Goal: Task Accomplishment & Management: Complete application form

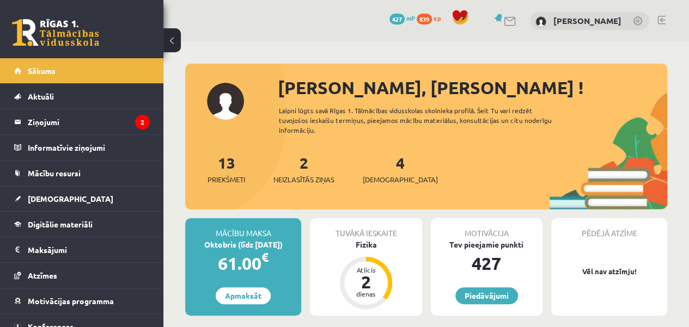
click at [311, 165] on div "2 Neizlasītās ziņas" at bounding box center [303, 168] width 61 height 34
click at [307, 168] on link "2 Neizlasītās ziņas" at bounding box center [303, 169] width 61 height 32
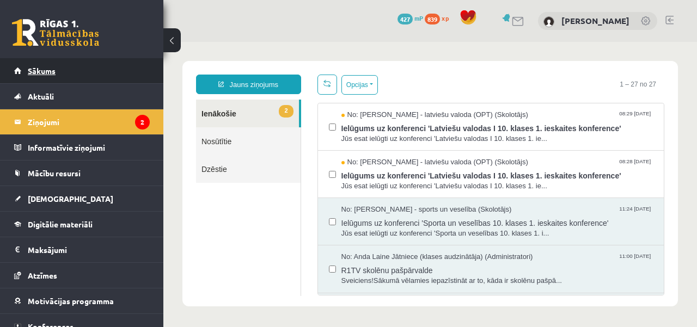
click at [101, 74] on link "Sākums" at bounding box center [82, 70] width 136 height 25
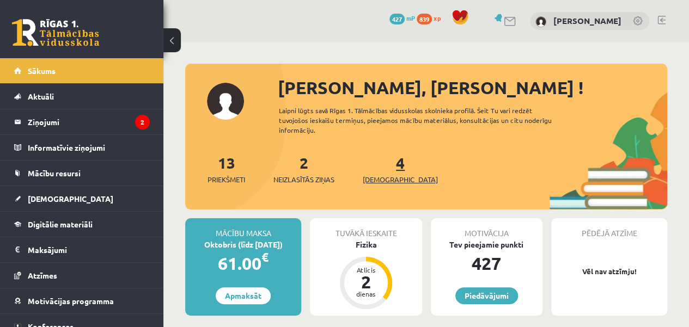
click at [383, 167] on link "4 Ieskaites" at bounding box center [400, 169] width 75 height 32
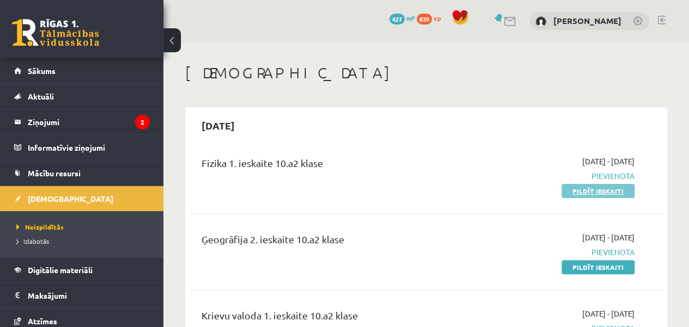
click at [581, 193] on link "Pildīt ieskaiti" at bounding box center [597, 191] width 73 height 14
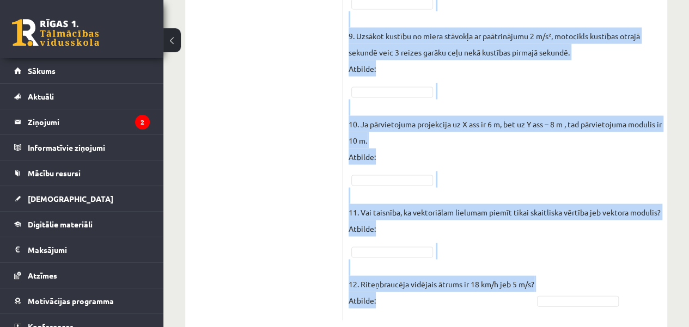
scroll to position [1052, 0]
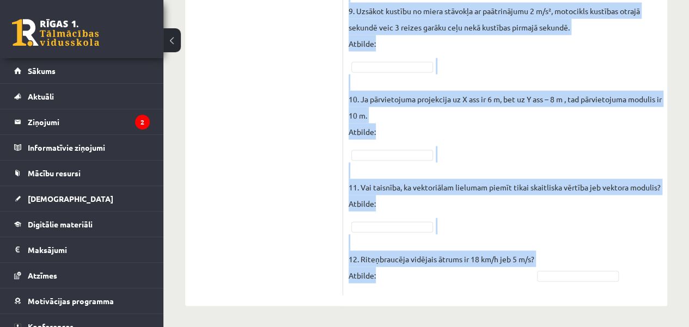
drag, startPoint x: 352, startPoint y: 106, endPoint x: 384, endPoint y: 277, distance: 174.1
copy form "Vai apgalvojums ir patiess? SOLO I Solo līmeņu atšifrējums: I – ļoti viegli (Ne…"
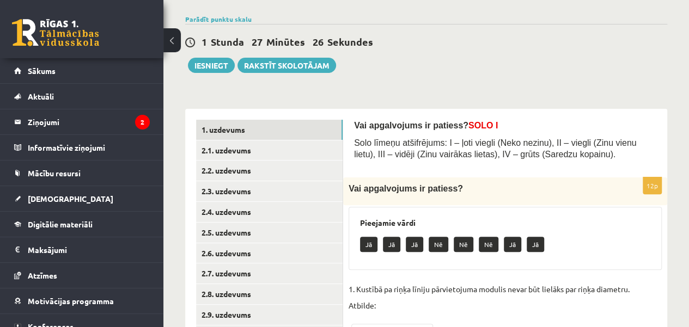
scroll to position [69, 0]
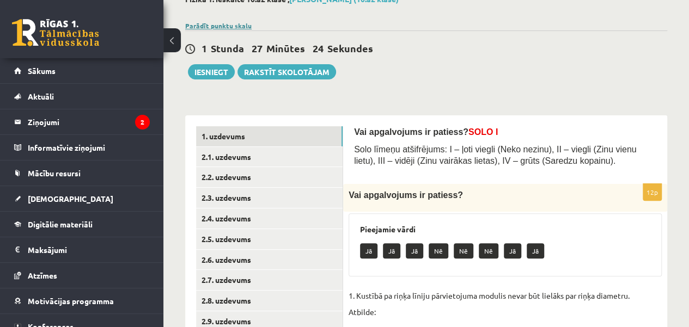
click at [229, 22] on link "Parādīt punktu skalu" at bounding box center [218, 25] width 66 height 9
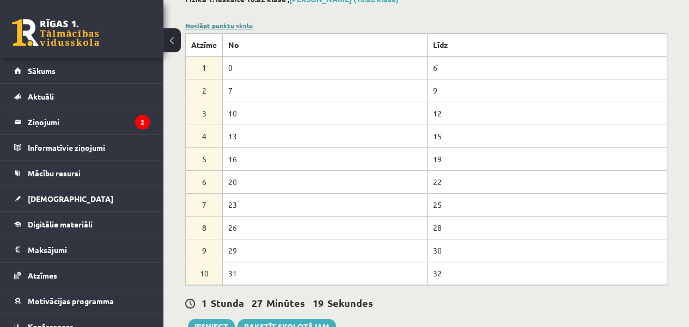
click at [218, 23] on link "Noslēpt punktu skalu" at bounding box center [219, 25] width 68 height 9
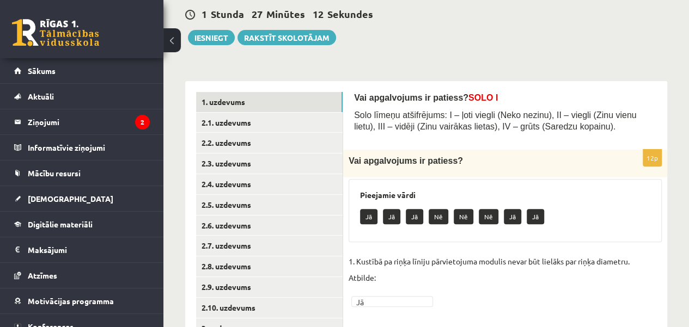
scroll to position [102, 0]
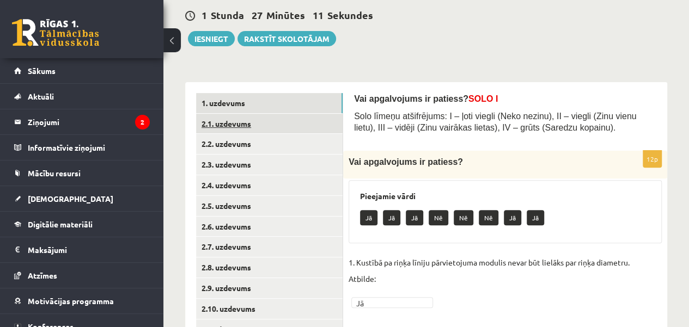
click at [320, 127] on link "2.1. uzdevums" at bounding box center [269, 124] width 146 height 20
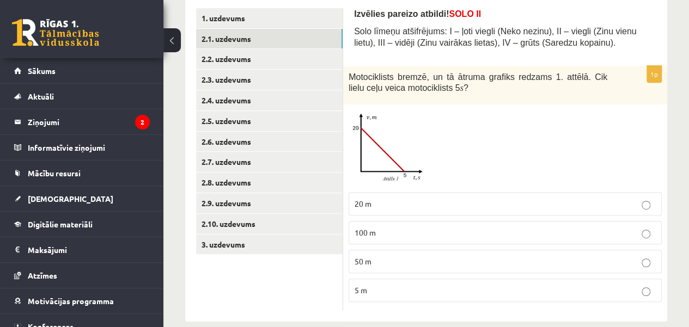
scroll to position [201, 0]
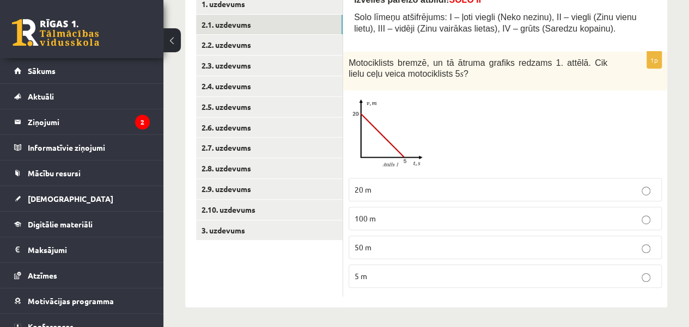
click at [586, 188] on p "20 m" at bounding box center [504, 189] width 301 height 11
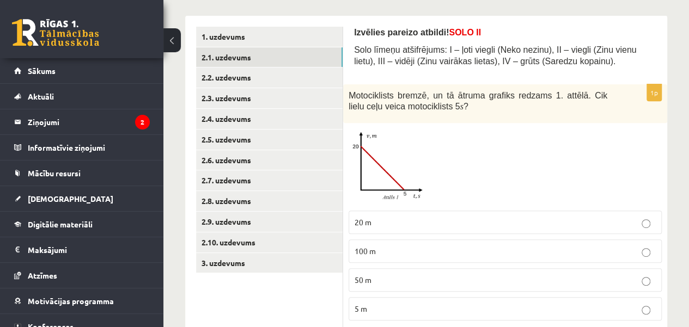
scroll to position [172, 0]
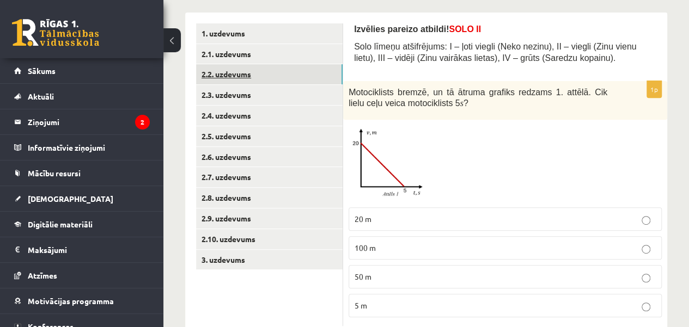
click at [286, 74] on link "2.2. uzdevums" at bounding box center [269, 74] width 146 height 20
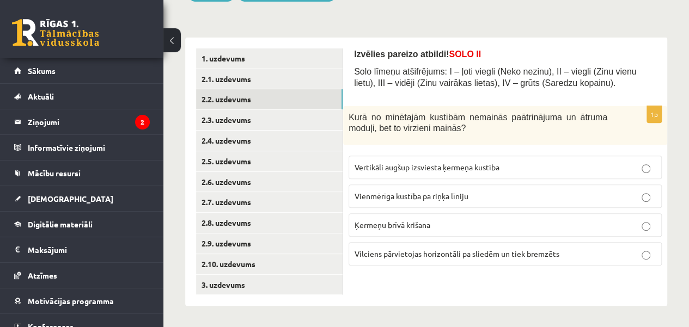
click at [548, 176] on label "Vertikāli augšup izsviesta ķermeņa kustība" at bounding box center [504, 167] width 313 height 23
click at [257, 114] on link "2.3. uzdevums" at bounding box center [269, 120] width 146 height 20
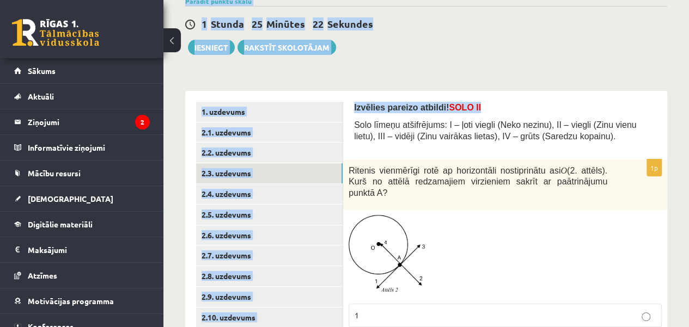
scroll to position [0, 0]
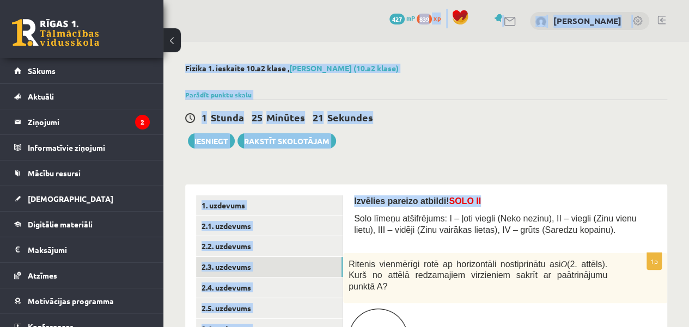
drag, startPoint x: 351, startPoint y: 10, endPoint x: 432, endPoint y: 40, distance: 86.0
click at [432, 11] on div "**********" at bounding box center [425, 274] width 525 height 549
click at [395, 238] on div "Izvēlies pareizo atbildi! SOLO II Solo līmeņu atšifrējums: I – ļoti viegli (Nek…" at bounding box center [505, 218] width 302 height 47
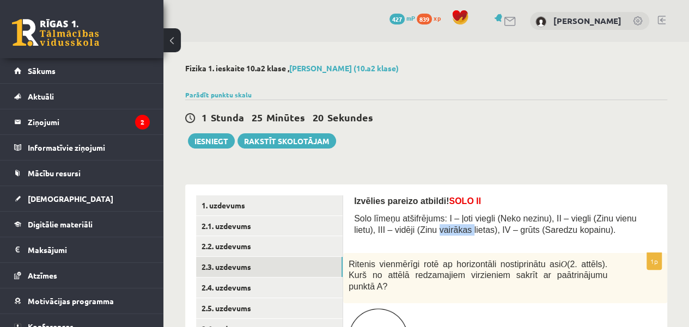
click at [395, 238] on div "Izvēlies pareizo atbildi! SOLO II Solo līmeņu atšifrējums: I – ļoti viegli (Nek…" at bounding box center [505, 218] width 302 height 47
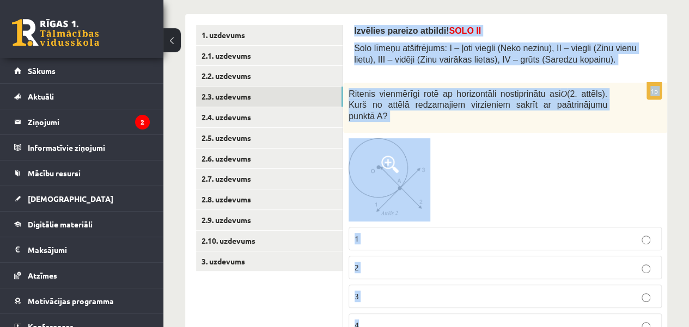
scroll to position [208, 0]
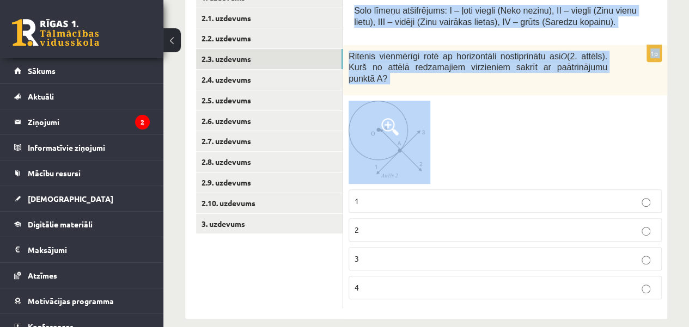
drag, startPoint x: 353, startPoint y: 200, endPoint x: 466, endPoint y: 121, distance: 137.2
click at [466, 121] on div "Izvēlies pareizo atbildi! SOLO II Solo līmeņu atšifrējums: I – ļoti viegli (Nek…" at bounding box center [505, 148] width 324 height 342
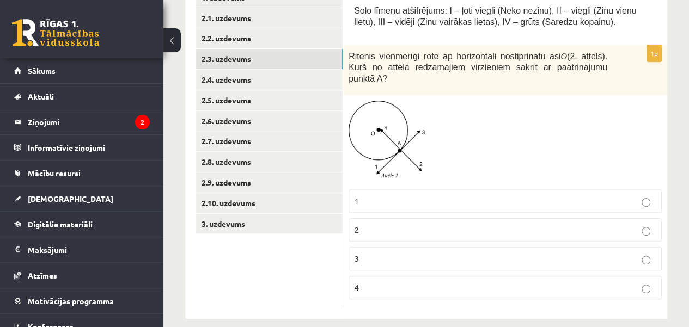
click at [466, 121] on div at bounding box center [504, 142] width 313 height 83
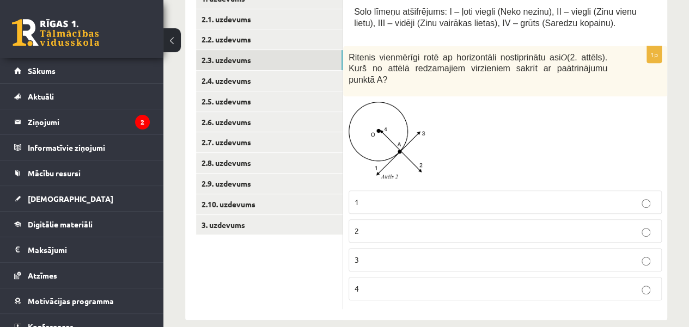
scroll to position [205, 0]
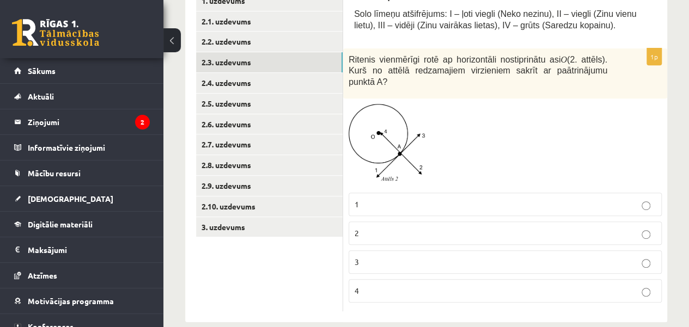
click at [488, 222] on label "2" at bounding box center [504, 233] width 313 height 23
click at [250, 83] on link "2.4. uzdevums" at bounding box center [269, 83] width 146 height 20
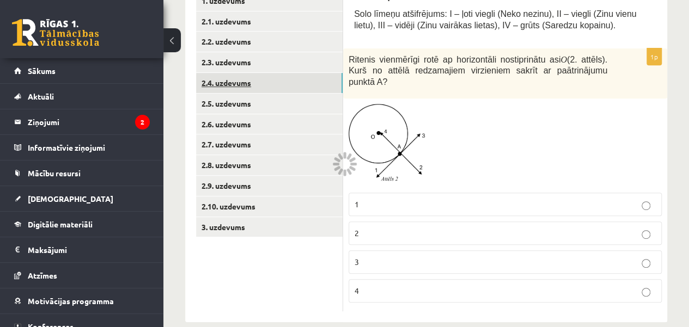
scroll to position [147, 0]
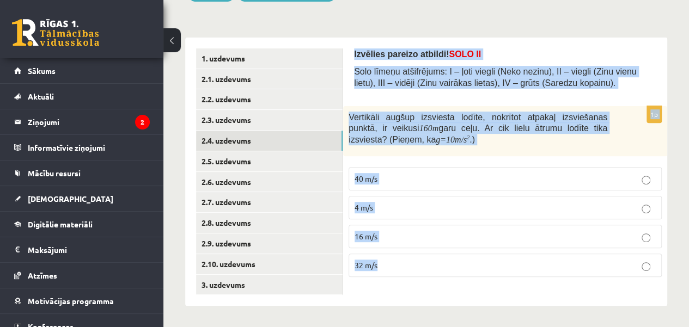
drag, startPoint x: 353, startPoint y: 53, endPoint x: 512, endPoint y: 259, distance: 260.1
click at [512, 259] on div "Izvēlies pareizo atbildi! SOLO II Solo līmeņu atšifrējums: I – ļoti viegli (Nek…" at bounding box center [505, 172] width 324 height 269
copy form "Izvēlies pareizo atbildi! SOLO II Solo līmeņu atšifrējums: I – ļoti viegli (Nek…"
click at [424, 145] on div "Vertikāli augšup izsviesta lodīte, nokrītot atpakaļ izsviešanas punktā, ir veik…" at bounding box center [505, 131] width 324 height 50
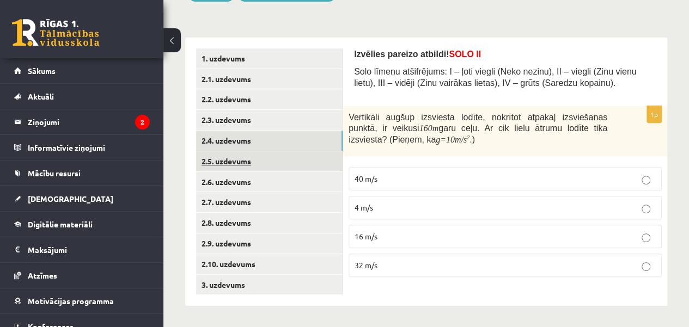
click at [271, 163] on link "2.5. uzdevums" at bounding box center [269, 161] width 146 height 20
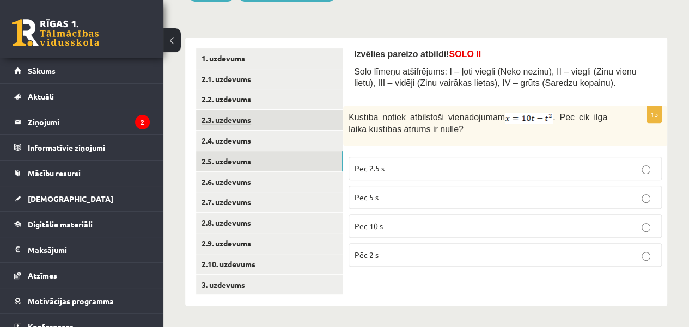
click at [283, 121] on link "2.3. uzdevums" at bounding box center [269, 120] width 146 height 20
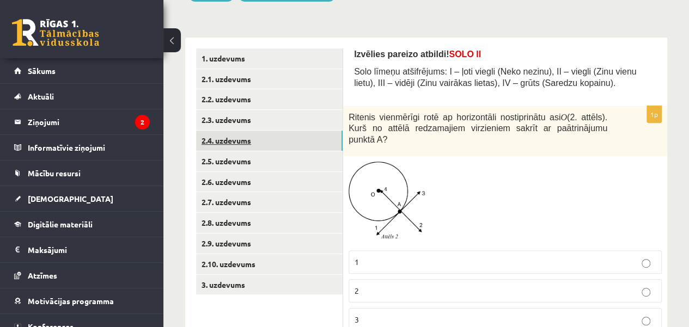
click at [286, 141] on link "2.4. uzdevums" at bounding box center [269, 141] width 146 height 20
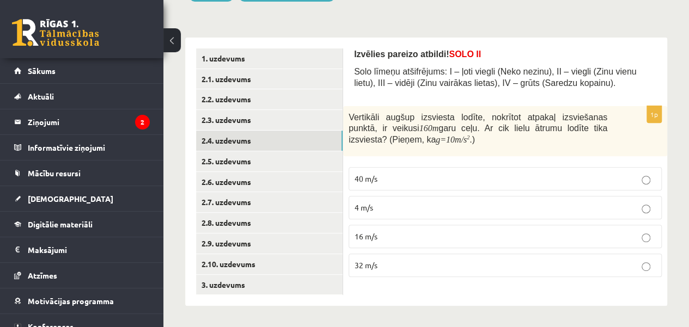
click at [469, 179] on p "40 m/s" at bounding box center [504, 178] width 301 height 11
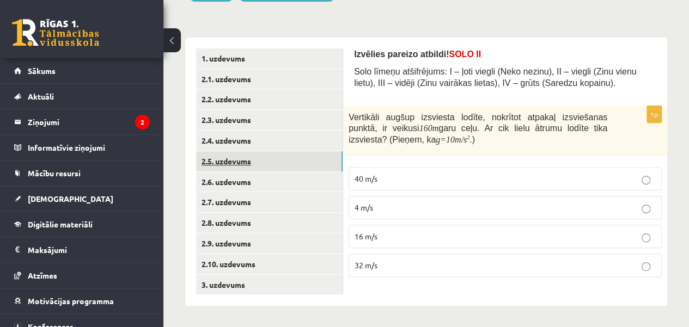
click at [285, 155] on link "2.5. uzdevums" at bounding box center [269, 161] width 146 height 20
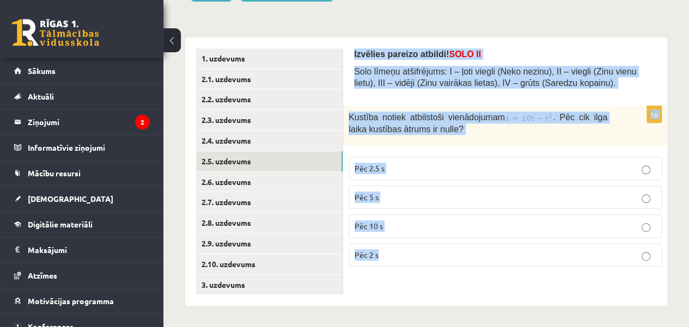
drag, startPoint x: 352, startPoint y: 48, endPoint x: 599, endPoint y: 273, distance: 334.9
click at [599, 273] on div "Izvēlies pareizo atbildi! SOLO II Solo līmeņu atšifrējums: I – ļoti viegli (Nek…" at bounding box center [505, 172] width 324 height 269
copy form "Izvēlies pareizo atbildi! SOLO II Solo līmeņu atšifrējums: I – ļoti viegli (Nek…"
click at [446, 146] on div "1p Kustība notiek atbilstoši vienādojumam . Pēc cik ilga laika kustības ātrums …" at bounding box center [505, 190] width 324 height 169
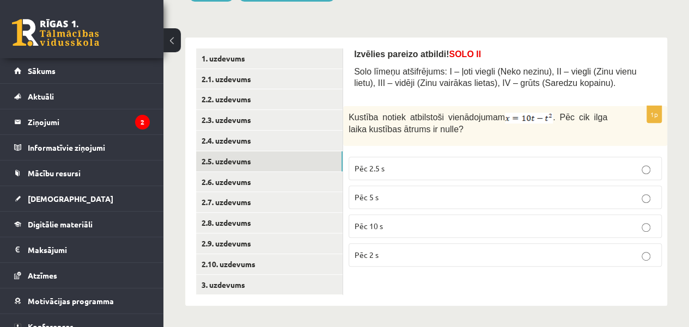
click at [416, 186] on label "Pēc 5 s" at bounding box center [504, 197] width 313 height 23
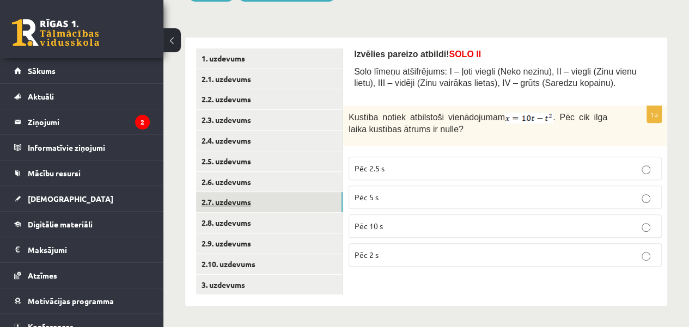
click at [291, 199] on link "2.7. uzdevums" at bounding box center [269, 202] width 146 height 20
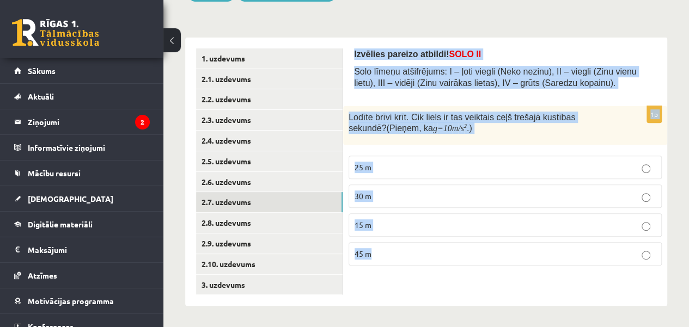
drag, startPoint x: 352, startPoint y: 51, endPoint x: 485, endPoint y: 256, distance: 244.7
click at [485, 256] on div "Izvēlies pareizo atbildi! SOLO II Solo līmeņu atšifrējums: I – ļoti viegli (Nek…" at bounding box center [505, 172] width 324 height 269
copy form "Izvēlies pareizo atbildi! SOLO II Solo līmeņu atšifrējums: I – ļoti viegli (Nek…"
click at [436, 166] on p "25 m" at bounding box center [504, 167] width 301 height 11
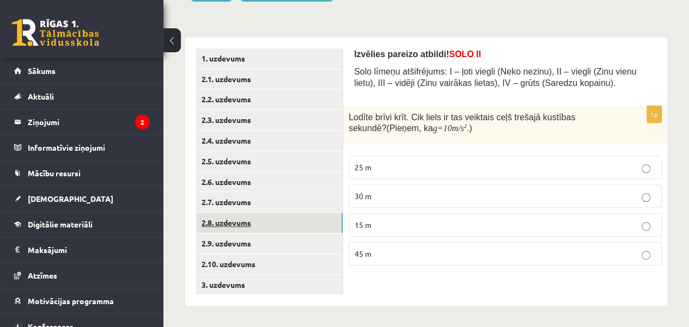
click at [264, 221] on link "2.8. uzdevums" at bounding box center [269, 223] width 146 height 20
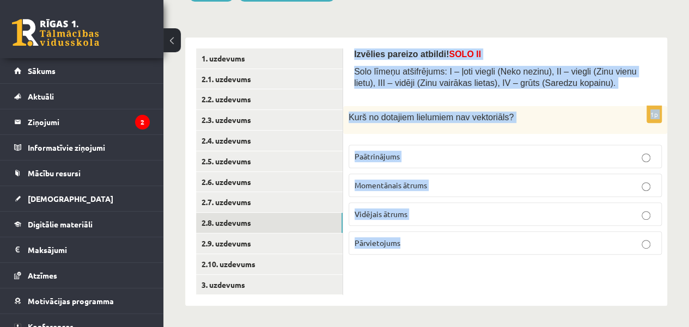
drag, startPoint x: 350, startPoint y: 54, endPoint x: 461, endPoint y: 251, distance: 225.5
click at [461, 251] on div "Izvēlies pareizo atbildi! SOLO II Solo līmeņu atšifrējums: I – ļoti viegli (Nek…" at bounding box center [505, 172] width 324 height 269
copy form "Izvēlies pareizo atbildi! SOLO II Solo līmeņu atšifrējums: I – ļoti viegli (Nek…"
click at [461, 251] on label "Pārvietojums" at bounding box center [504, 242] width 313 height 23
drag, startPoint x: 351, startPoint y: 53, endPoint x: 494, endPoint y: 231, distance: 229.2
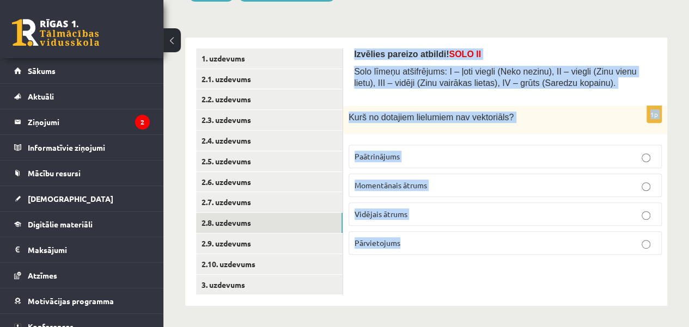
click at [494, 231] on div "Izvēlies pareizo atbildi! SOLO II Solo līmeņu atšifrējums: I – ļoti viegli (Nek…" at bounding box center [505, 172] width 324 height 269
copy form "Izvēlies pareizo atbildi! SOLO II Solo līmeņu atšifrējums: I – ļoti viegli (Nek…"
click at [504, 259] on div "1p Kurš no dotajiem lielumiem nav vektoriāls ? Paātrinājums Momentānais ātrums …" at bounding box center [505, 184] width 324 height 157
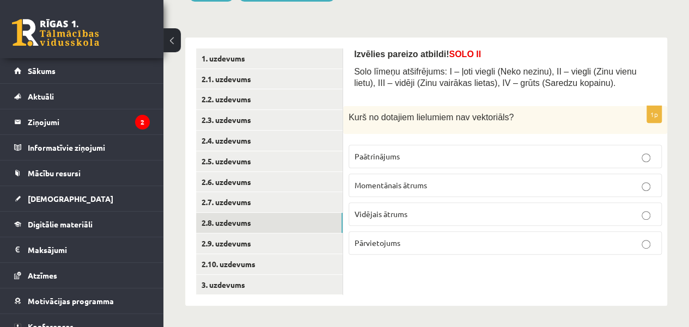
click at [504, 259] on div "1p Kurš no dotajiem lielumiem nav vektoriāls ? Paātrinājums Momentānais ātrums …" at bounding box center [505, 184] width 324 height 157
click at [431, 204] on label "Vidējais ātrums" at bounding box center [504, 214] width 313 height 23
click at [306, 246] on link "2.9. uzdevums" at bounding box center [269, 244] width 146 height 20
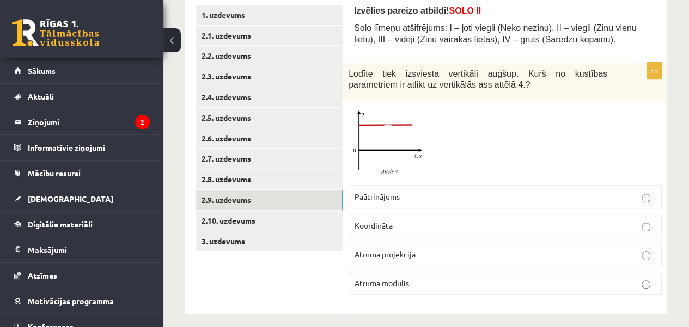
scroll to position [198, 0]
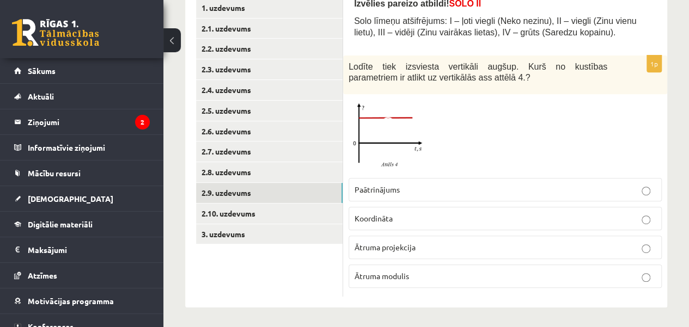
click at [431, 232] on fieldset "Paātrinājums Koordināta Ātruma projekcija Ātruma modulis" at bounding box center [504, 232] width 313 height 119
drag, startPoint x: 433, startPoint y: 224, endPoint x: 439, endPoint y: 223, distance: 6.0
click at [438, 223] on label "Koordināta" at bounding box center [504, 218] width 313 height 23
click at [262, 217] on link "2.10. uzdevums" at bounding box center [269, 214] width 146 height 20
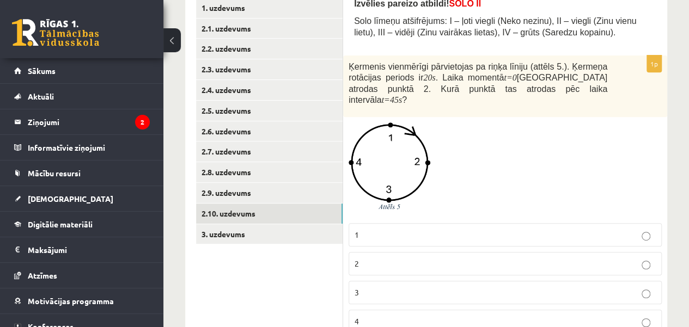
click at [474, 287] on p "3" at bounding box center [504, 292] width 301 height 11
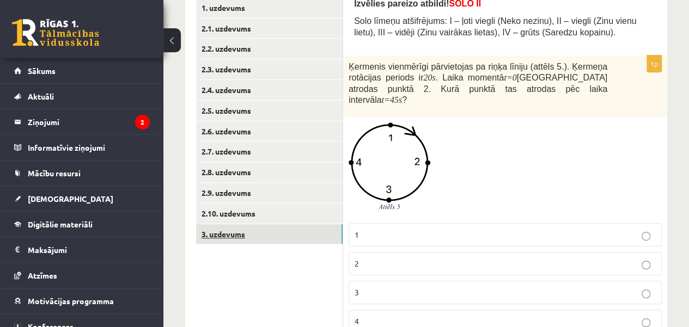
click at [266, 235] on link "3. uzdevums" at bounding box center [269, 234] width 146 height 20
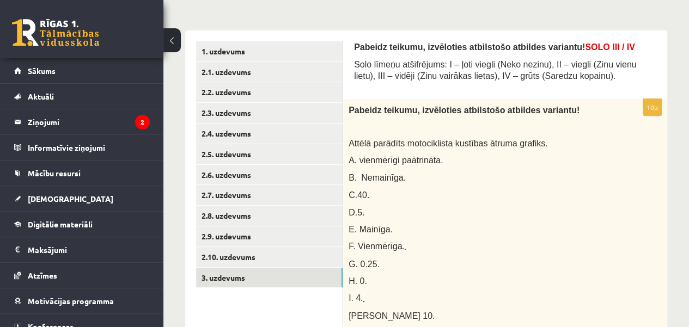
scroll to position [132, 0]
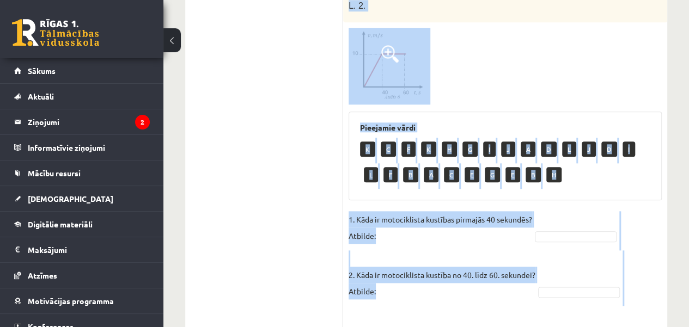
drag, startPoint x: 353, startPoint y: 67, endPoint x: 514, endPoint y: 327, distance: 305.6
click at [514, 327] on div "Pabeidz teikumu, izvēloties atbilstošo atbildes variantu! SOLO III / IV Solo lī…" at bounding box center [505, 251] width 324 height 1130
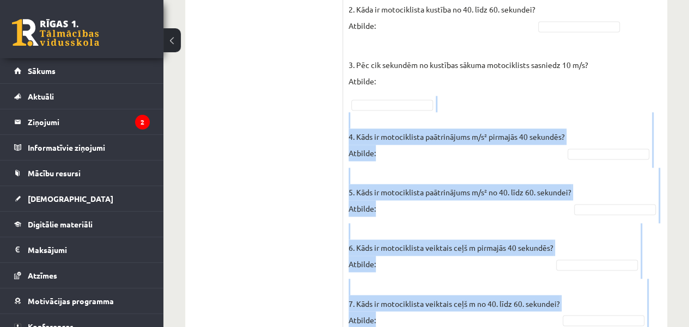
scroll to position [784, 0]
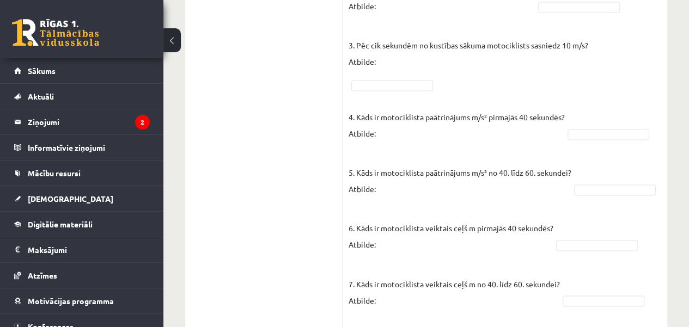
drag, startPoint x: 514, startPoint y: 327, endPoint x: 536, endPoint y: 66, distance: 261.2
click at [536, 66] on p "3. Pēc cik sekundēm no kustības sākuma motociklists sasniedz 10 m/s? Atbilde:" at bounding box center [468, 45] width 240 height 49
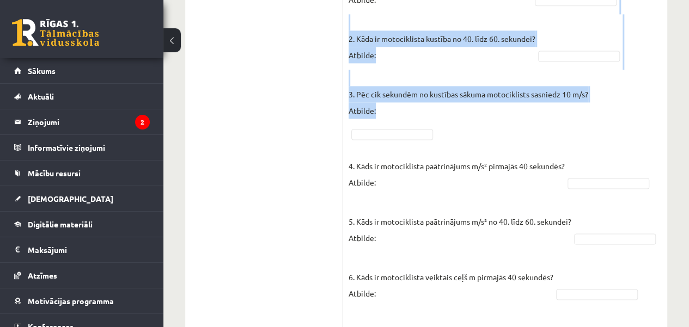
drag, startPoint x: 536, startPoint y: 66, endPoint x: 524, endPoint y: -17, distance: 84.7
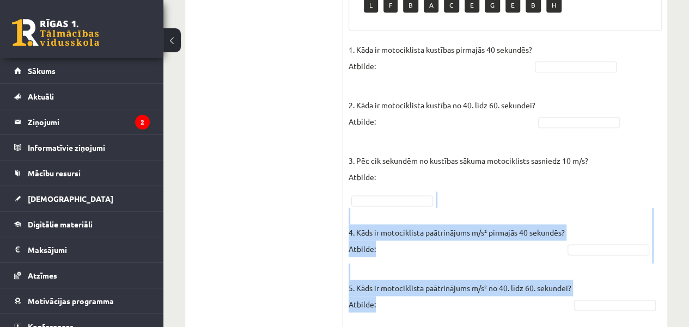
drag, startPoint x: 591, startPoint y: 243, endPoint x: 593, endPoint y: 138, distance: 105.1
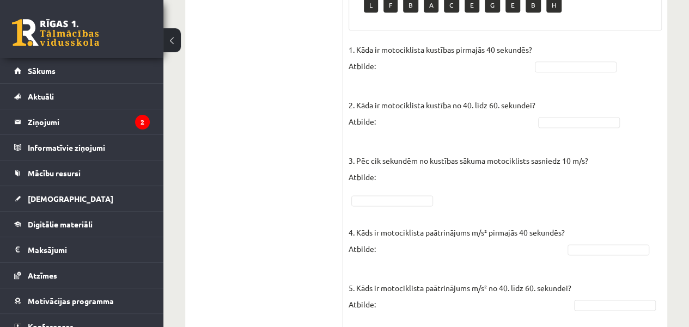
drag, startPoint x: 595, startPoint y: 131, endPoint x: 564, endPoint y: 13, distance: 122.7
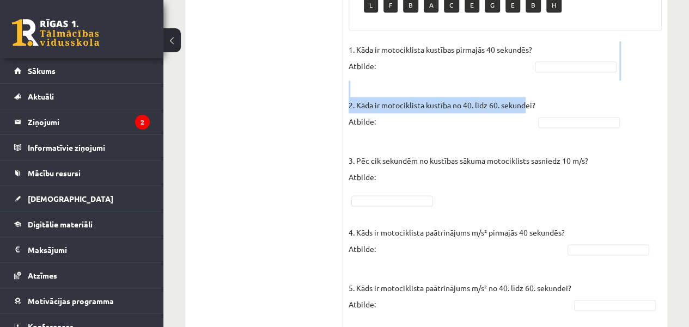
drag, startPoint x: 520, startPoint y: 85, endPoint x: 532, endPoint y: -62, distance: 146.9
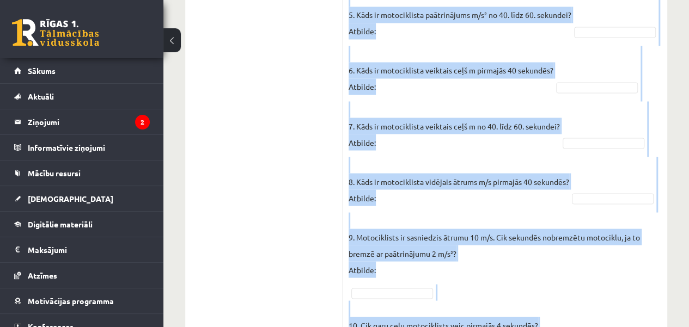
scroll to position [1006, 0]
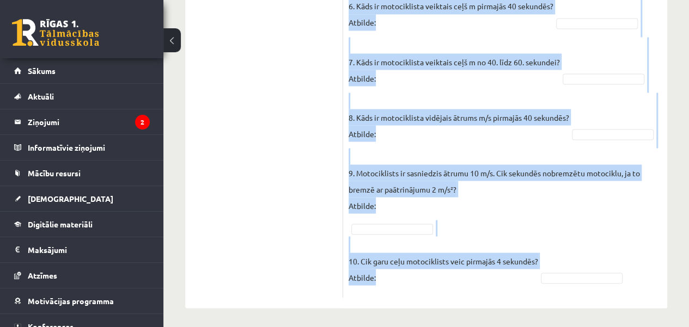
drag, startPoint x: 353, startPoint y: 77, endPoint x: 550, endPoint y: 267, distance: 274.2
copy form "Pabeidz teikumu, izvēloties atbilstošo atbildes variantu! SOLO III / IV Solo lī…"
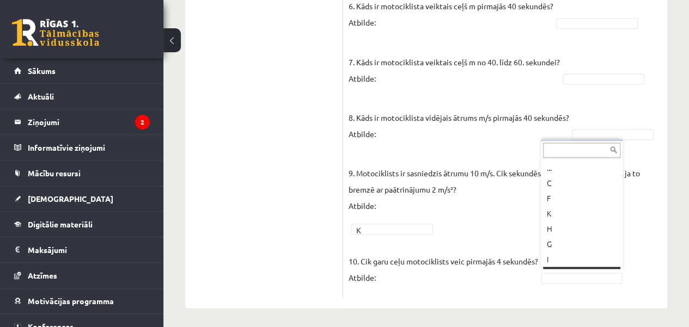
scroll to position [13, 0]
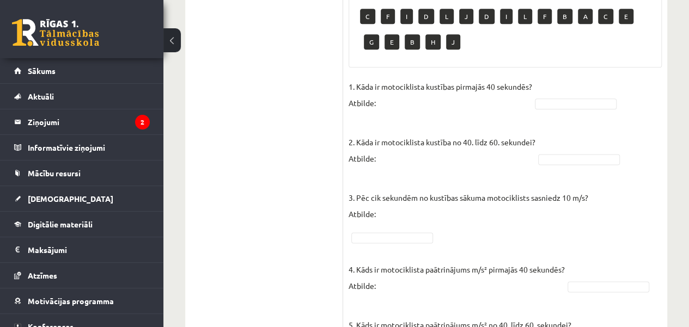
scroll to position [628, 0]
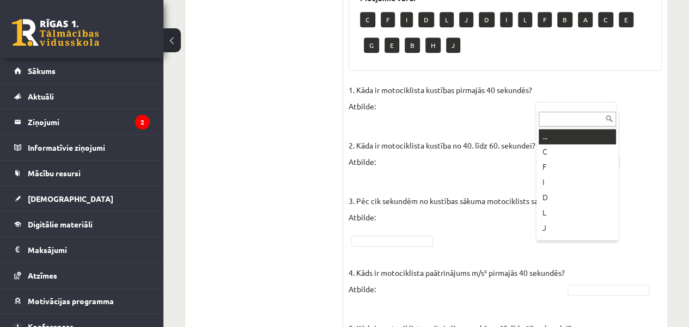
type input "*"
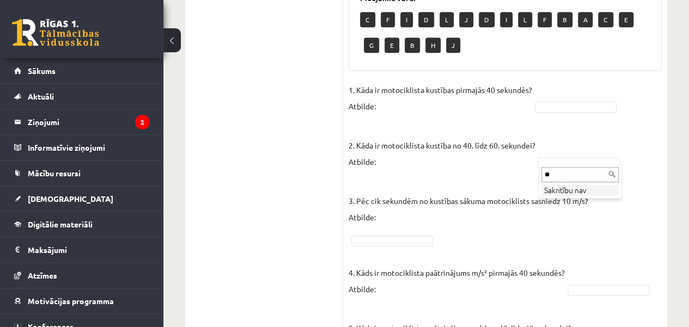
type input "*"
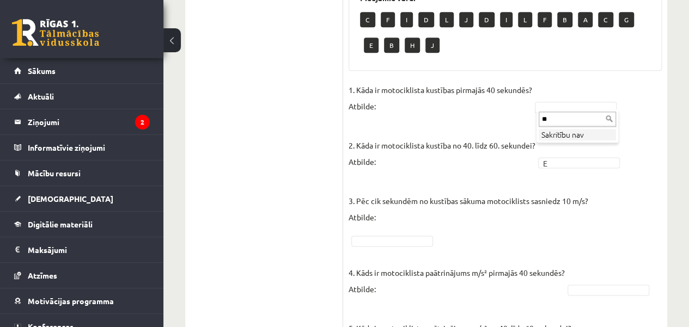
type input "*"
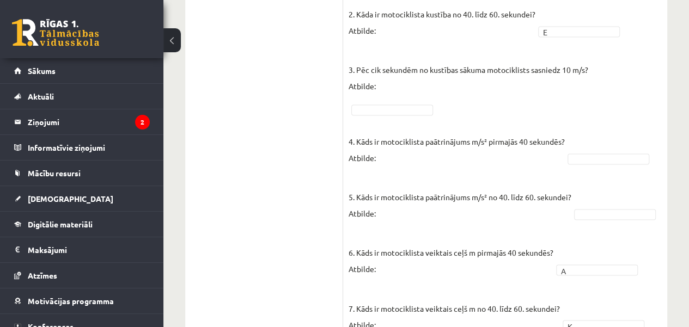
scroll to position [779, 0]
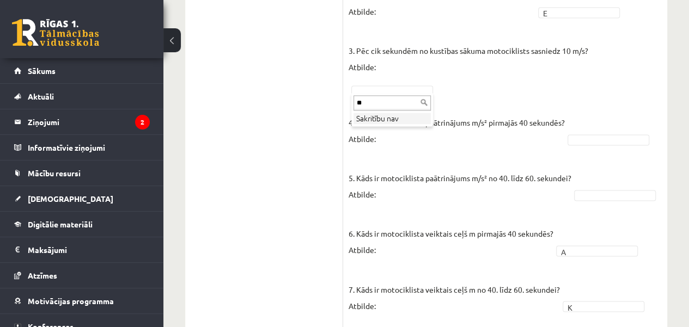
type input "*"
click at [603, 131] on fieldset "1. Kāda ir motociklista kustības pirmajās 40 sekundēs? Atbilde: I * 2. Kāda ir …" at bounding box center [504, 225] width 313 height 588
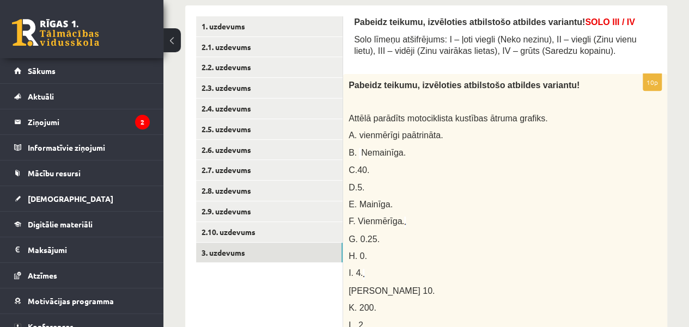
scroll to position [0, 0]
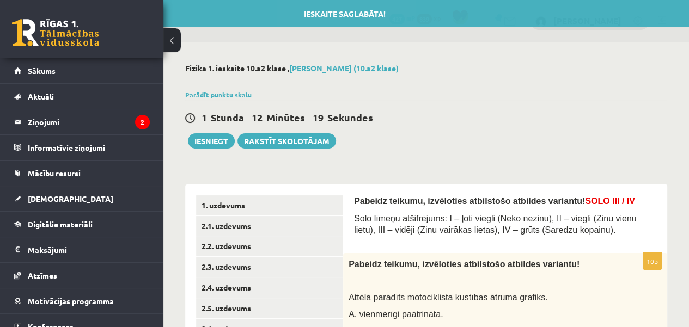
click at [667, 4] on div "Ieskaite saglabāta!" at bounding box center [344, 13] width 689 height 27
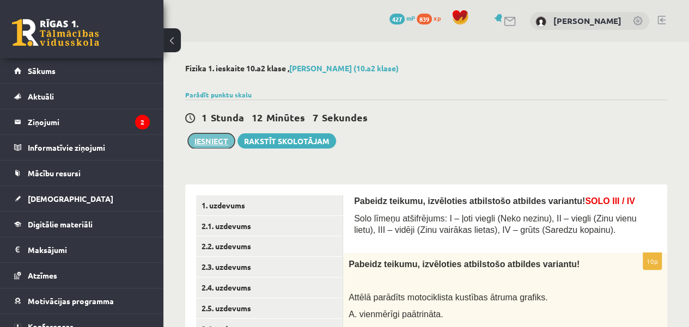
click at [226, 142] on button "Iesniegt" at bounding box center [211, 140] width 47 height 15
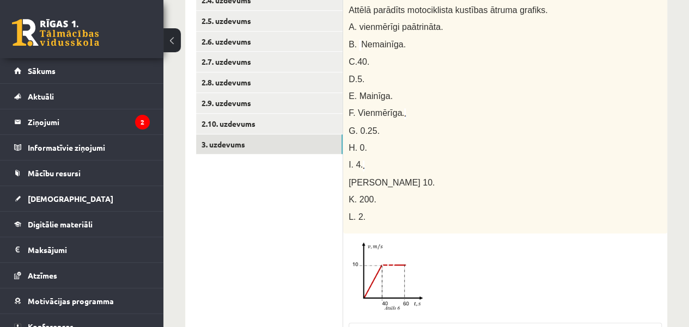
scroll to position [286, 0]
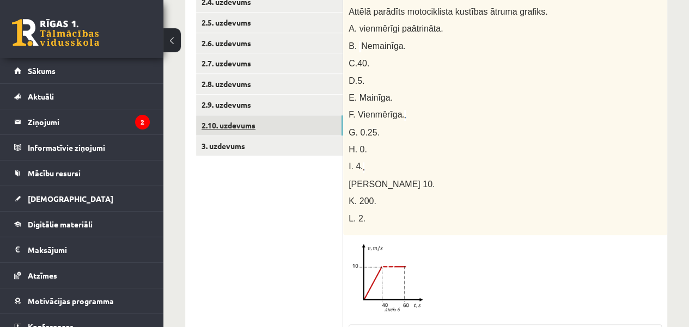
click at [314, 127] on link "2.10. uzdevums" at bounding box center [269, 125] width 146 height 20
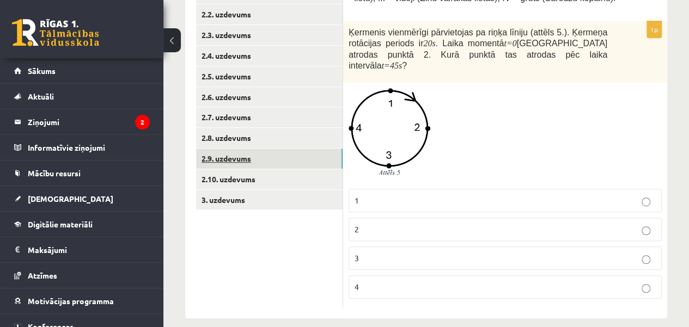
click at [301, 163] on link "2.9. uzdevums" at bounding box center [269, 159] width 146 height 20
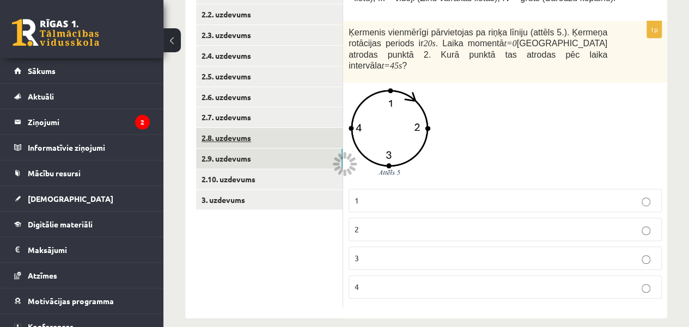
scroll to position [198, 0]
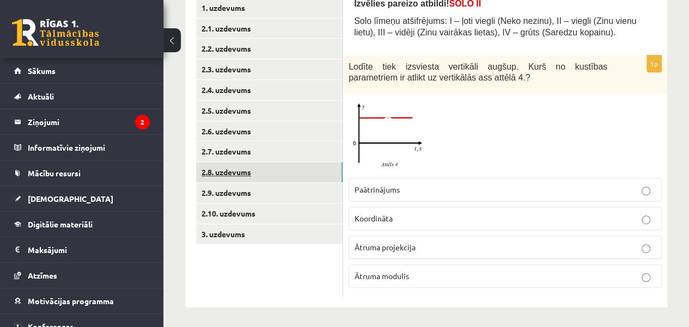
click at [301, 176] on link "2.8. uzdevums" at bounding box center [269, 172] width 146 height 20
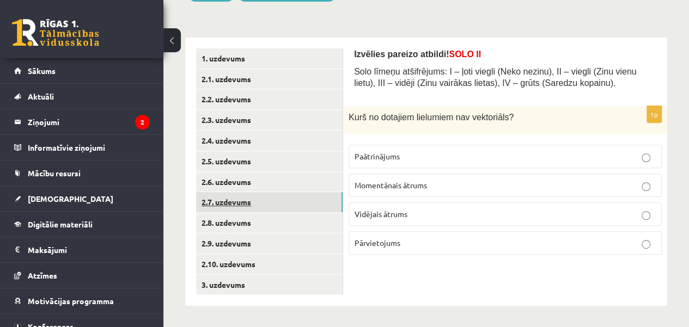
click at [298, 204] on link "2.7. uzdevums" at bounding box center [269, 202] width 146 height 20
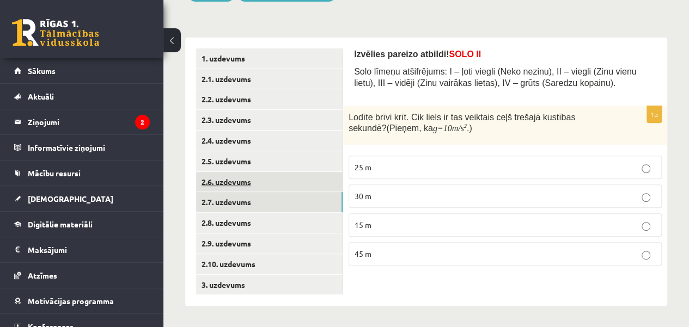
click at [299, 182] on link "2.6. uzdevums" at bounding box center [269, 182] width 146 height 20
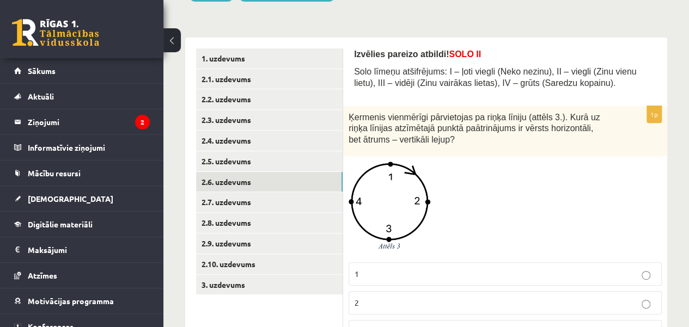
click at [653, 311] on label "2" at bounding box center [504, 302] width 313 height 23
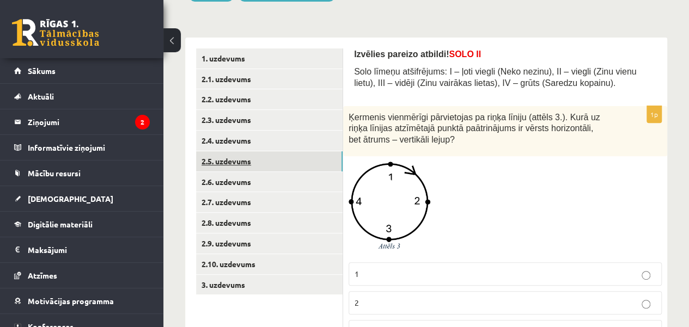
click at [313, 163] on link "2.5. uzdevums" at bounding box center [269, 161] width 146 height 20
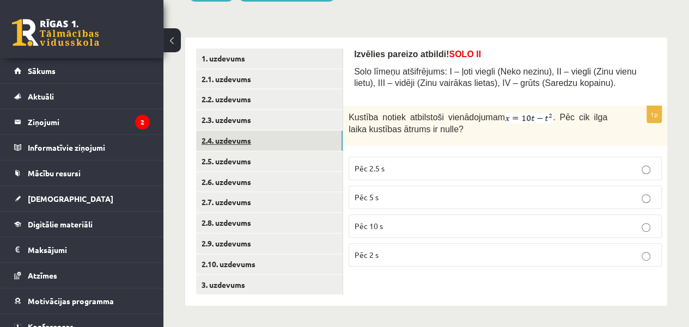
click at [317, 139] on link "2.4. uzdevums" at bounding box center [269, 141] width 146 height 20
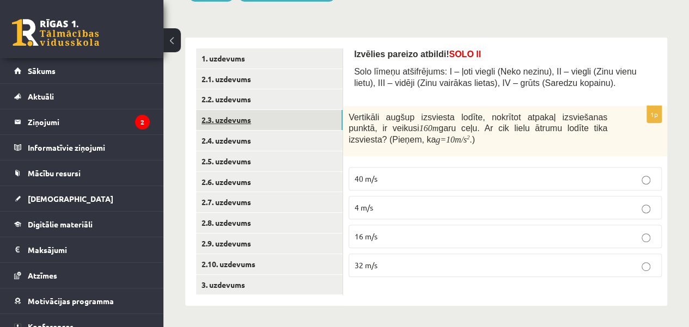
click at [317, 120] on link "2.3. uzdevums" at bounding box center [269, 120] width 146 height 20
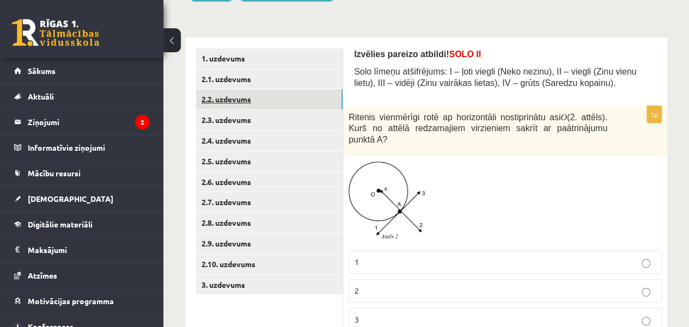
click at [309, 99] on link "2.2. uzdevums" at bounding box center [269, 99] width 146 height 20
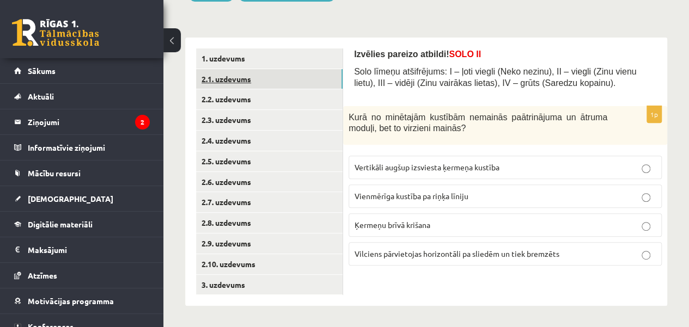
click at [302, 76] on link "2.1. uzdevums" at bounding box center [269, 79] width 146 height 20
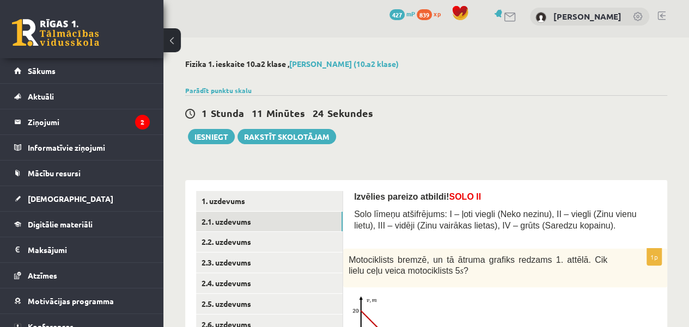
scroll to position [3, 0]
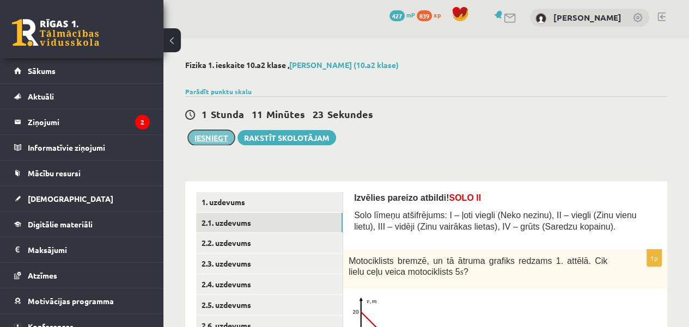
click at [205, 130] on button "Iesniegt" at bounding box center [211, 137] width 47 height 15
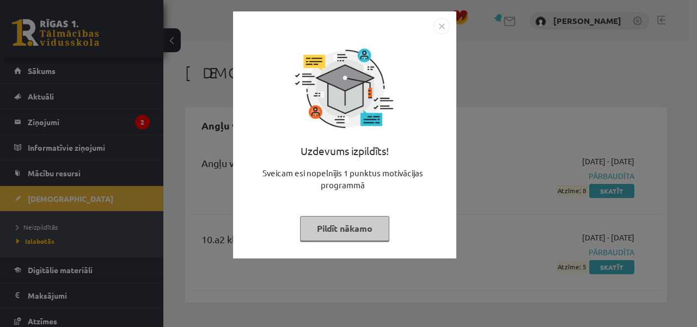
click at [332, 231] on button "Pildīt nākamo" at bounding box center [344, 228] width 89 height 25
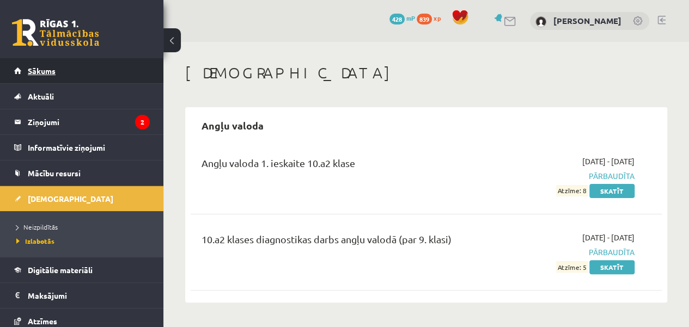
click at [98, 74] on link "Sākums" at bounding box center [82, 70] width 136 height 25
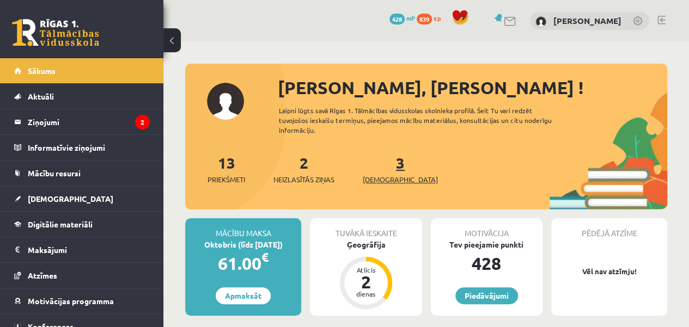
click at [391, 179] on span "[DEMOGRAPHIC_DATA]" at bounding box center [400, 179] width 75 height 11
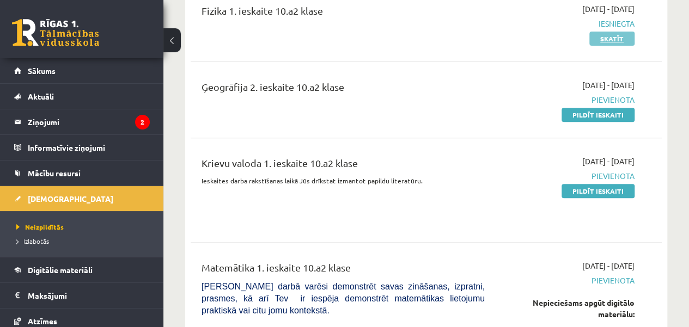
scroll to position [174, 0]
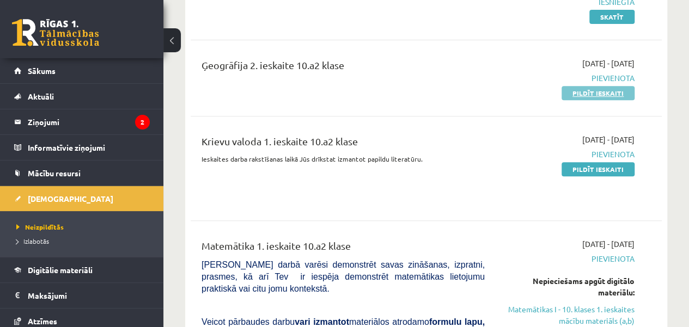
click at [597, 95] on link "Pildīt ieskaiti" at bounding box center [597, 93] width 73 height 14
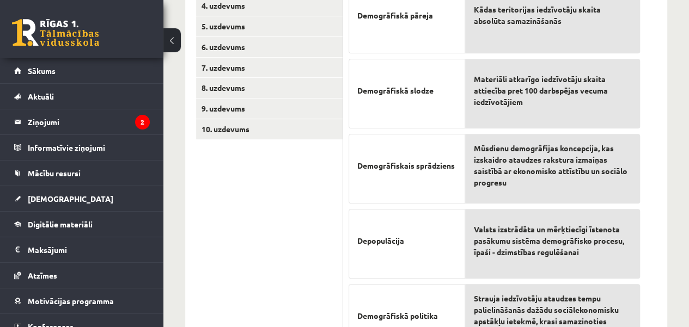
scroll to position [324, 0]
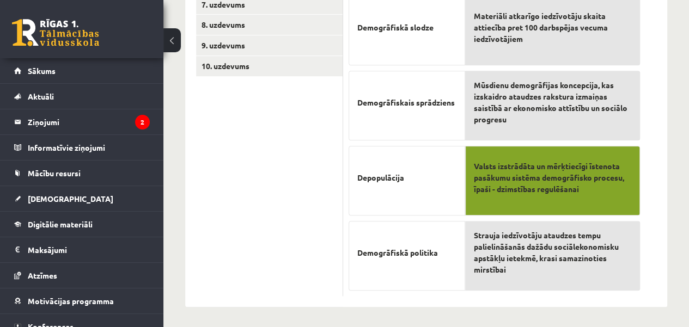
click at [497, 230] on span "Strauja iedzīvotāju ataudzes tempu palielināšanās dažādu sociālekonomisku apstā…" at bounding box center [552, 253] width 157 height 46
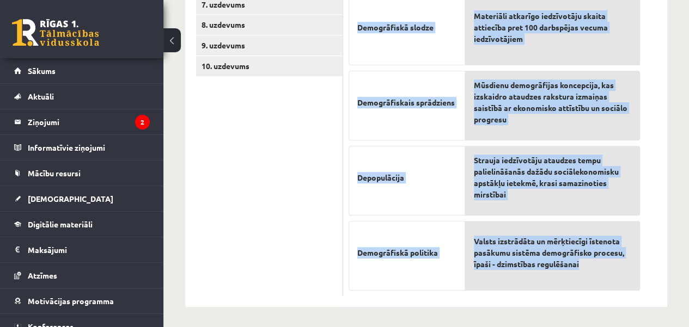
drag, startPoint x: 345, startPoint y: 215, endPoint x: 599, endPoint y: 272, distance: 261.3
click at [599, 272] on div "5p Pretī skaidrojumam izvēlieties atbilstošo terminu Demogrāfiskā pāreja Demogr…" at bounding box center [494, 89] width 302 height 415
copy div "Pretī skaidrojumam izvēlieties atbilstošo terminu Demogrāfiskā pāreja Demogrāfi…"
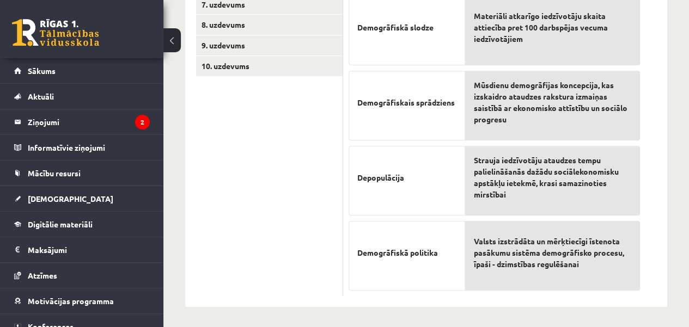
click at [281, 190] on ul "1. uzdevums 2. uzdevums 3. uzdevums 4. uzdevums 5. uzdevums 6. uzdevums 7. uzde…" at bounding box center [269, 84] width 147 height 426
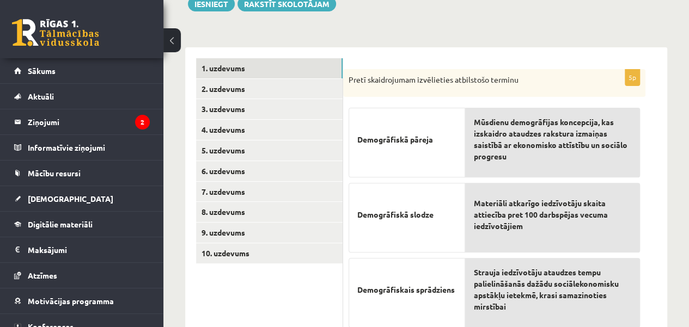
scroll to position [126, 0]
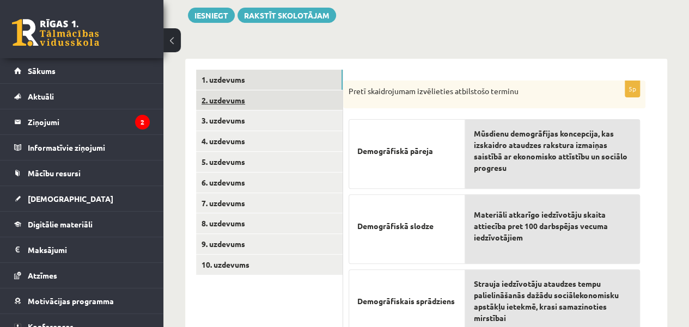
click at [286, 97] on link "2. uzdevums" at bounding box center [269, 100] width 146 height 20
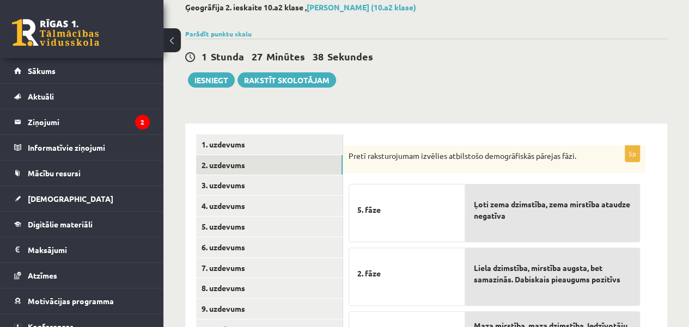
scroll to position [57, 0]
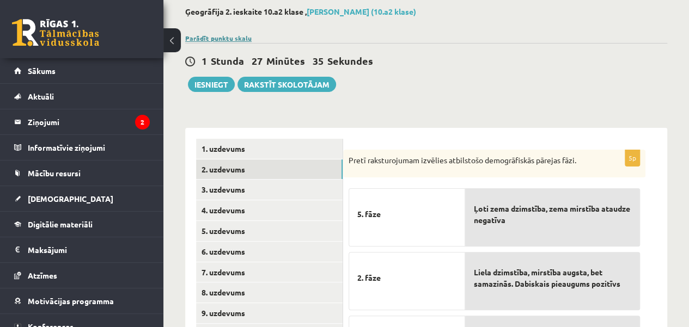
click at [231, 35] on link "Parādīt punktu skalu" at bounding box center [218, 38] width 66 height 9
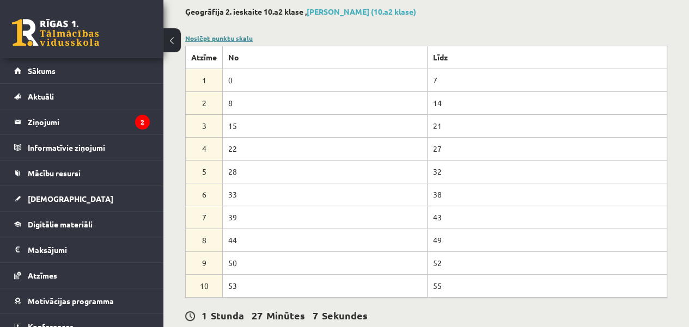
click at [230, 35] on link "Noslēpt punktu skalu" at bounding box center [219, 38] width 68 height 9
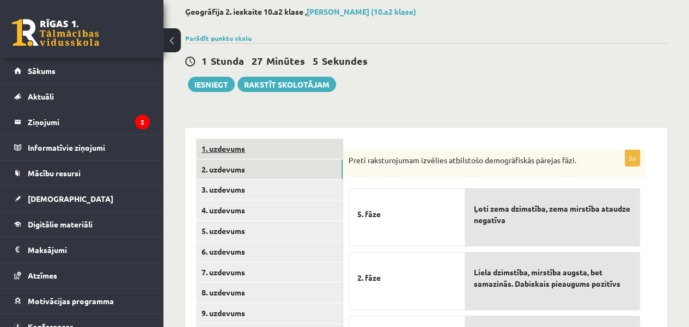
click at [290, 145] on link "1. uzdevums" at bounding box center [269, 149] width 146 height 20
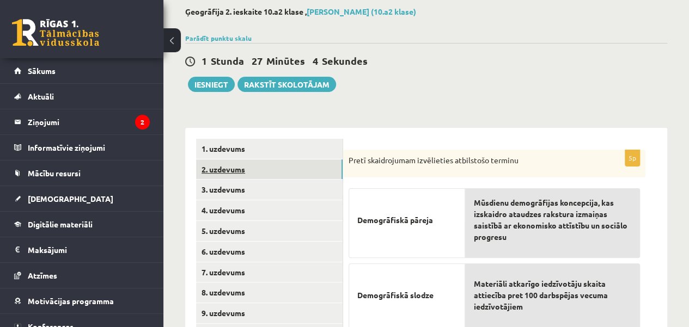
click at [280, 166] on link "2. uzdevums" at bounding box center [269, 170] width 146 height 20
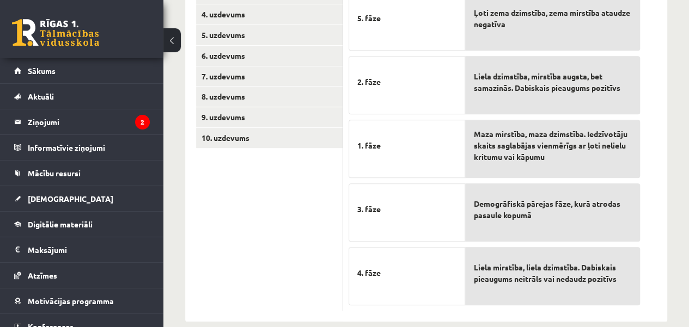
scroll to position [267, 0]
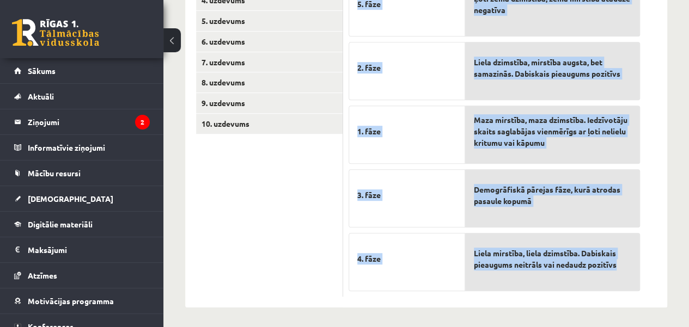
drag, startPoint x: 346, startPoint y: 157, endPoint x: 623, endPoint y: 281, distance: 303.4
click at [623, 281] on div "5p Pretī raksturojumam izvēlies atbilstošo demogrāfiskās pārejas fāzi. 5. fāze …" at bounding box center [494, 119] width 302 height 358
copy div "Pretī raksturojumam izvēlies atbilstošo demogrāfiskās pārejas fāzi. 5. fāze 2. …"
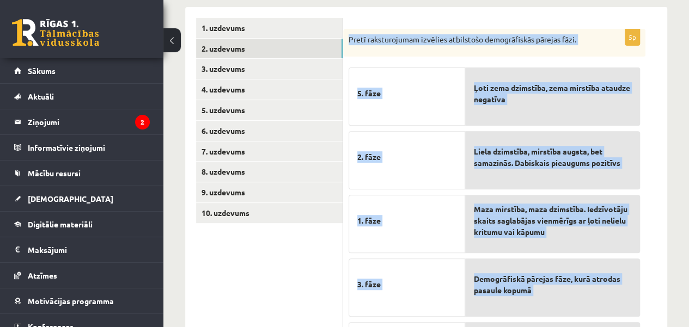
scroll to position [165, 0]
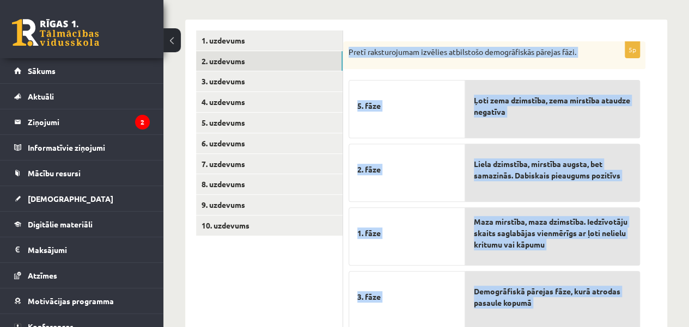
click at [661, 143] on div "5p Pretī raksturojumam izvēlies atbilstošo demogrāfiskās pārejas fāzi. 5. fāze …" at bounding box center [505, 215] width 324 height 390
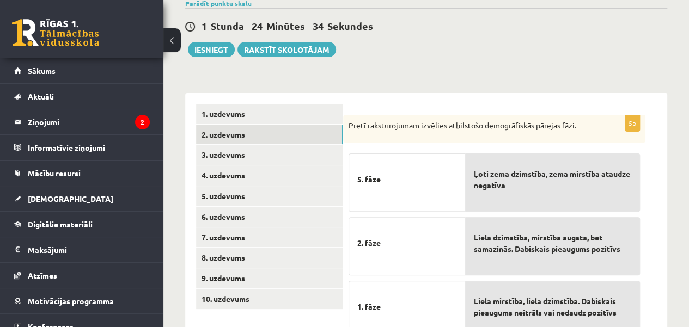
scroll to position [102, 0]
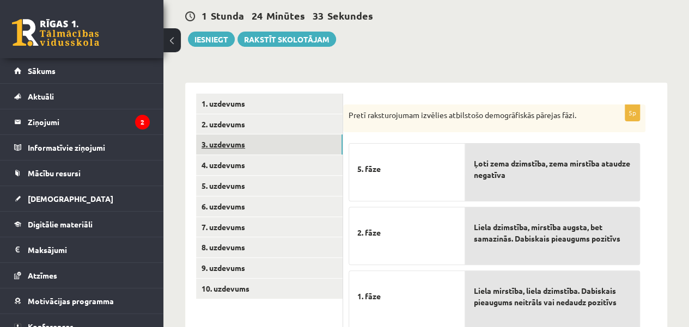
click at [226, 144] on link "3. uzdevums" at bounding box center [269, 144] width 146 height 20
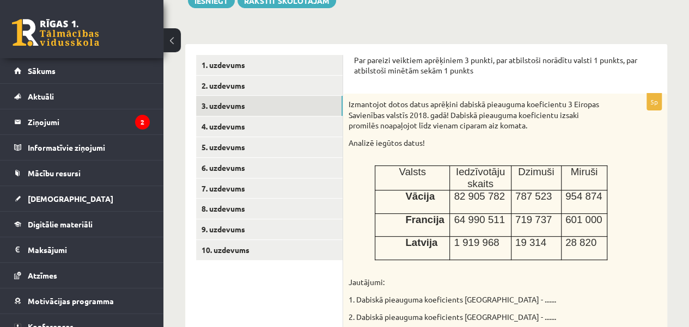
scroll to position [139, 0]
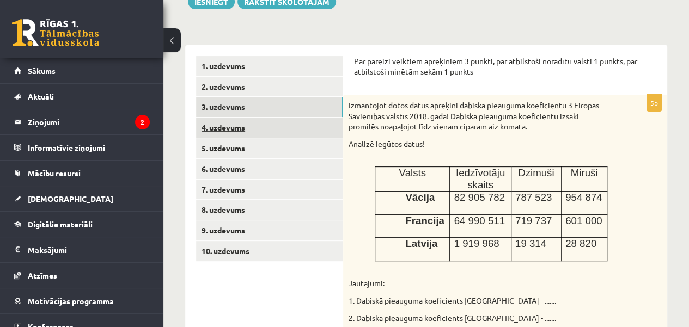
click at [247, 127] on link "4. uzdevums" at bounding box center [269, 128] width 146 height 20
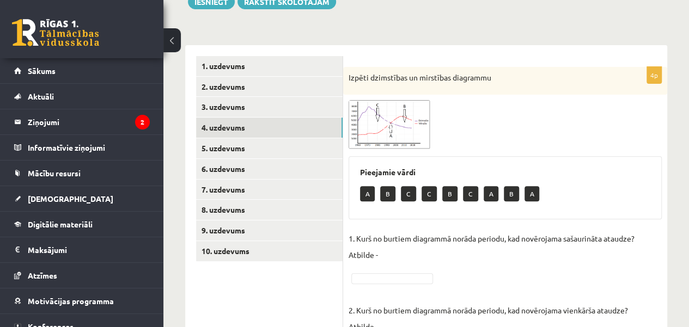
click at [369, 133] on img at bounding box center [389, 124] width 82 height 48
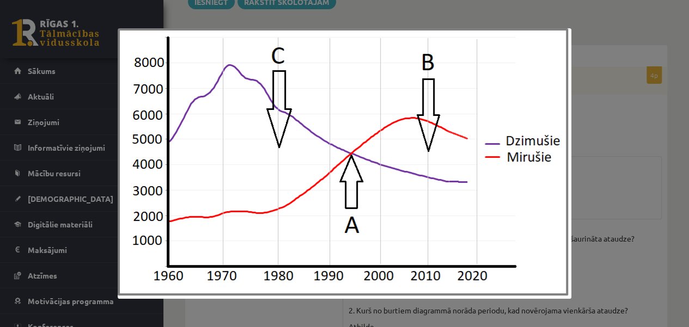
click at [610, 195] on div at bounding box center [344, 163] width 689 height 327
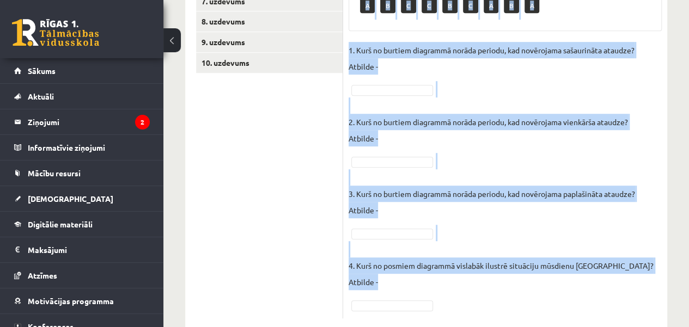
scroll to position [351, 0]
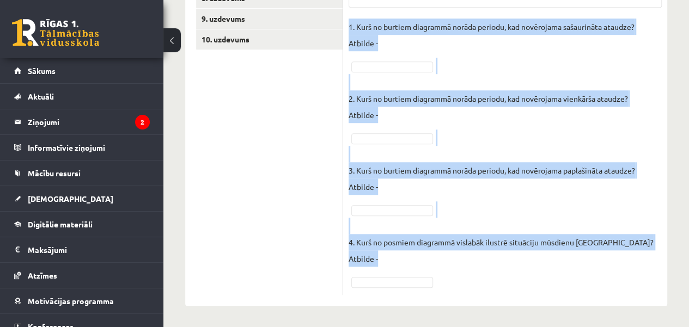
drag, startPoint x: 347, startPoint y: 78, endPoint x: 434, endPoint y: 260, distance: 202.1
click at [434, 260] on div "4p Izpēti dzimstības un mirstības diagrammu Pieejamie vārdi A B C C B C A B A 1…" at bounding box center [505, 75] width 324 height 440
copy div "Izpēti dzimstības un mirstības diagrammu Pieejamie vārdi A B C C B C A B A 1. K…"
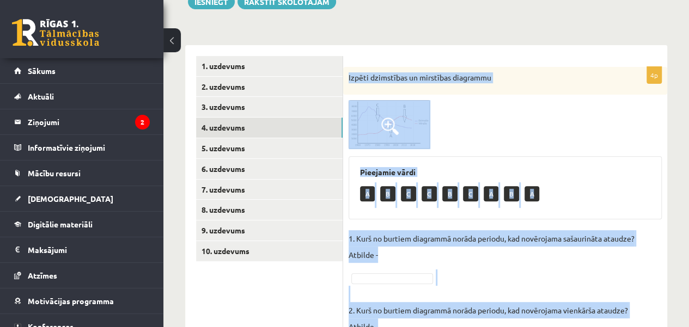
scroll to position [143, 0]
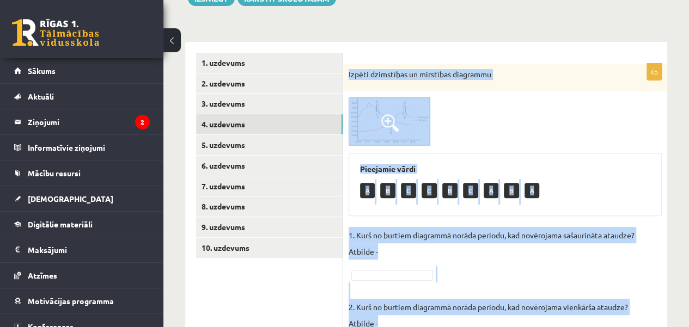
copy div "Izpēti dzimstības un mirstības diagrammu Pieejamie vārdi A B C C B C A B A 1. K…"
click at [491, 156] on div "Pieejamie vārdi A B C C B C A B A" at bounding box center [504, 184] width 313 height 63
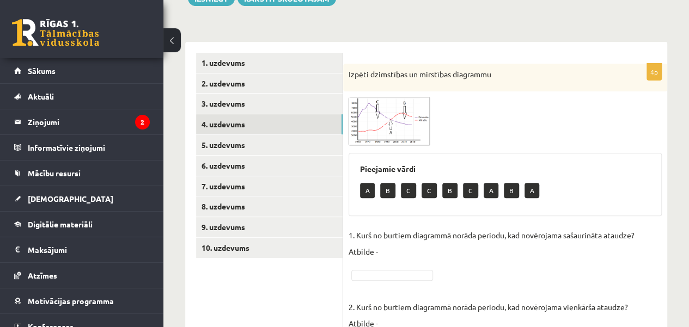
drag, startPoint x: 416, startPoint y: 138, endPoint x: 382, endPoint y: 114, distance: 41.1
click at [382, 114] on span at bounding box center [389, 122] width 17 height 17
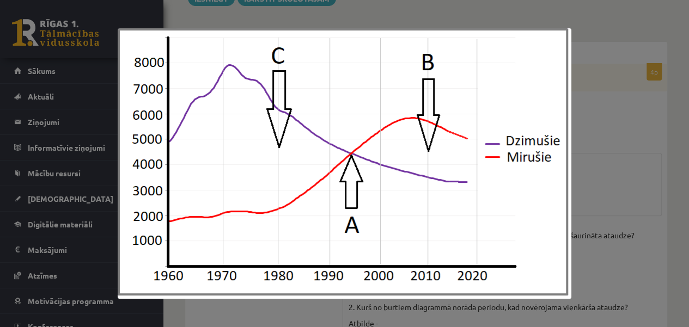
click at [604, 129] on div at bounding box center [344, 163] width 689 height 327
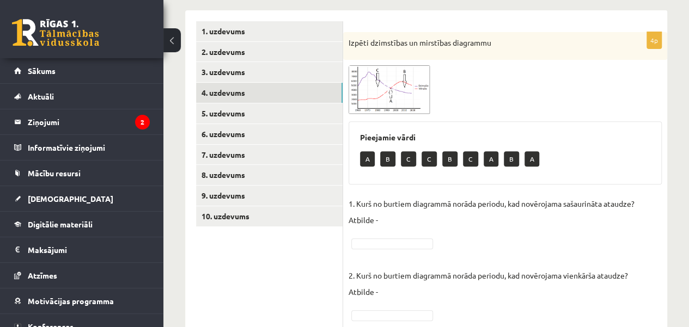
scroll to position [196, 0]
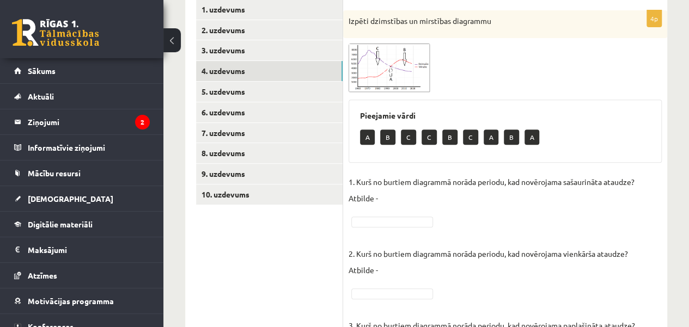
click at [380, 84] on img at bounding box center [389, 68] width 82 height 48
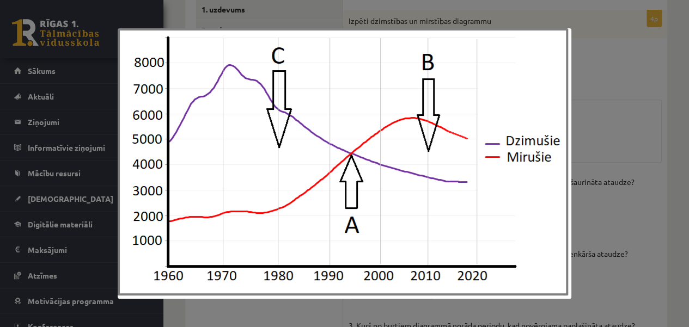
click at [462, 92] on img at bounding box center [345, 163] width 454 height 271
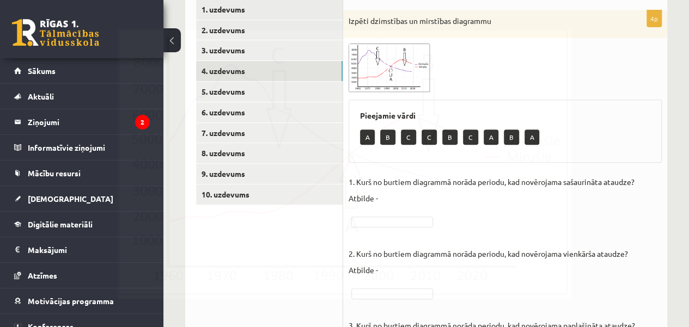
click at [462, 92] on div at bounding box center [504, 68] width 313 height 48
click at [385, 64] on span at bounding box center [389, 69] width 17 height 17
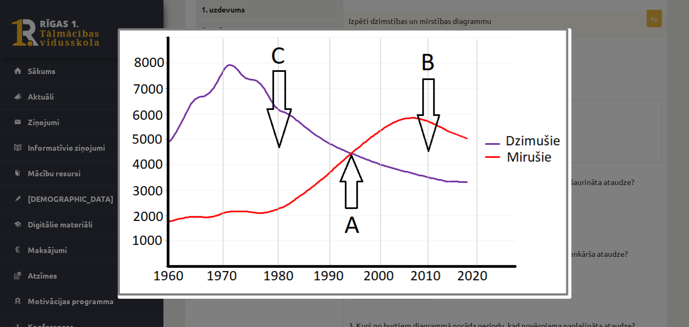
click at [659, 136] on div at bounding box center [344, 163] width 689 height 327
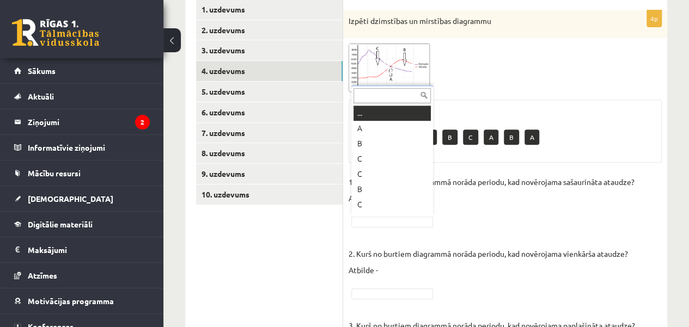
type input "*"
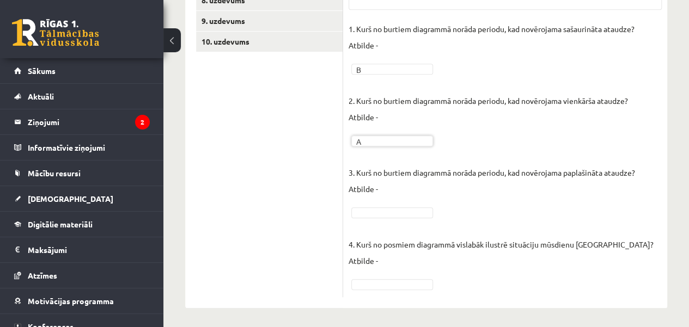
scroll to position [350, 0]
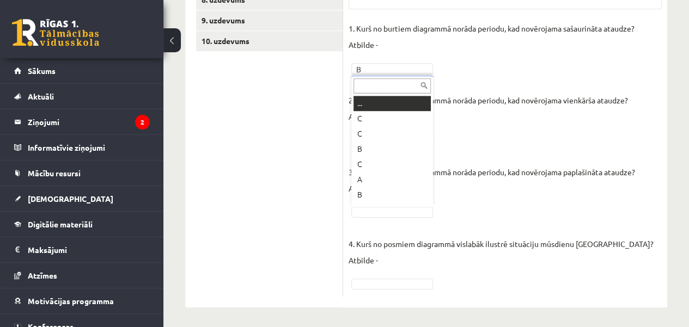
type input "*"
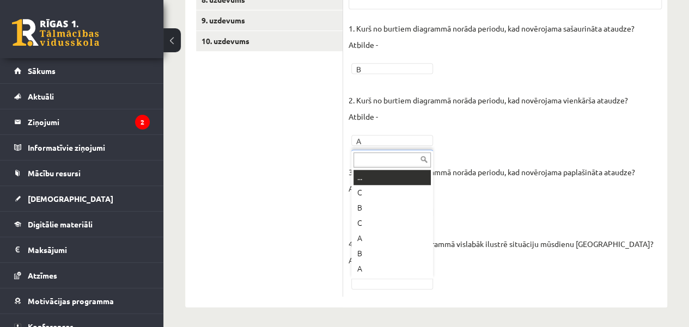
type input "*"
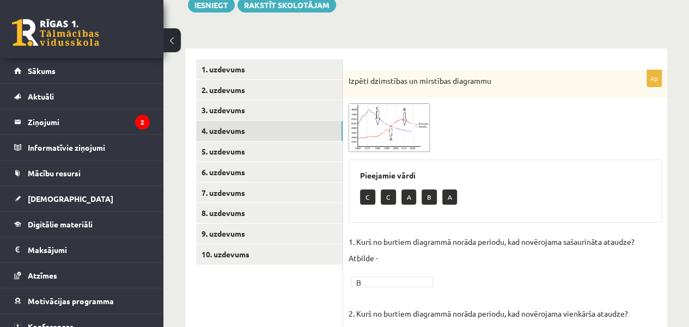
scroll to position [135, 0]
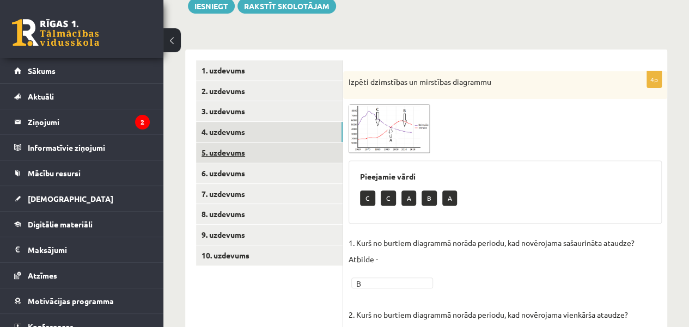
click at [286, 152] on link "5. uzdevums" at bounding box center [269, 153] width 146 height 20
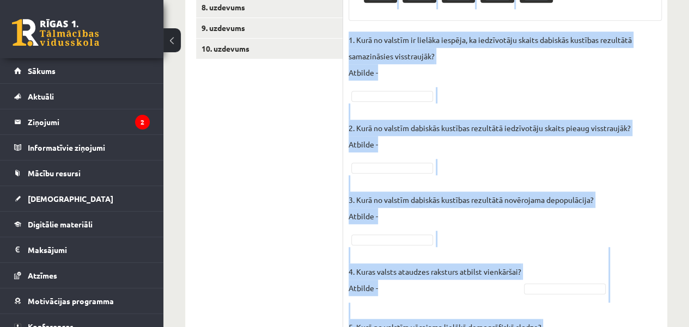
scroll to position [411, 0]
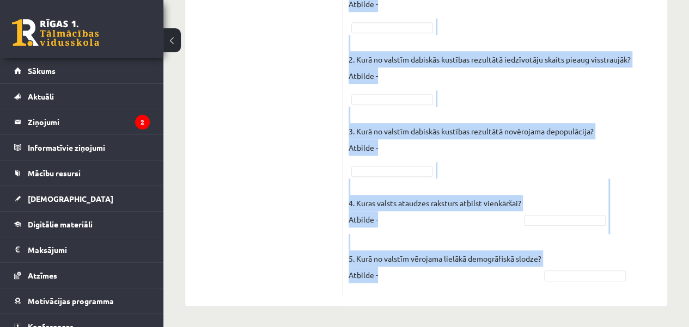
drag, startPoint x: 347, startPoint y: 81, endPoint x: 547, endPoint y: 286, distance: 285.7
click at [547, 286] on div "5p Izpēti 3 dzimumvecumstruktūras diagrammas un atbildi uz jautājumiem! Pieejam…" at bounding box center [505, 45] width 324 height 499
copy div "Izpēti 3 dzimumvecumstruktūras diagrammas un atbildi uz jautājumiem! Pieejamie …"
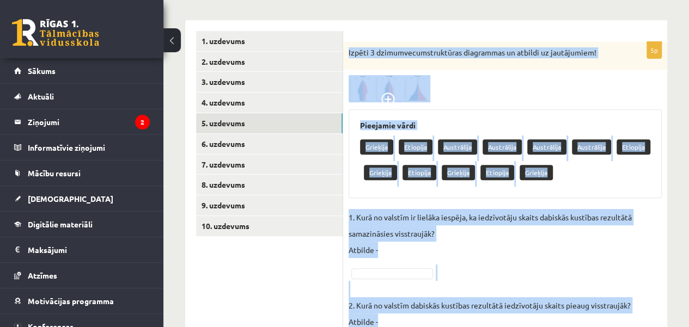
scroll to position [156, 0]
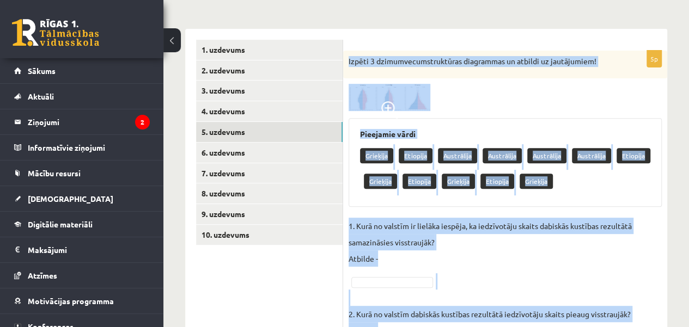
click at [495, 93] on div at bounding box center [504, 97] width 313 height 27
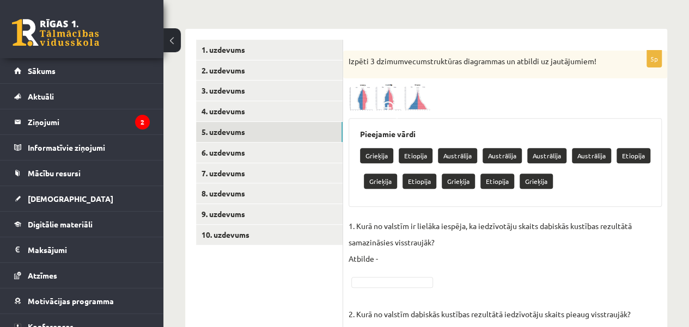
click at [413, 99] on img at bounding box center [389, 97] width 82 height 27
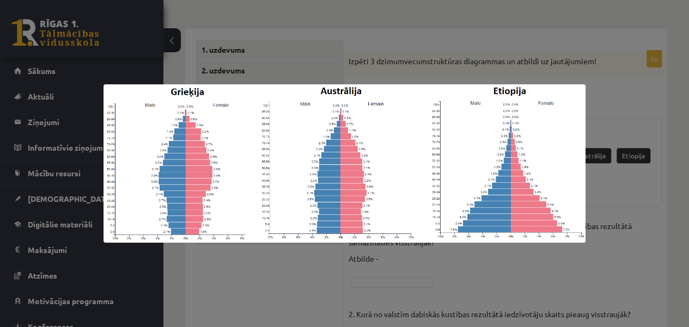
click at [555, 271] on div at bounding box center [344, 163] width 689 height 327
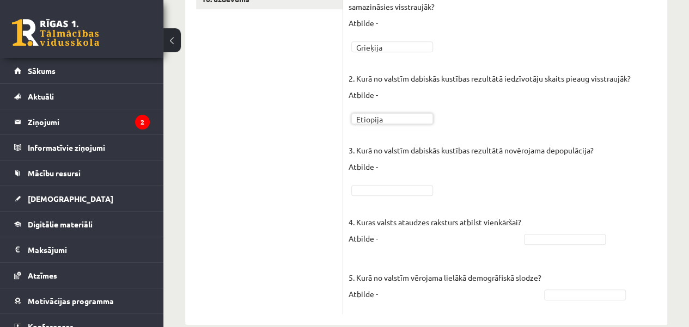
scroll to position [394, 0]
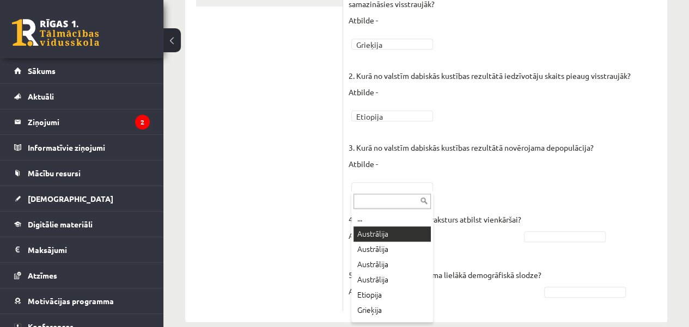
type input "*"
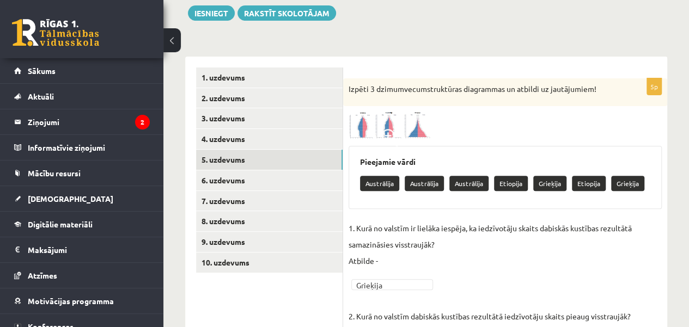
scroll to position [143, 0]
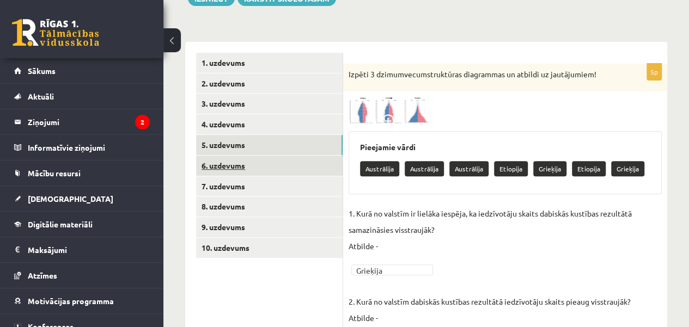
click at [292, 163] on link "6. uzdevums" at bounding box center [269, 166] width 146 height 20
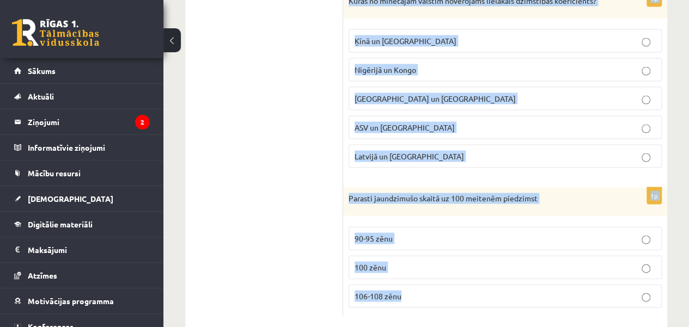
scroll to position [1067, 0]
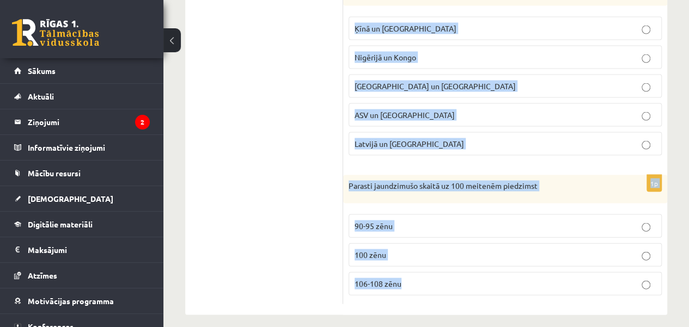
drag, startPoint x: 346, startPoint y: 74, endPoint x: 456, endPoint y: 275, distance: 229.0
copy form "Āfrikas valstīs demogrāfisko slodzi pamatā veido pirmsdarbspējas vecuma iedzīvo…"
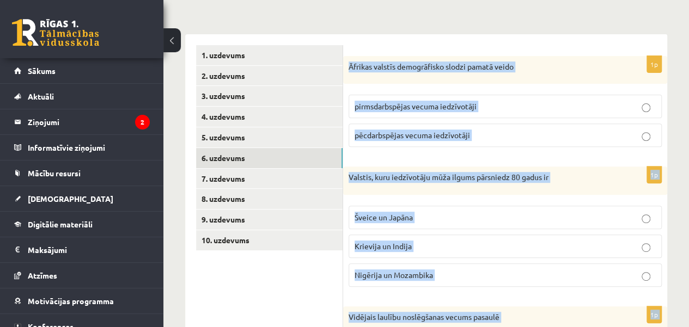
scroll to position [135, 0]
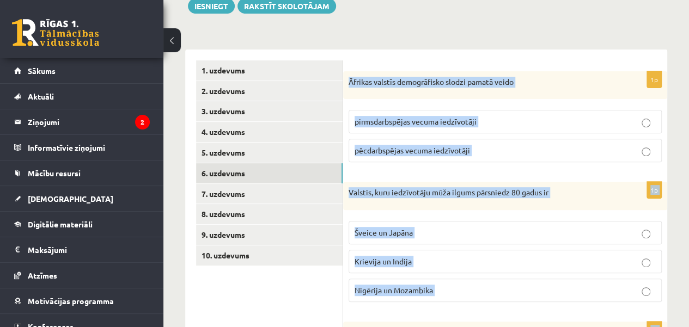
click at [610, 197] on div "Valstis, kuru iedzīvotāju mūža ilgums pārsniedz 80 gadus ir" at bounding box center [505, 196] width 324 height 28
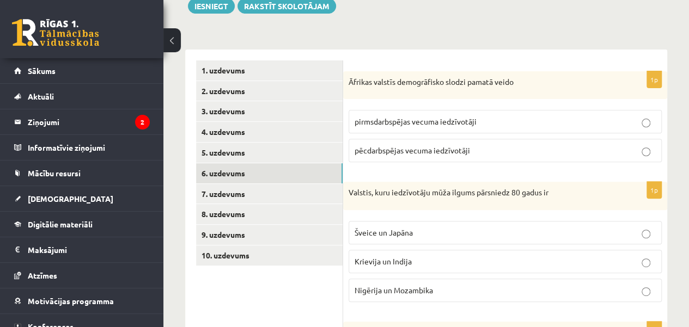
click at [506, 123] on p "pirmsdarbspējas vecuma iedzīvotāji" at bounding box center [504, 121] width 301 height 11
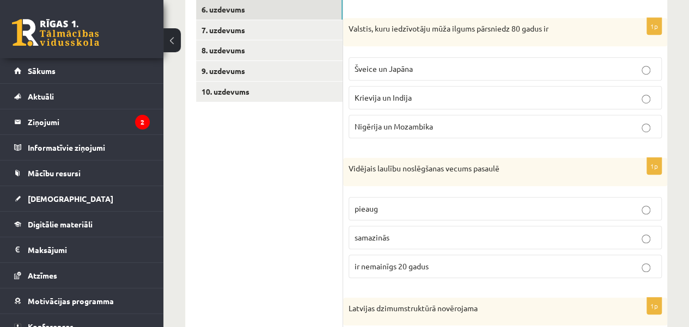
scroll to position [301, 0]
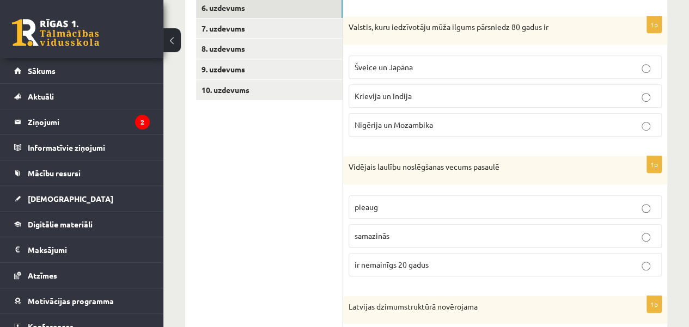
click at [607, 68] on p "Šveice un Japāna" at bounding box center [504, 67] width 301 height 11
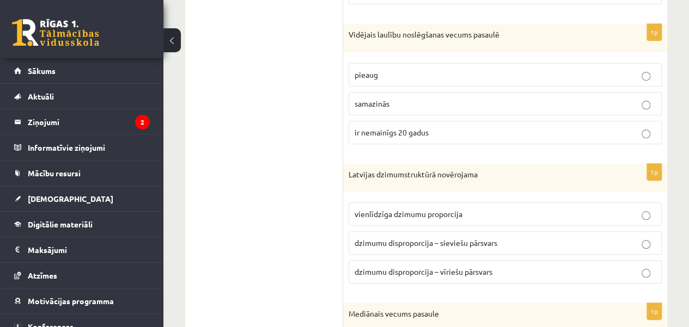
scroll to position [438, 0]
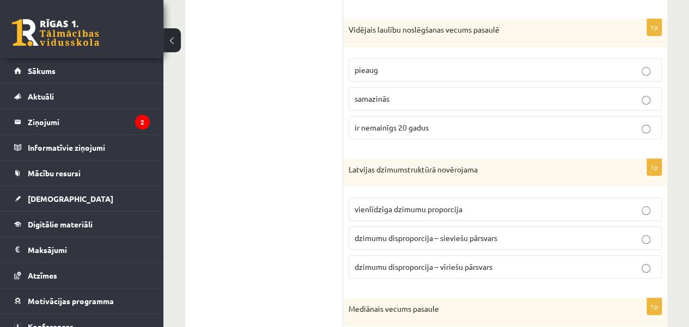
click at [558, 64] on p "pieaug" at bounding box center [504, 69] width 301 height 11
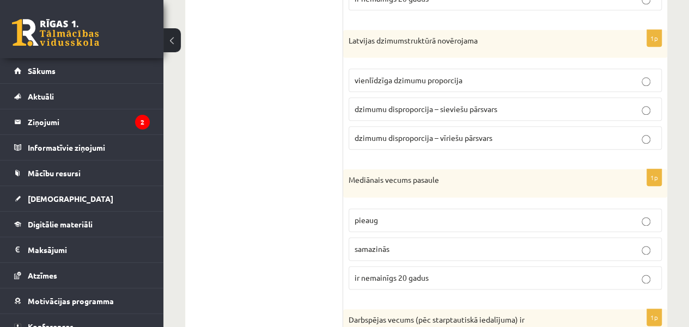
scroll to position [573, 0]
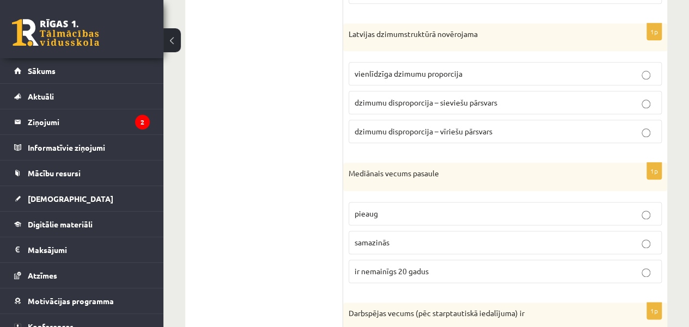
click at [446, 102] on span "dzimumu disproporcija – sieviešu pārsvars" at bounding box center [425, 102] width 143 height 10
click at [552, 244] on label "samazinās" at bounding box center [504, 242] width 313 height 23
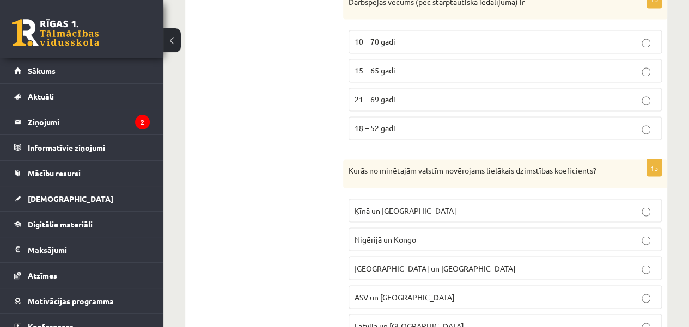
scroll to position [886, 0]
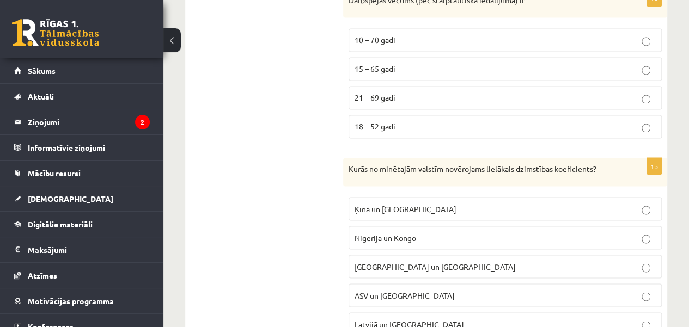
click at [628, 121] on p "18 – 52 gadi" at bounding box center [504, 126] width 301 height 11
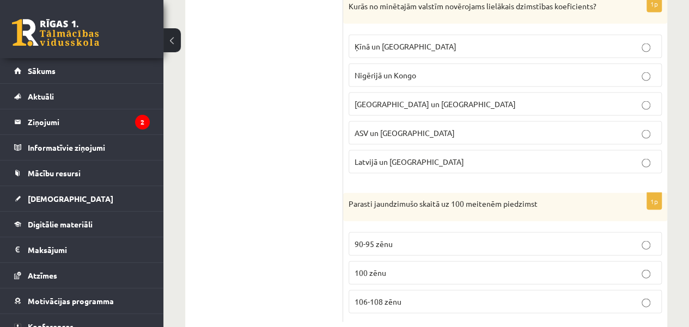
scroll to position [1067, 0]
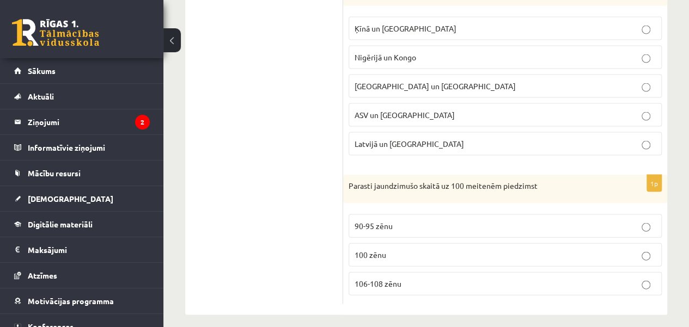
click at [644, 254] on label "100 zēnu" at bounding box center [504, 254] width 313 height 23
click at [525, 221] on p "90-95 zēnu" at bounding box center [504, 226] width 301 height 11
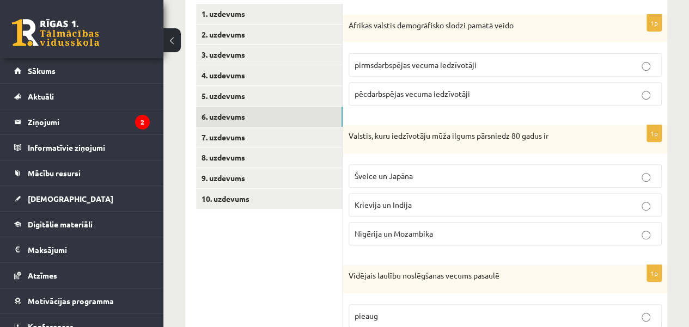
scroll to position [189, 0]
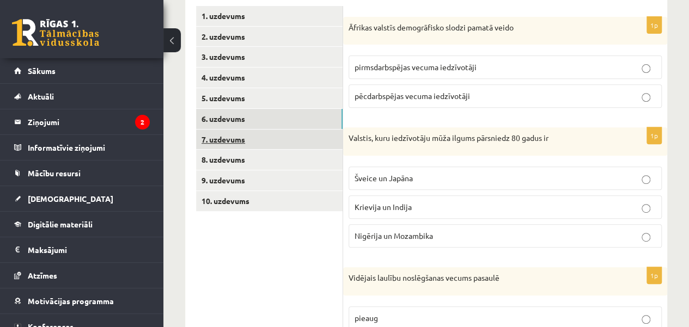
click at [282, 139] on link "7. uzdevums" at bounding box center [269, 140] width 146 height 20
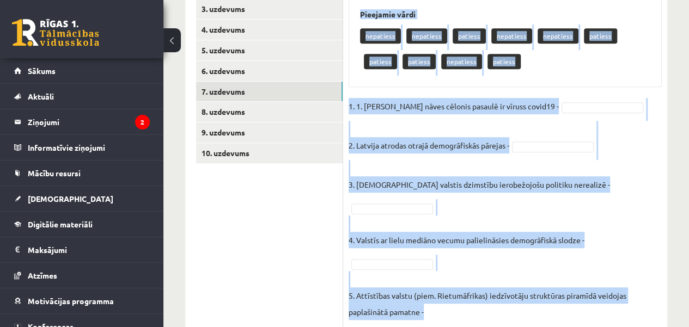
scroll to position [274, 0]
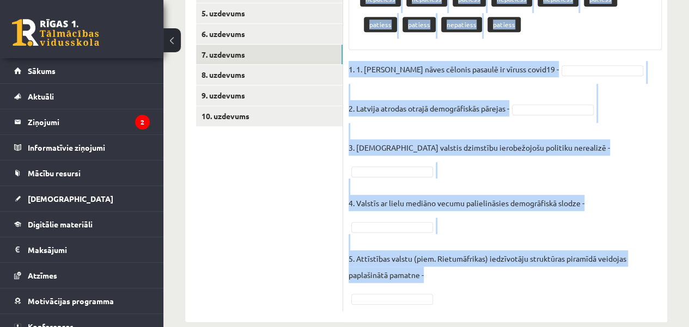
drag, startPoint x: 348, startPoint y: 28, endPoint x: 515, endPoint y: 284, distance: 304.9
click at [515, 284] on div "5p Noliedz vai apstiprini apgalvojumu! Pieejamie vārdi nepatiess nepatiess pati…" at bounding box center [505, 121] width 324 height 379
click at [515, 284] on fieldset "1. 1. Galvenais nāves cēlonis pasaulē ir vīruss covid19 - 2. Latvija atrodas ot…" at bounding box center [504, 183] width 313 height 245
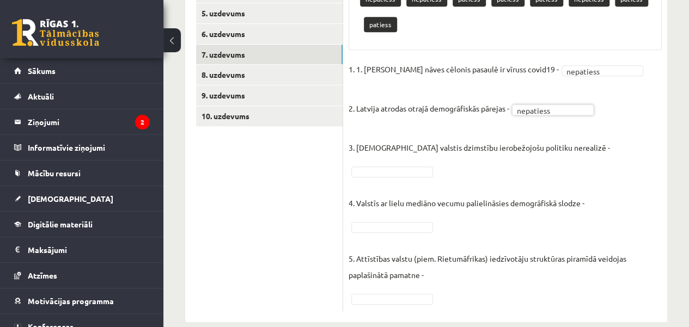
click at [563, 112] on fieldset "1. 1. Galvenais nāves cēlonis pasaulē ir vīruss covid19 - nepatiess ********* 2…" at bounding box center [504, 183] width 313 height 245
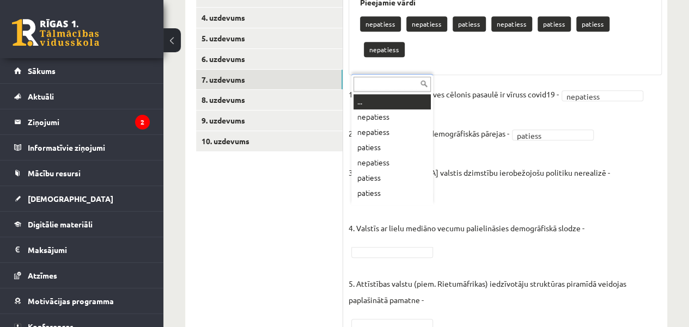
scroll to position [13, 0]
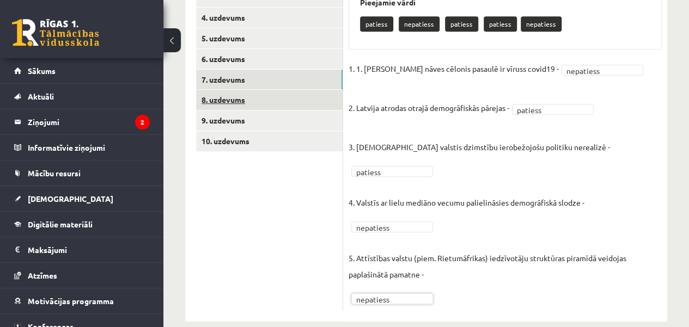
click at [250, 96] on link "8. uzdevums" at bounding box center [269, 100] width 146 height 20
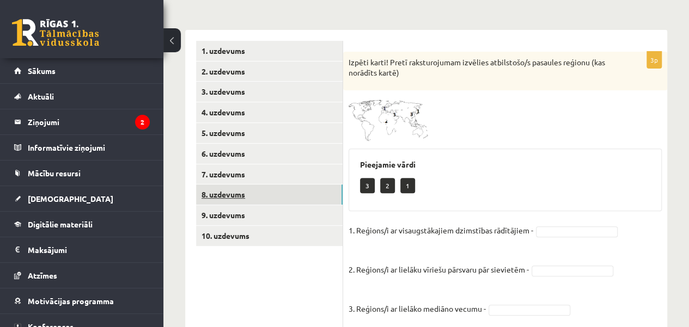
scroll to position [189, 0]
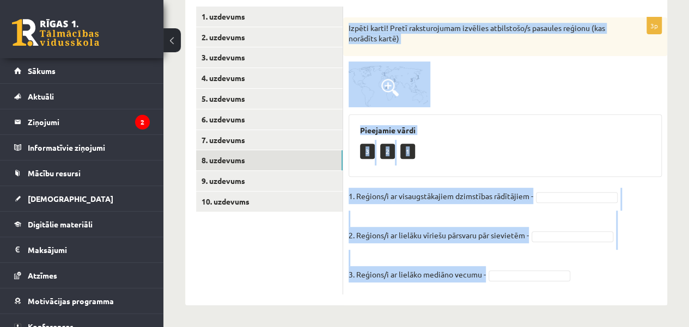
drag, startPoint x: 379, startPoint y: 92, endPoint x: 507, endPoint y: 286, distance: 232.5
click at [507, 286] on div "3p Izpēti karti! Pretī raksturojumam izvēlies atbilstošo/s pasaules reģionu (ka…" at bounding box center [505, 156] width 324 height 278
copy div "Izpēti karti! Pretī raksturojumam izvēlies atbilstošo/s pasaules reģionu (kas n…"
click at [417, 81] on img at bounding box center [389, 85] width 82 height 46
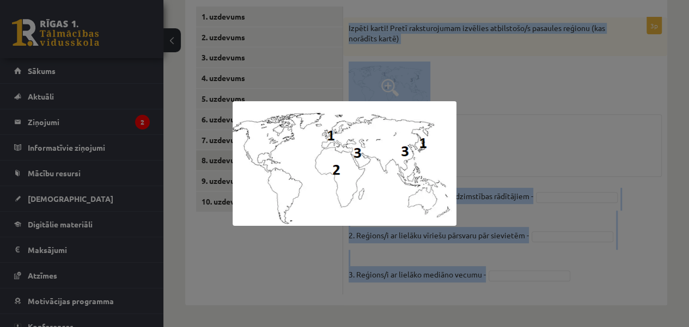
click at [516, 152] on div at bounding box center [344, 163] width 689 height 327
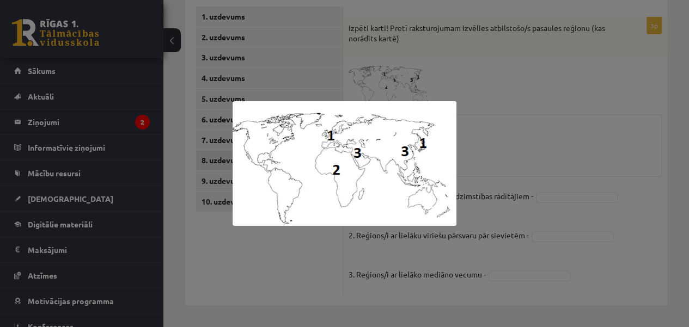
click at [516, 152] on div at bounding box center [344, 163] width 689 height 327
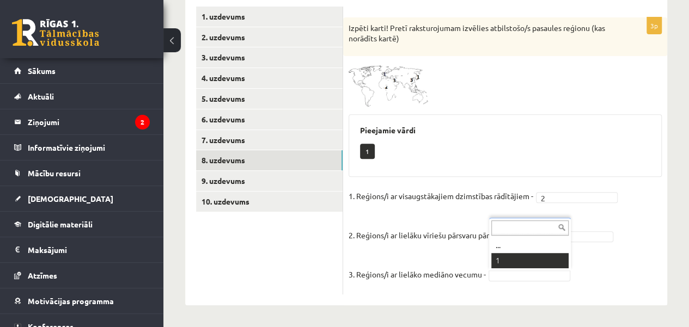
click at [538, 261] on fieldset "1. Reģions/i ar visaugstākajiem dzimstības rādītājiem - 2 * 2. Reģions/i ar lie…" at bounding box center [504, 238] width 313 height 101
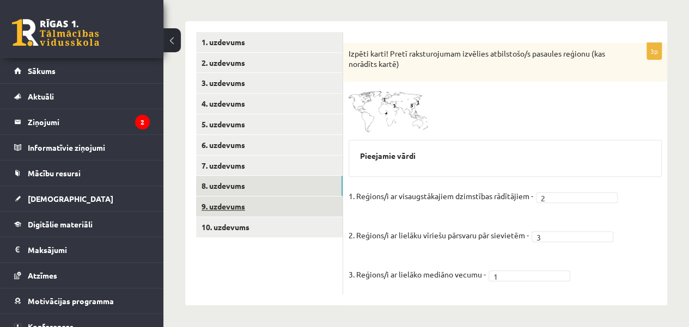
click at [307, 207] on link "9. uzdevums" at bounding box center [269, 207] width 146 height 20
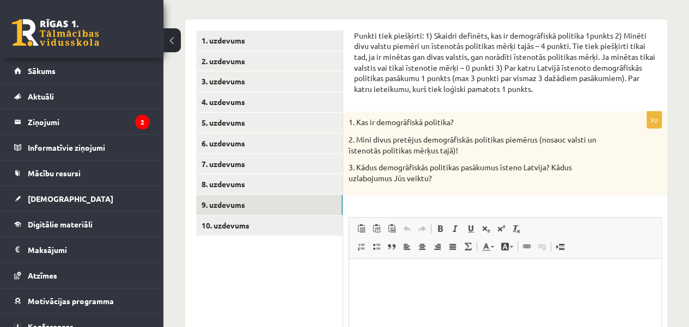
scroll to position [170, 0]
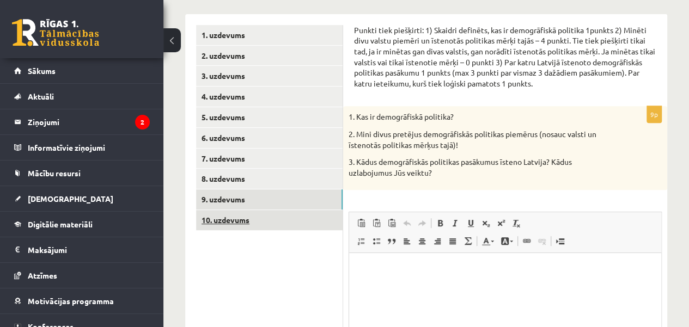
click at [328, 224] on link "10. uzdevums" at bounding box center [269, 220] width 146 height 20
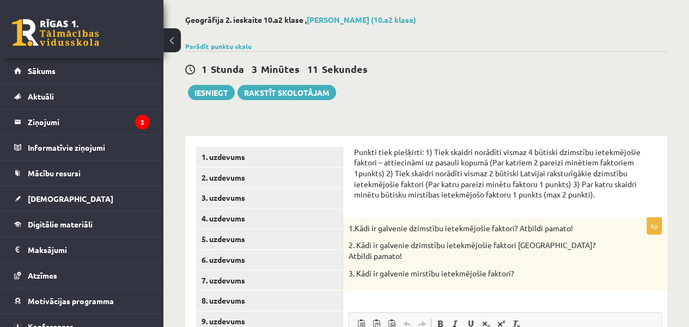
scroll to position [49, 0]
click at [217, 97] on button "Iesniegt" at bounding box center [211, 91] width 47 height 15
click at [234, 186] on link "2. uzdevums" at bounding box center [269, 177] width 146 height 20
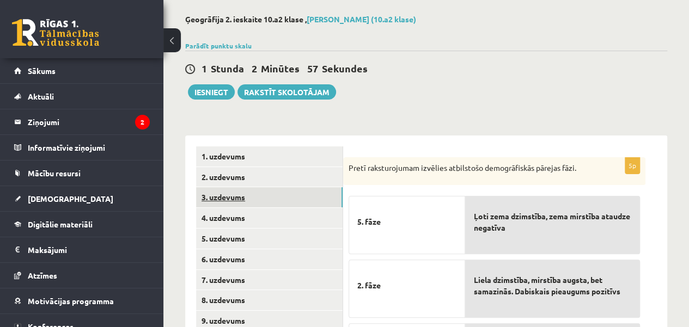
click at [241, 194] on link "3. uzdevums" at bounding box center [269, 197] width 146 height 20
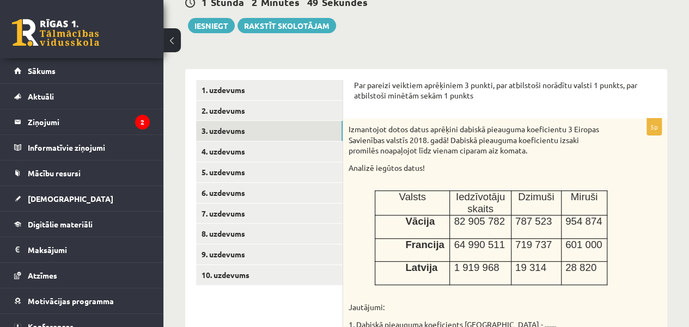
scroll to position [114, 0]
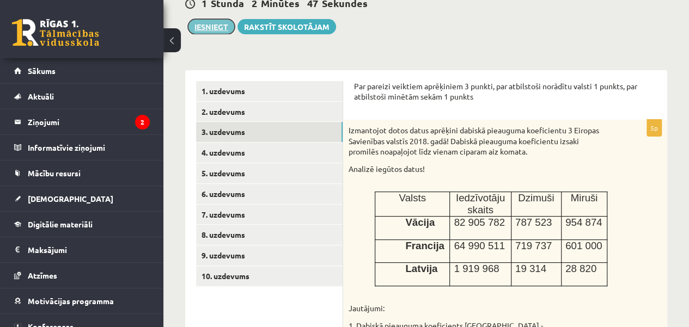
click at [224, 28] on button "Iesniegt" at bounding box center [211, 26] width 47 height 15
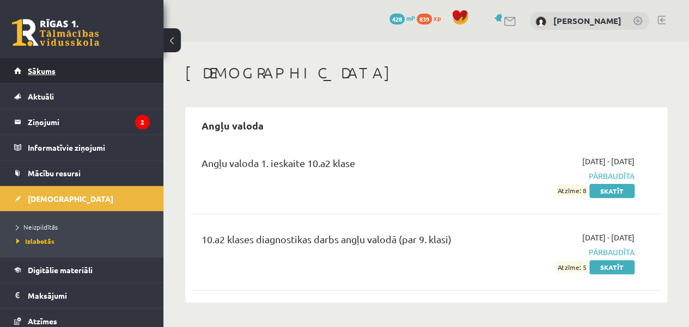
click at [106, 68] on link "Sākums" at bounding box center [82, 70] width 136 height 25
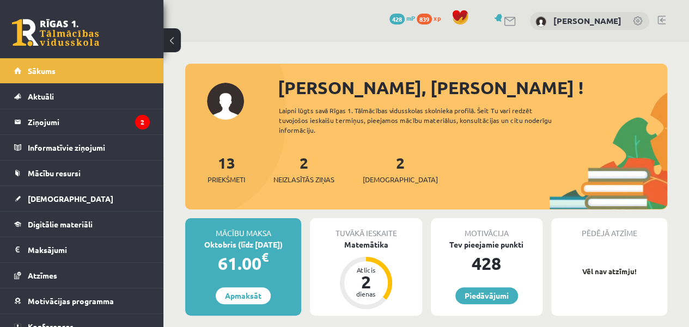
click at [389, 168] on div "2 Ieskaites" at bounding box center [400, 168] width 75 height 34
click at [381, 168] on link "2 Ieskaites" at bounding box center [400, 169] width 75 height 32
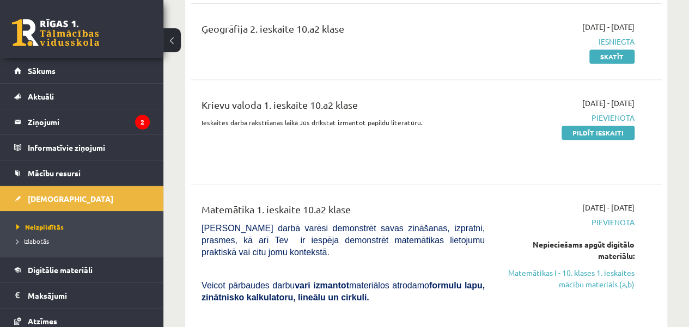
scroll to position [189, 0]
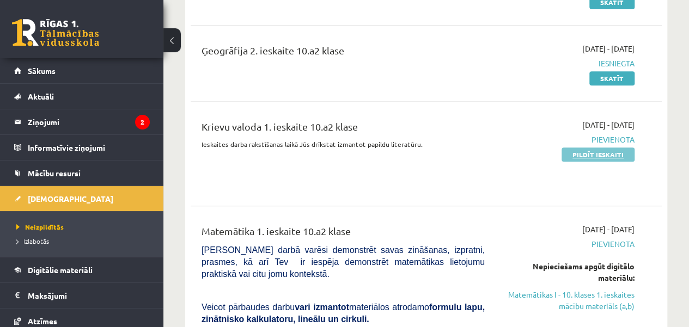
click at [613, 149] on link "Pildīt ieskaiti" at bounding box center [597, 155] width 73 height 14
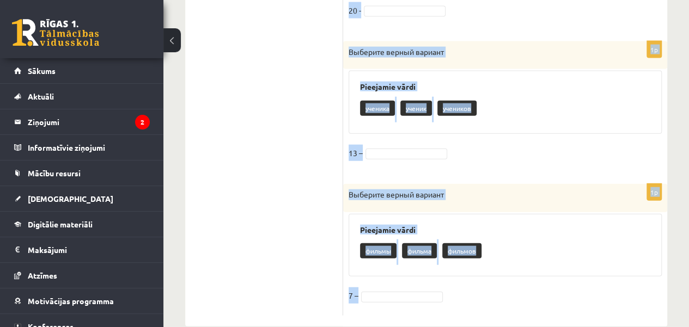
scroll to position [1235, 0]
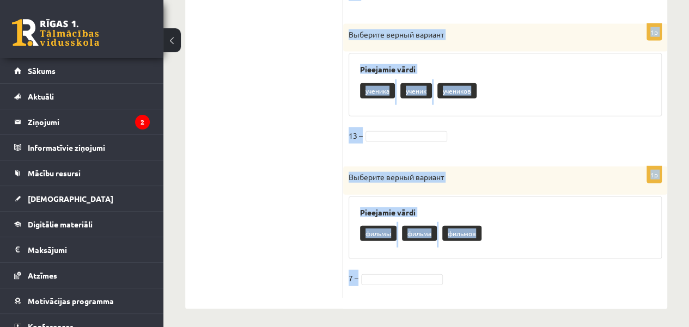
drag, startPoint x: 351, startPoint y: 88, endPoint x: 490, endPoint y: 289, distance: 243.8
copy form "Выберите верный вариант Pieejamie vārdi окна окон окно 21 1p Выберите верный ва…"
click at [517, 167] on div "Выберите верный вариант" at bounding box center [505, 181] width 324 height 28
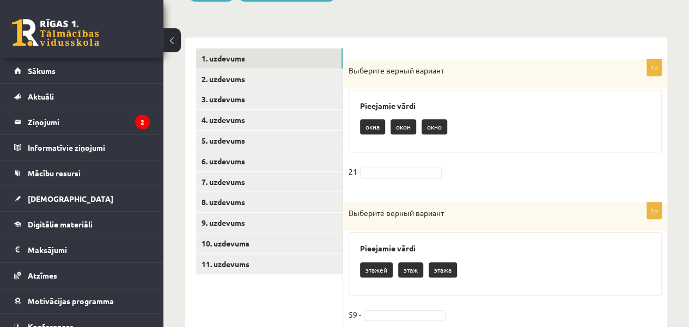
scroll to position [194, 0]
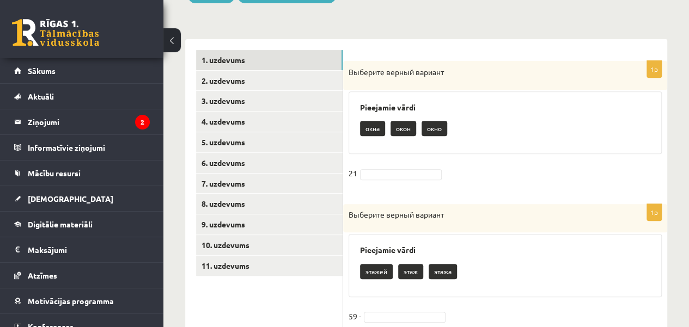
click at [433, 129] on p "окно" at bounding box center [434, 128] width 26 height 15
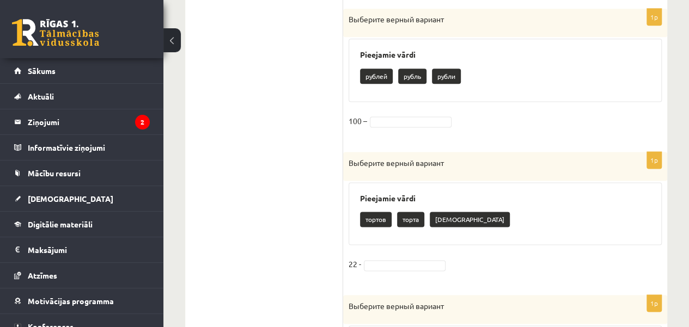
scroll to position [689, 0]
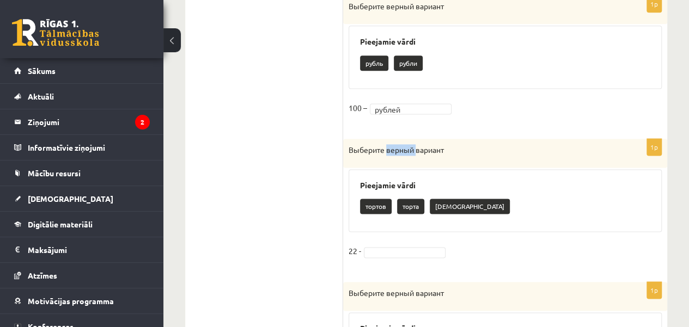
click at [395, 153] on div "Выберите верный вариант" at bounding box center [505, 153] width 324 height 29
click at [452, 169] on div "Pieejamie vārdi тортов торта торы" at bounding box center [504, 200] width 313 height 63
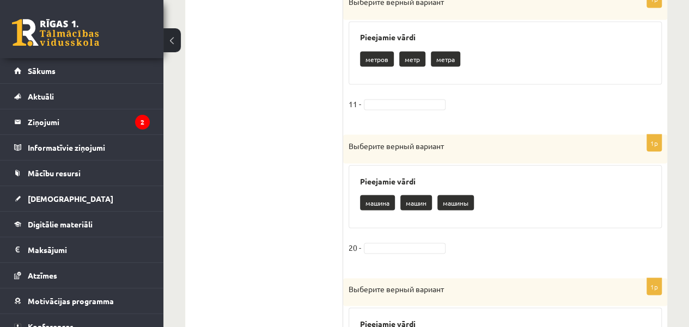
scroll to position [990, 0]
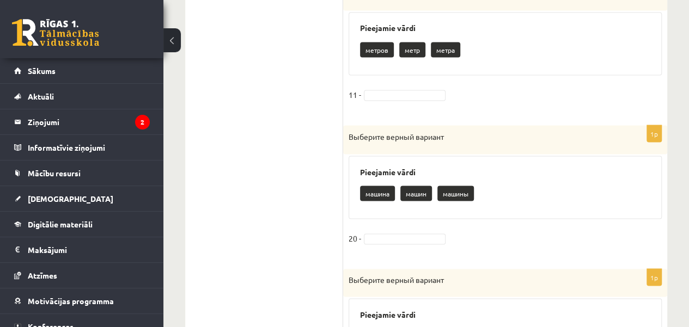
click at [379, 98] on fieldset "11 -" at bounding box center [504, 97] width 313 height 23
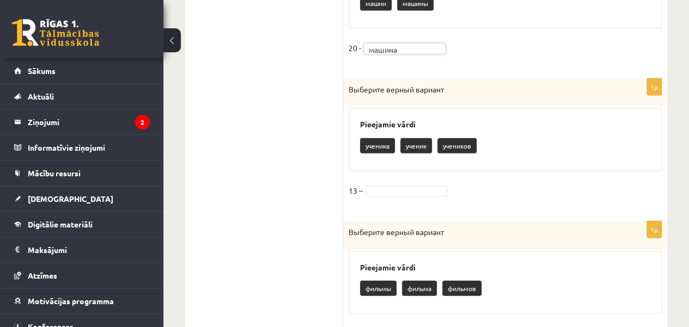
scroll to position [1235, 0]
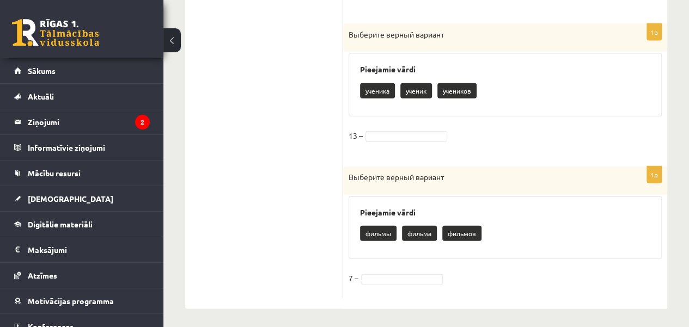
click at [455, 89] on p "учеников" at bounding box center [456, 90] width 39 height 15
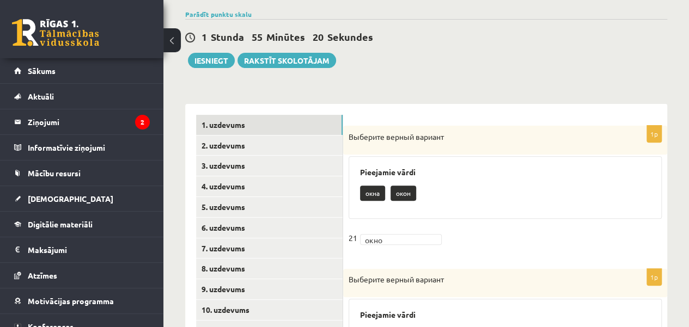
scroll to position [0, 0]
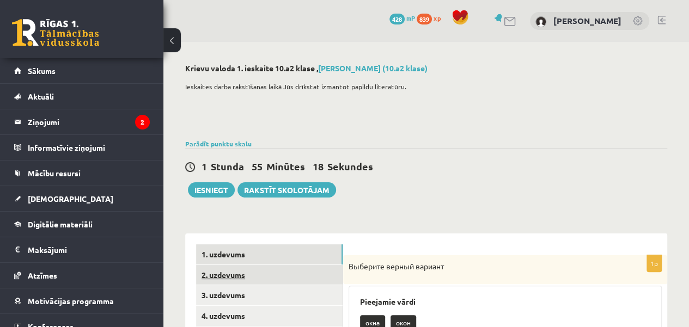
click at [329, 265] on link "2. uzdevums" at bounding box center [269, 275] width 146 height 20
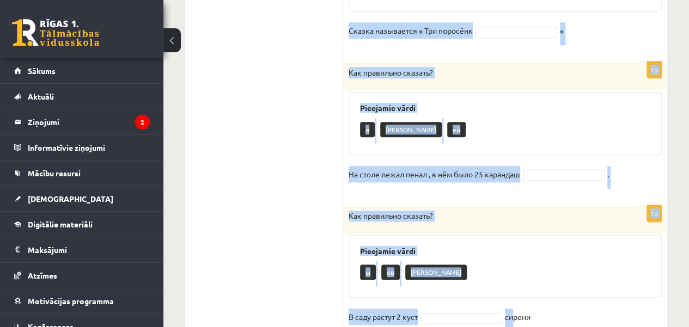
scroll to position [664, 0]
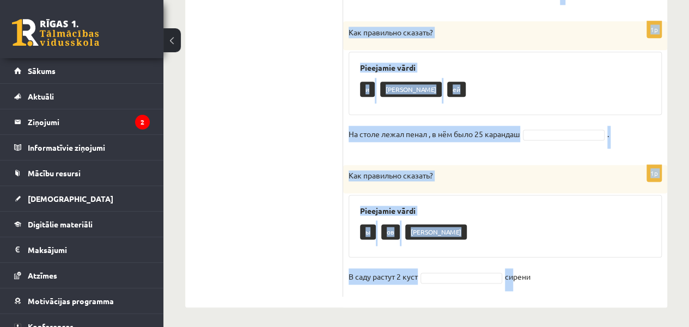
drag, startPoint x: 350, startPoint y: 56, endPoint x: 549, endPoint y: 269, distance: 291.6
copy form "Как правильно сказать? Pieejamie vārdi а ы ов Подъехал автобус, в нём было 40 т…"
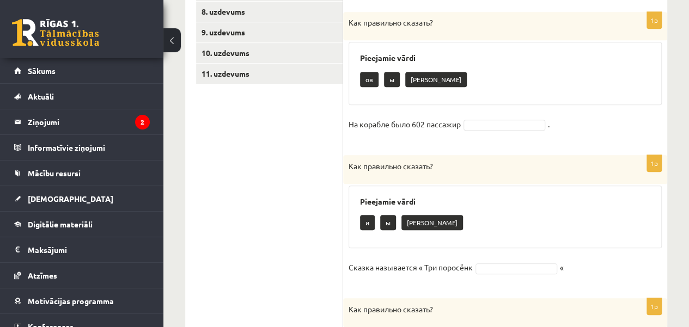
scroll to position [393, 0]
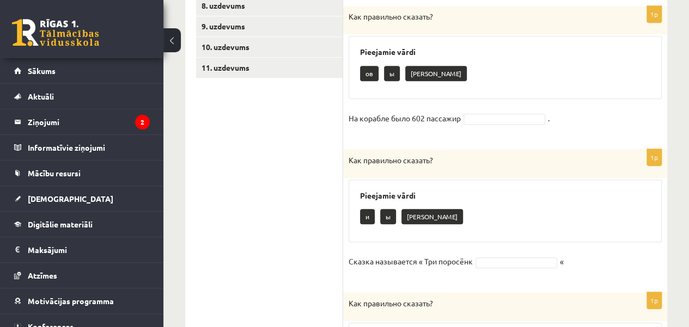
click at [519, 123] on fieldset "На корабле было 602 пассажир ." at bounding box center [504, 121] width 313 height 23
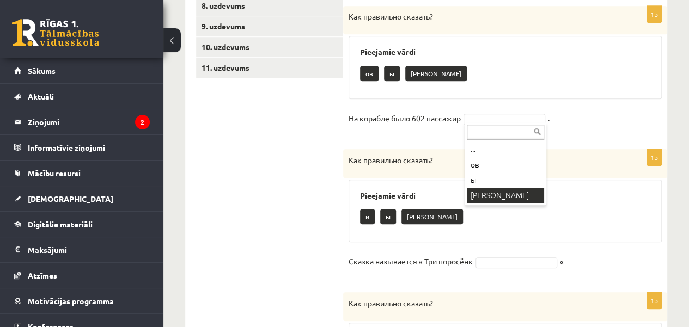
click at [495, 203] on div "... ов ы а" at bounding box center [505, 164] width 82 height 83
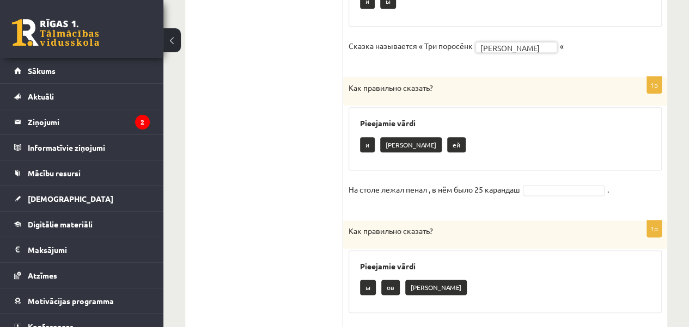
scroll to position [610, 0]
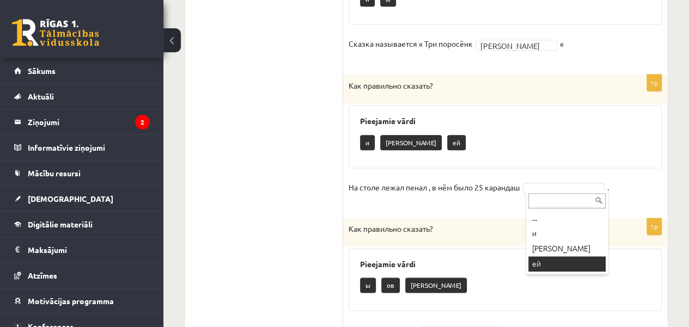
click at [561, 273] on div "... и а ей" at bounding box center [567, 232] width 82 height 83
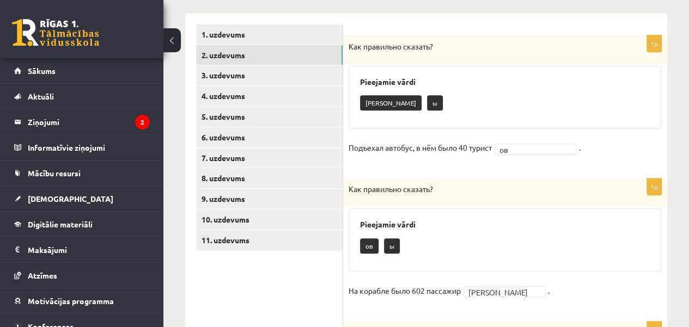
scroll to position [218, 0]
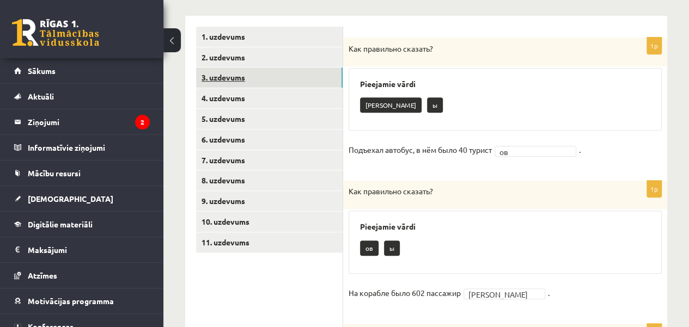
click at [302, 71] on link "3. uzdevums" at bounding box center [269, 78] width 146 height 20
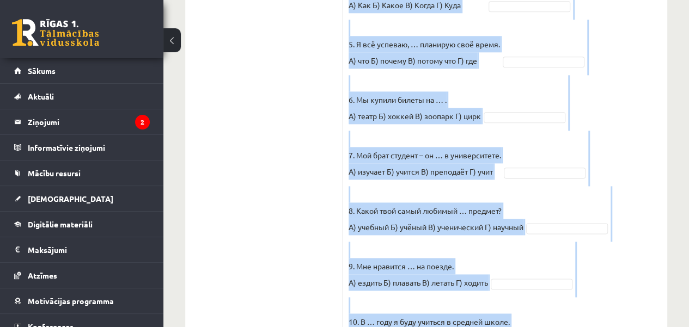
scroll to position [634, 0]
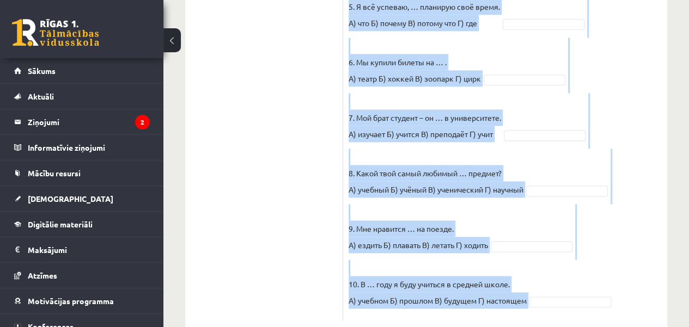
drag, startPoint x: 348, startPoint y: 45, endPoint x: 543, endPoint y: 281, distance: 306.7
copy div "Выберите правильный вариант. Pieejamie vārdi А В Б А Б Б В Г Г Г А А В Г Б А В …"
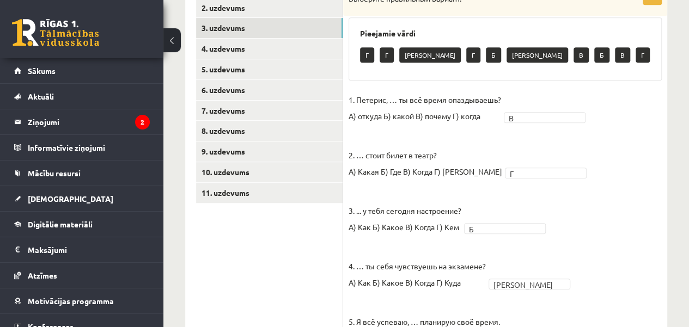
scroll to position [229, 0]
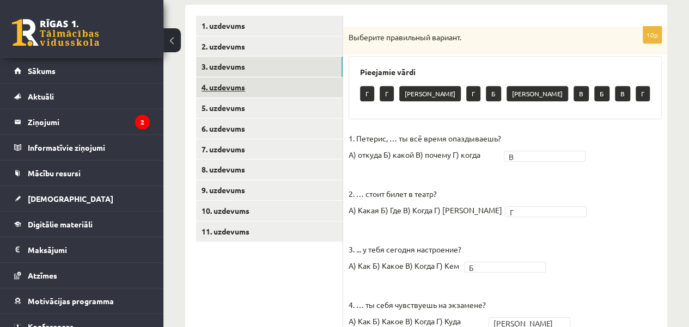
click at [318, 87] on link "4. uzdevums" at bounding box center [269, 87] width 146 height 20
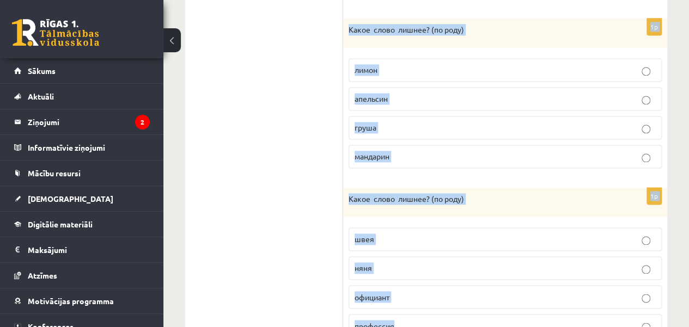
scroll to position [788, 0]
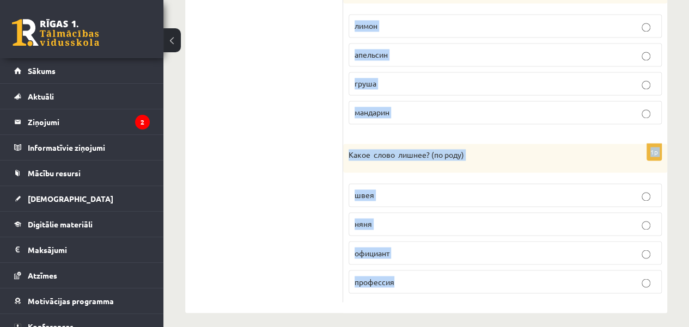
drag, startPoint x: 347, startPoint y: 35, endPoint x: 433, endPoint y: 282, distance: 261.4
copy form "Какое слово лишнее? ( по родy) печенье желе конфета какао 1p Какое слово лишнее…"
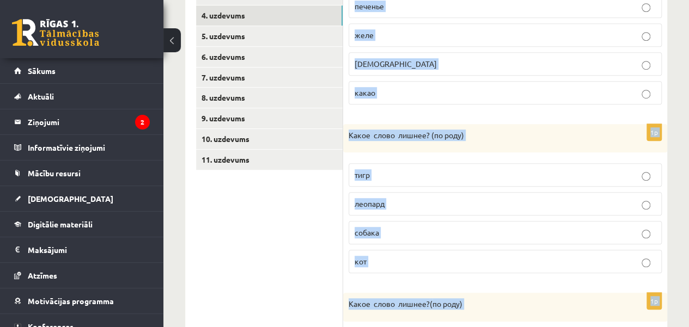
scroll to position [158, 0]
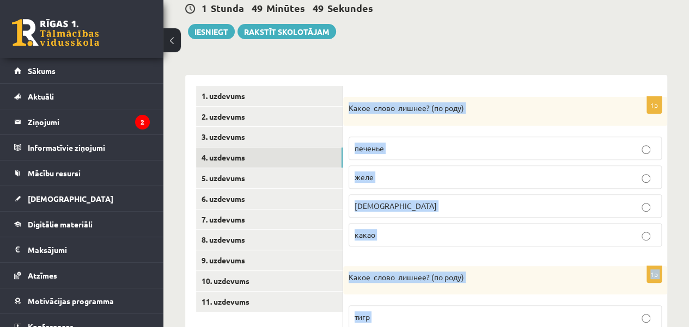
click at [460, 211] on label "конфета" at bounding box center [504, 205] width 313 height 23
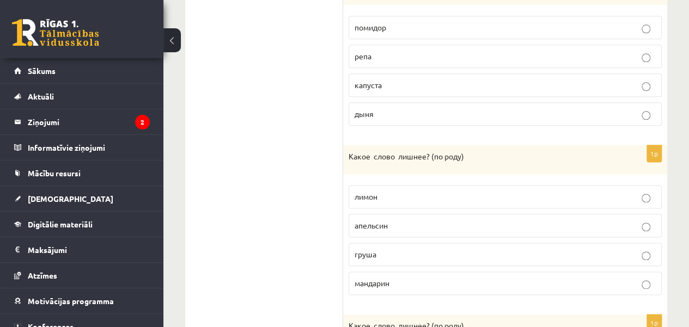
scroll to position [626, 0]
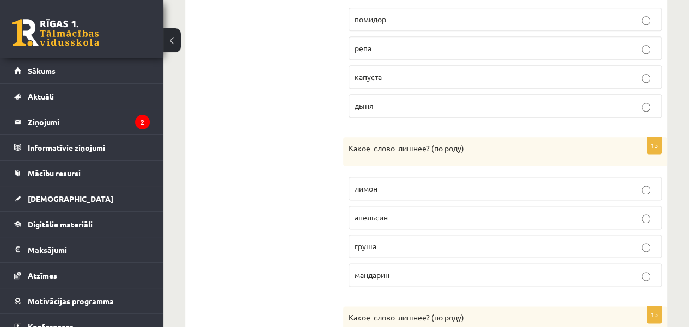
click at [604, 19] on p "помидор" at bounding box center [504, 19] width 301 height 11
click at [640, 241] on p "груша" at bounding box center [504, 246] width 301 height 11
click at [641, 241] on p "груша" at bounding box center [504, 246] width 301 height 11
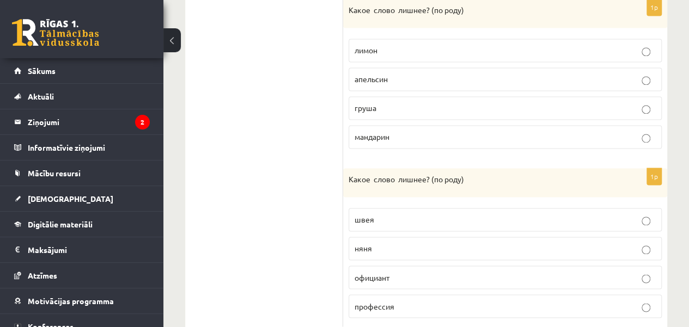
scroll to position [788, 0]
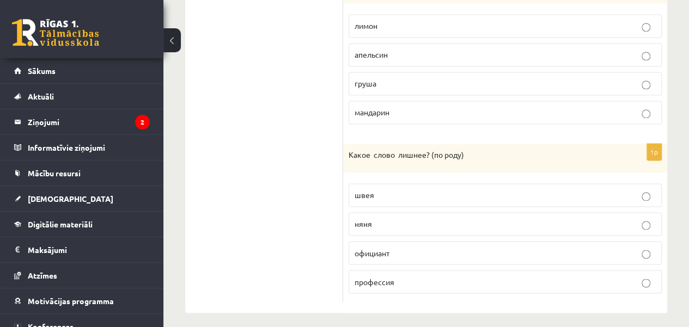
click at [401, 247] on p "официант" at bounding box center [504, 252] width 301 height 11
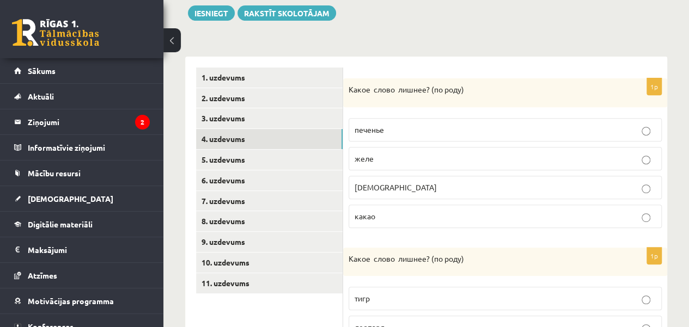
scroll to position [192, 0]
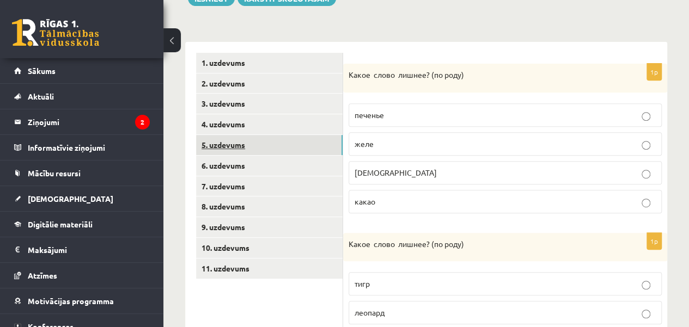
click at [312, 144] on link "5. uzdevums" at bounding box center [269, 145] width 146 height 20
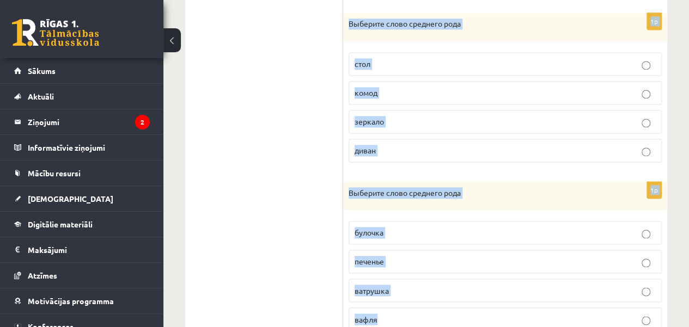
scroll to position [787, 0]
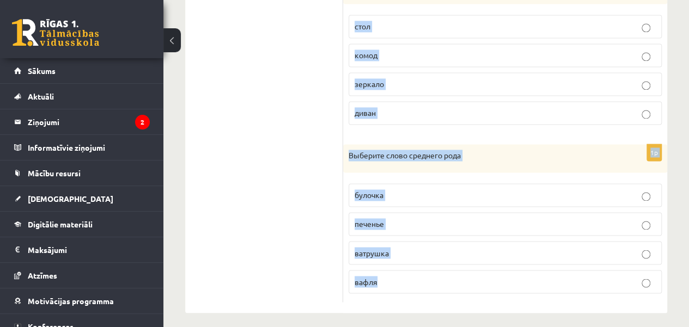
drag, startPoint x: 347, startPoint y: 76, endPoint x: 447, endPoint y: 277, distance: 224.3
copy form "Выберите слово среднего рода кот кошка пантера животное 1p Выберите слово средн…"
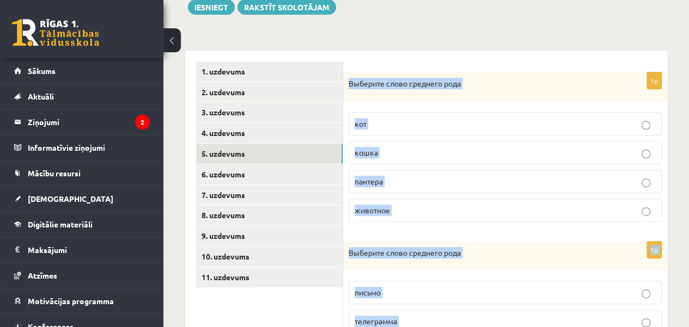
scroll to position [174, 0]
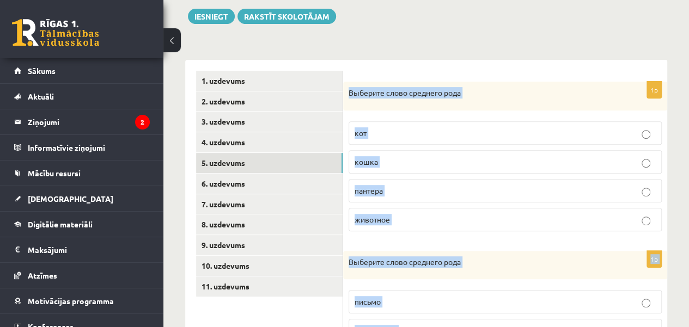
click at [529, 218] on p "животное" at bounding box center [504, 219] width 301 height 11
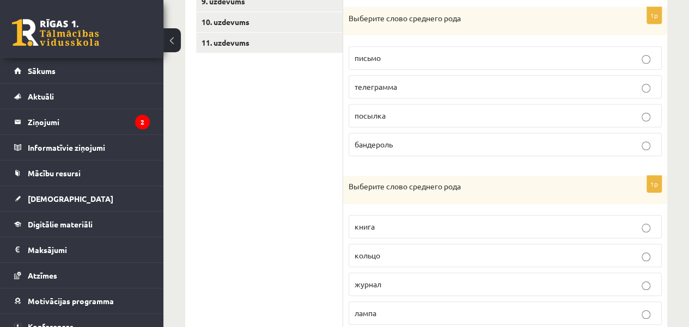
scroll to position [431, 0]
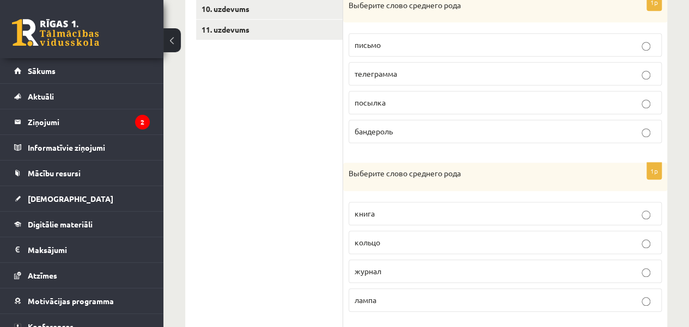
click at [544, 241] on p "кольцо" at bounding box center [504, 242] width 301 height 11
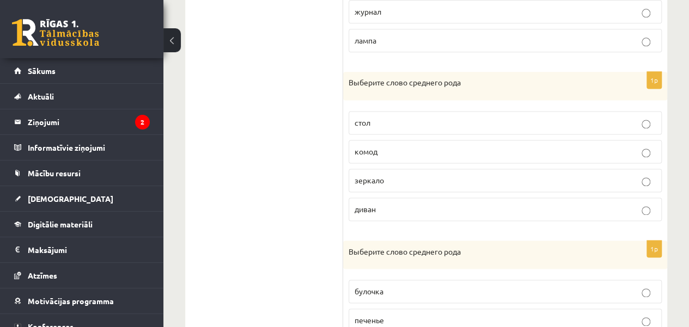
scroll to position [703, 0]
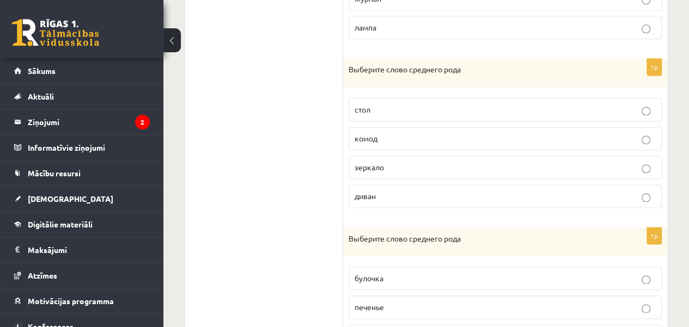
click at [615, 162] on p "зеркало" at bounding box center [504, 167] width 301 height 11
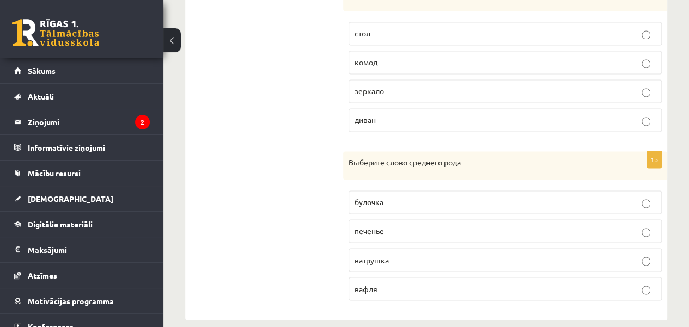
scroll to position [787, 0]
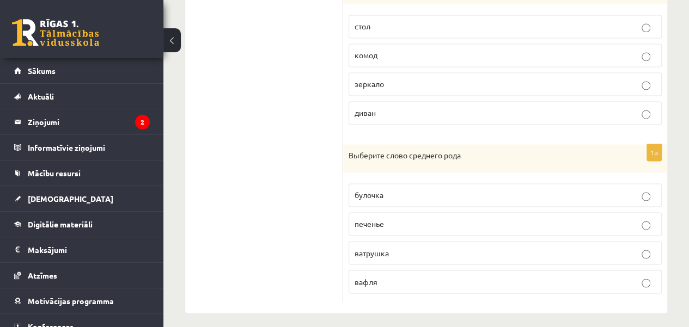
click at [430, 218] on p "печенье" at bounding box center [504, 223] width 301 height 11
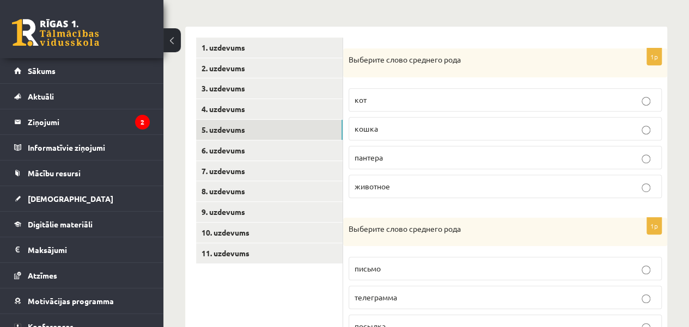
scroll to position [212, 0]
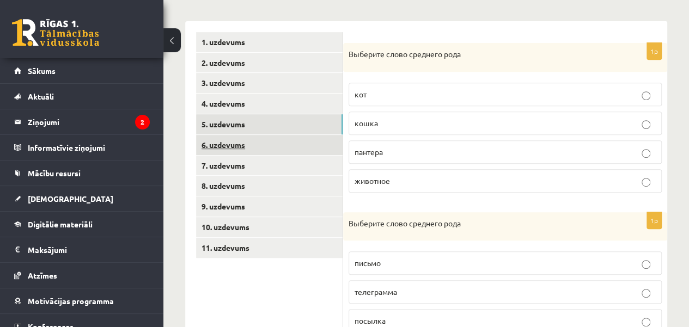
click at [328, 140] on link "6. uzdevums" at bounding box center [269, 145] width 146 height 20
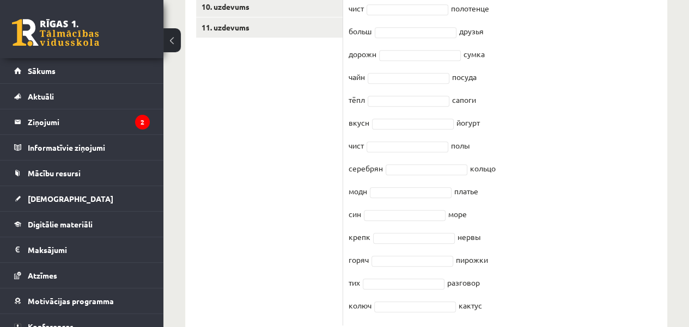
scroll to position [463, 0]
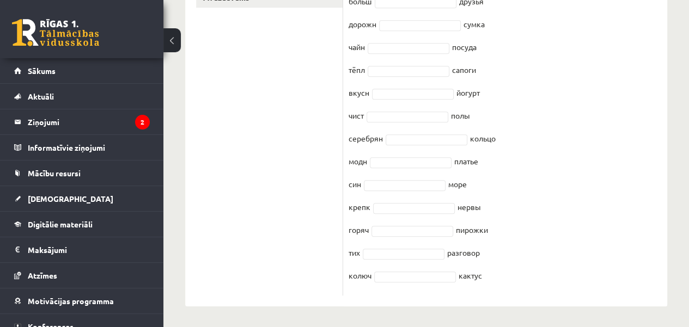
drag, startPoint x: 349, startPoint y: 54, endPoint x: 504, endPoint y: 282, distance: 275.1
click at [504, 283] on div "15p Выберите нужное окончание : -ЫЙ -ИЙ -АЯ -ОЕ -ЕЕ -ЫЕ, -ИЕ Pieejamie vārdi ое…" at bounding box center [505, 44] width 324 height 503
copy div "Выберите нужное окончание : -ЫЙ -ИЙ -АЯ -ОЕ -ЕЕ -ЫЕ, -ИЕ Pieejamie vārdi ое ый …"
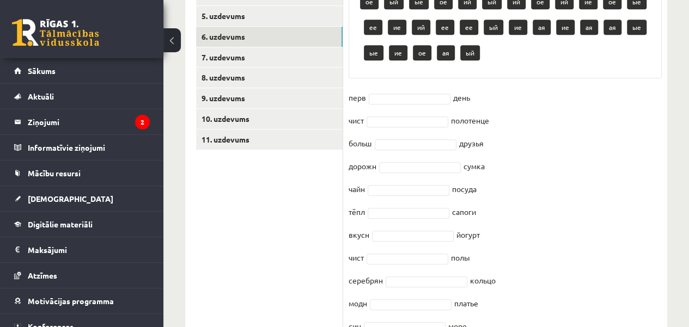
scroll to position [320, 0]
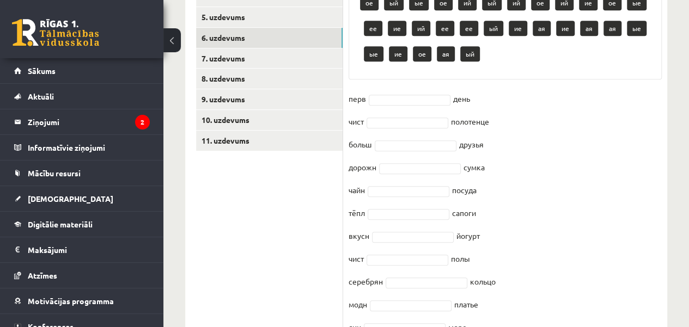
click at [563, 205] on fieldset "перв день чист полотенце больш друзья дорожн сумка чайн посуда тёпл сапоги вкус…" at bounding box center [504, 261] width 313 height 343
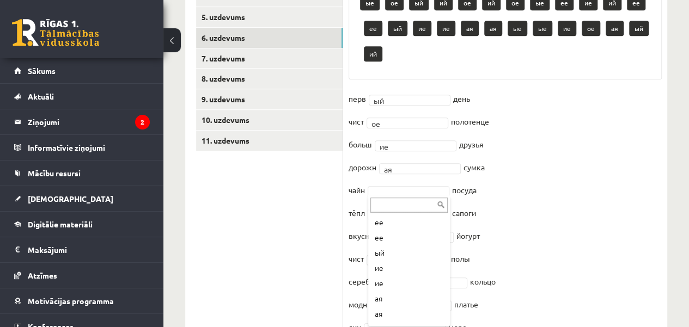
scroll to position [223, 0]
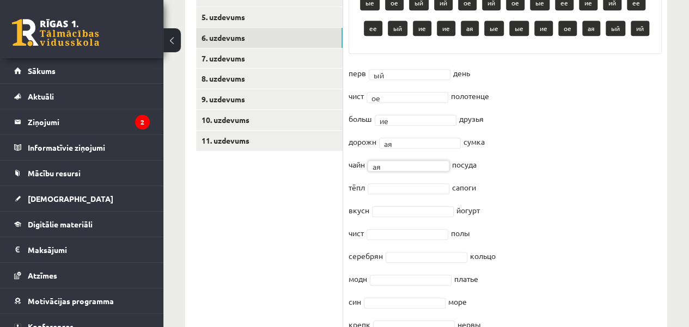
click at [389, 181] on fieldset "перв ый ** день чист ое ** полотенце больш ие ** друзья дорожн ая ** сумка чайн…" at bounding box center [504, 236] width 313 height 343
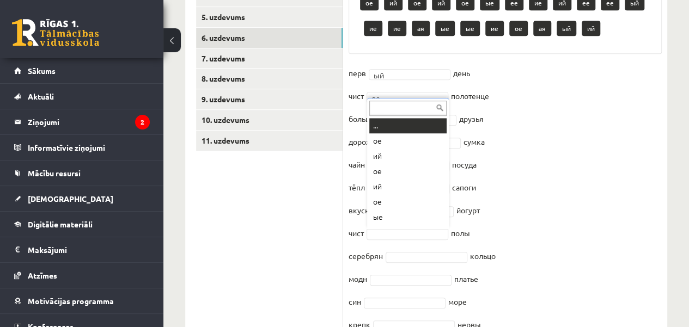
scroll to position [13, 0]
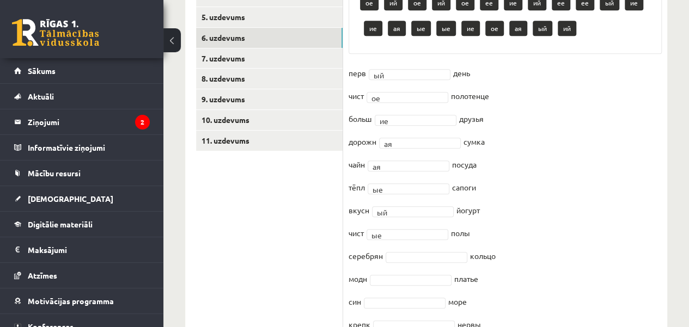
click at [395, 203] on fieldset "перв ый ** день чист ое ** полотенце больш ие ** друзья дорожн ая ** сумка чайн…" at bounding box center [504, 236] width 313 height 343
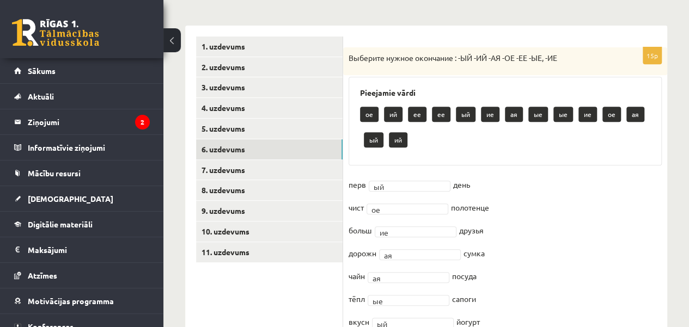
scroll to position [204, 0]
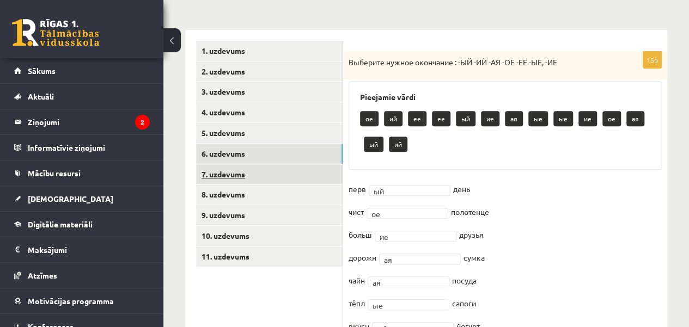
click at [314, 181] on link "7. uzdevums" at bounding box center [269, 174] width 146 height 20
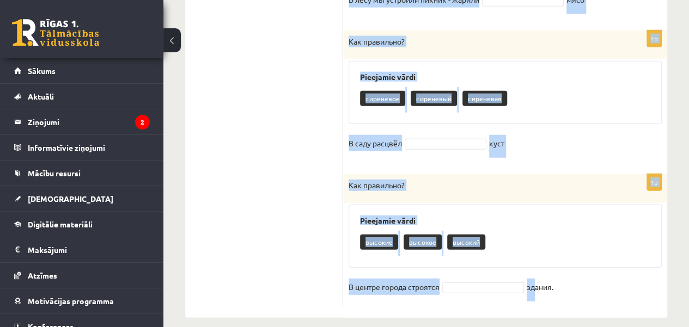
scroll to position [1374, 0]
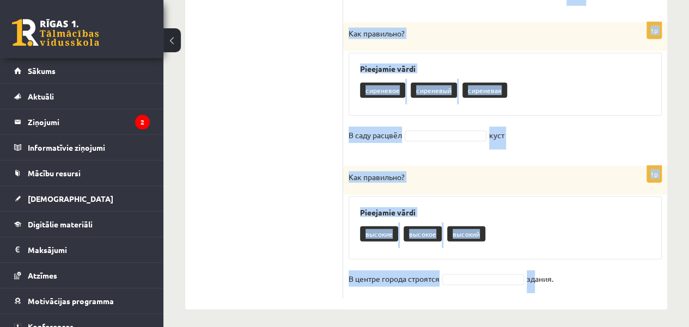
drag, startPoint x: 347, startPoint y: 59, endPoint x: 575, endPoint y: 270, distance: 310.2
copy form "Как правильно? Pieejamie vārdi большие большая большой На крыше дома сидели пти…"
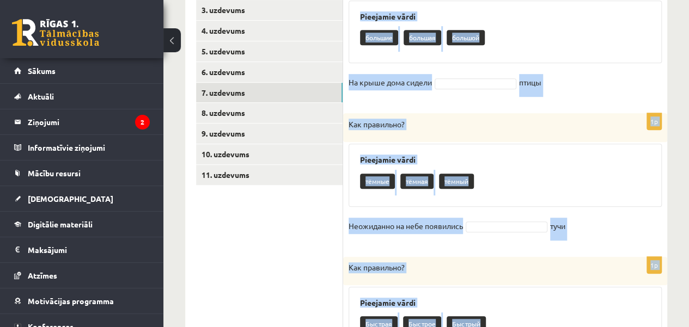
scroll to position [302, 0]
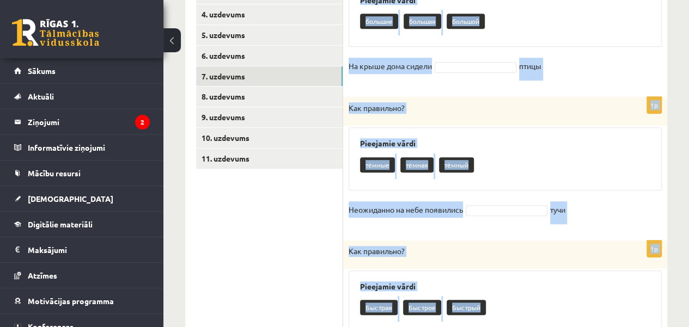
click at [479, 76] on fieldset "На крыше дома сидели птицы" at bounding box center [504, 69] width 313 height 23
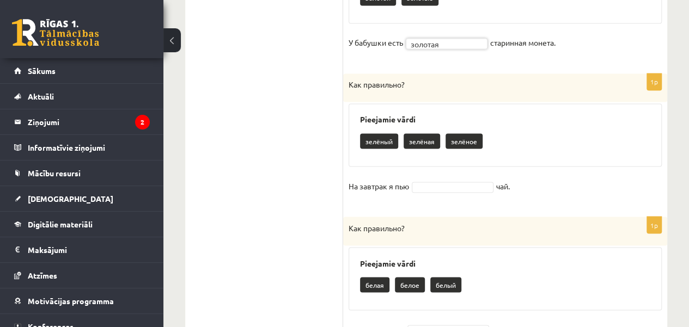
scroll to position [918, 0]
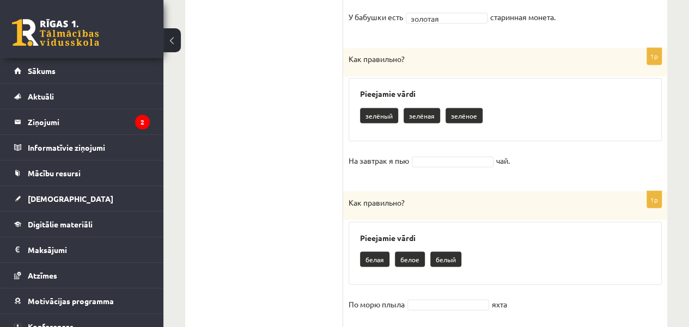
click at [377, 116] on p "зелёный" at bounding box center [379, 115] width 38 height 15
click at [376, 108] on p "зелёный" at bounding box center [379, 115] width 38 height 15
click at [378, 115] on p "зелёный" at bounding box center [379, 115] width 38 height 15
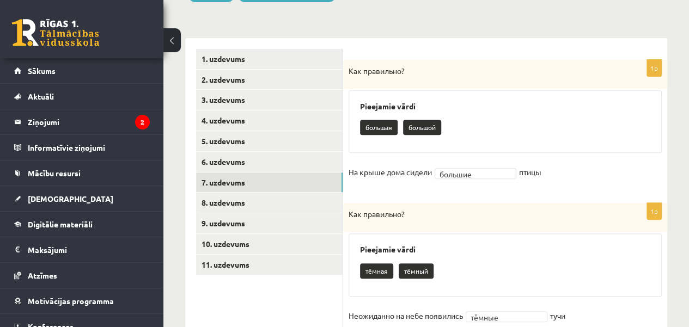
scroll to position [235, 0]
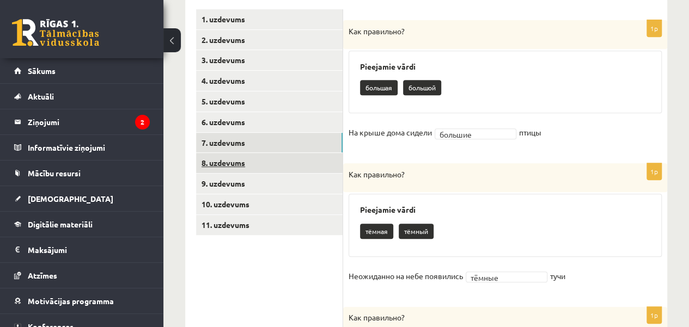
click at [278, 158] on link "8. uzdevums" at bounding box center [269, 163] width 146 height 20
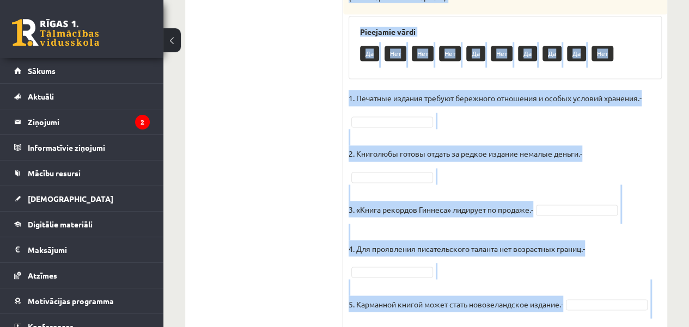
scroll to position [844, 0]
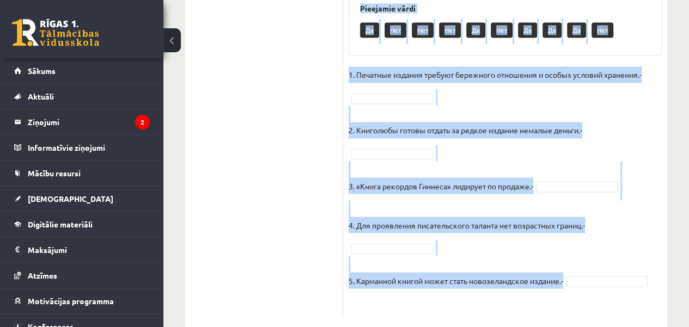
drag, startPoint x: 345, startPoint y: 7, endPoint x: 577, endPoint y: 268, distance: 349.1
copy div "Прочитай текст. Отметь верное утверждение в соответствии с текстом. Интересные …"
click at [408, 106] on p "2. Книголюбы готовы отдать за редкое издание немалые деньги.-" at bounding box center [465, 122] width 234 height 33
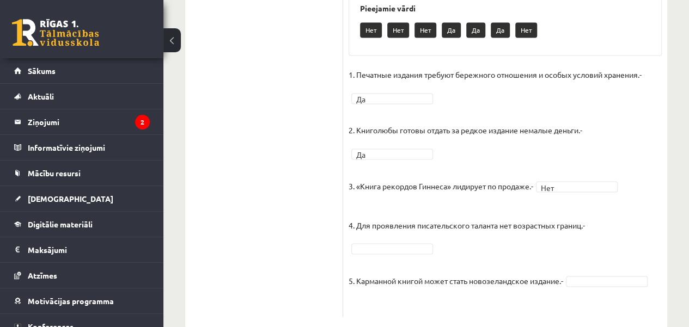
click at [573, 211] on fieldset "1. Печатные издания требуют бережного отношения и особых условий хранения.- Да …" at bounding box center [504, 188] width 313 height 245
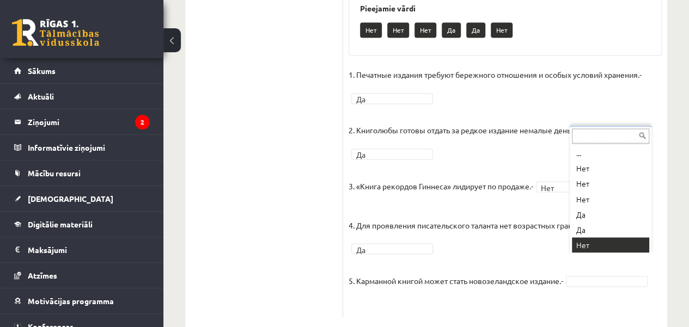
click at [619, 244] on fieldset "1. Печатные издания требуют бережного отношения и особых условий хранения.- Да …" at bounding box center [504, 188] width 313 height 245
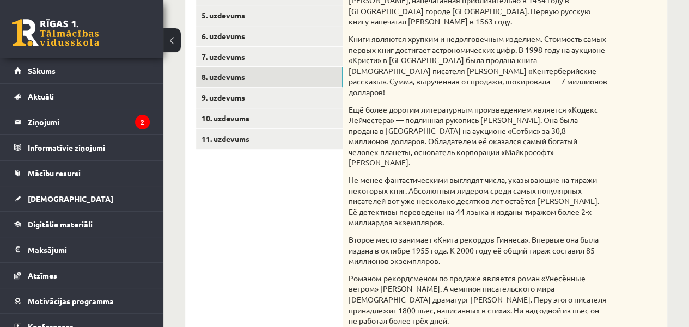
scroll to position [264, 0]
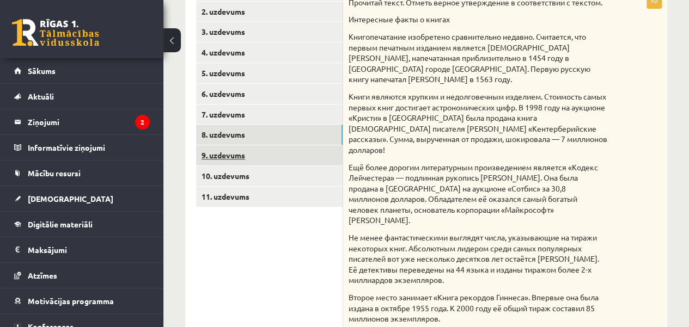
click at [316, 148] on link "9. uzdevums" at bounding box center [269, 155] width 146 height 20
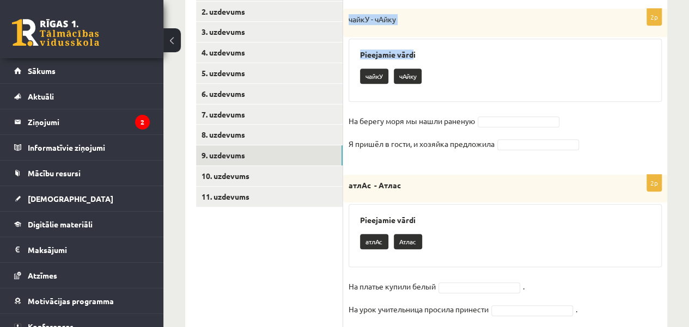
drag, startPoint x: 347, startPoint y: 19, endPoint x: 411, endPoint y: 43, distance: 67.5
click at [411, 43] on div "2p чайкУ - чАйку Pieejamie vārdi чайкУ чАйку На берегу моря мы нашли раненую Я …" at bounding box center [505, 86] width 324 height 155
click at [453, 68] on div "чайкУ чАйку" at bounding box center [505, 78] width 290 height 26
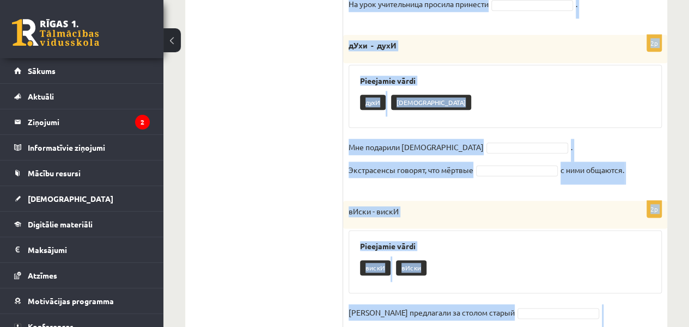
scroll to position [628, 0]
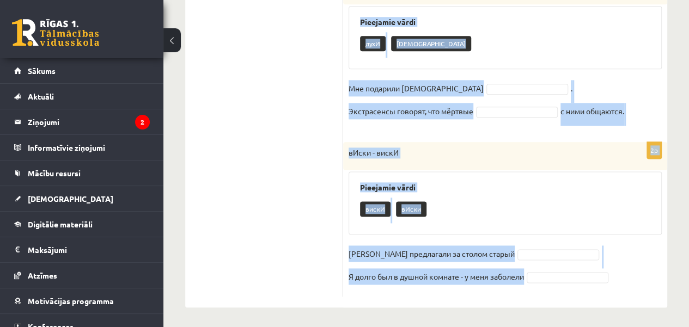
drag, startPoint x: 343, startPoint y: 14, endPoint x: 559, endPoint y: 284, distance: 345.6
copy form "чайкУ - чАйку Pieejamie vārdi чайкУ чАйку На берегу моря мы нашли раненую Я при…"
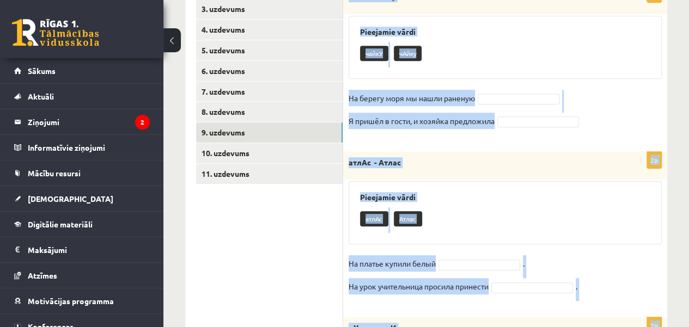
scroll to position [292, 0]
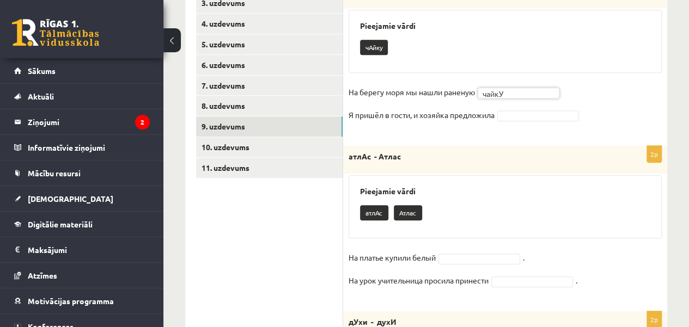
click at [531, 104] on fieldset "На берегу моря мы нашли раненую чайкУ ***** Я пришёл в гости, и хозяйка предлож…" at bounding box center [504, 107] width 313 height 46
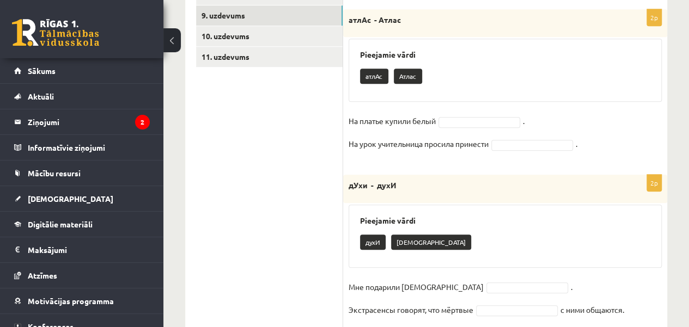
scroll to position [411, 0]
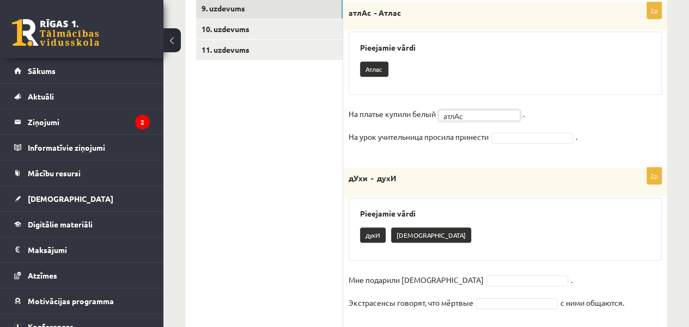
click at [520, 127] on fieldset "На платье купили белый атлАс ***** . На урок учительница просила принести ." at bounding box center [504, 129] width 313 height 46
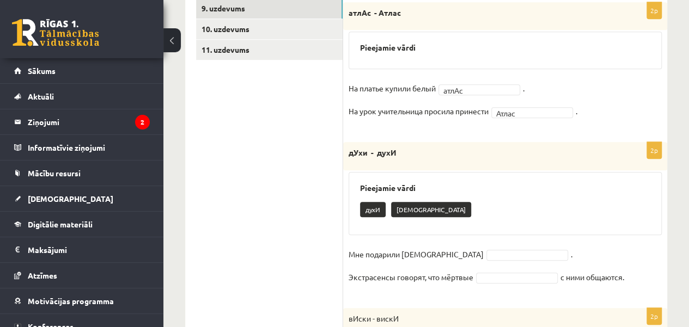
click at [520, 183] on h3 "Pieejamie vārdi" at bounding box center [505, 187] width 290 height 9
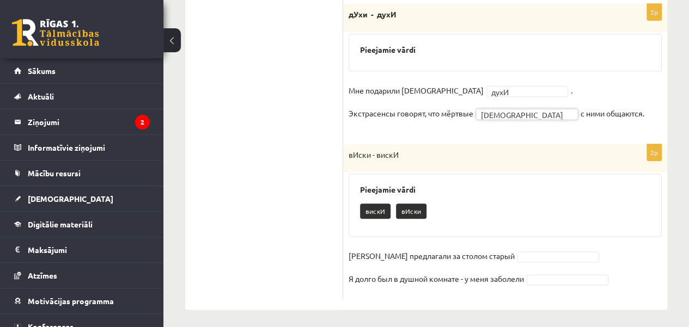
scroll to position [551, 0]
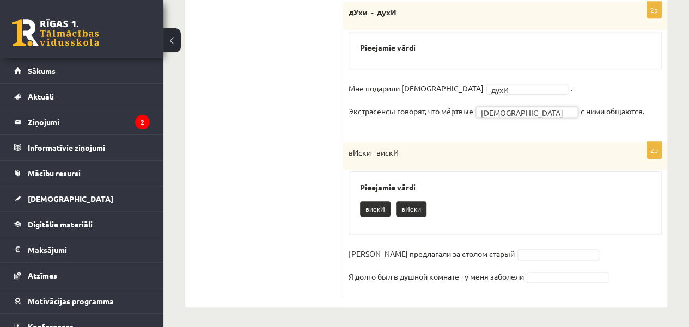
click at [517, 246] on fieldset "Гостям предлагали за столом старый Я долго был в душной комнате - у меня заболе…" at bounding box center [504, 269] width 313 height 46
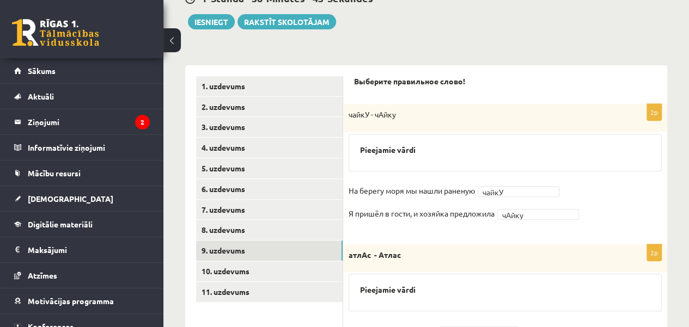
scroll to position [169, 0]
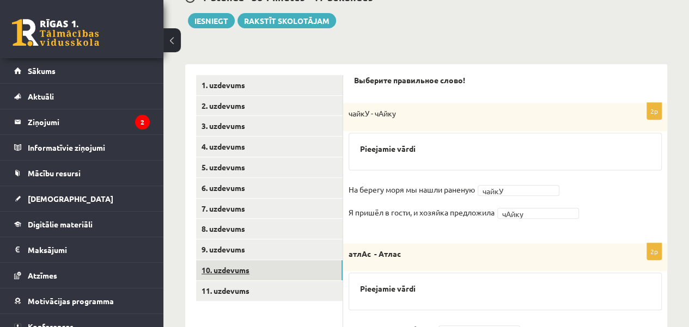
click at [304, 267] on link "10. uzdevums" at bounding box center [269, 270] width 146 height 20
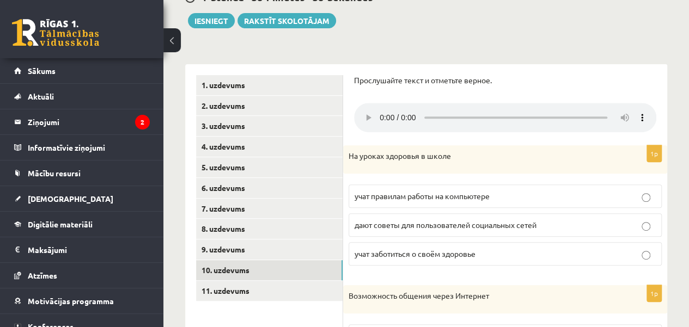
click at [629, 223] on p "дают советы для пользователей социальных сетей" at bounding box center [504, 224] width 301 height 11
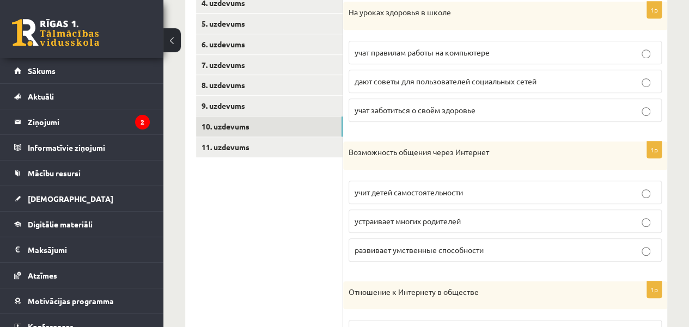
scroll to position [333, 0]
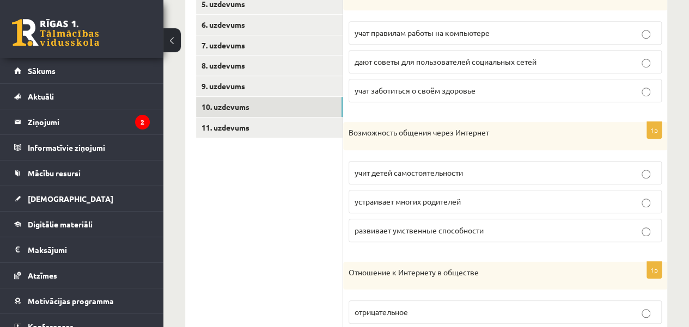
click at [648, 196] on p "устраивает многих родителей" at bounding box center [504, 201] width 301 height 11
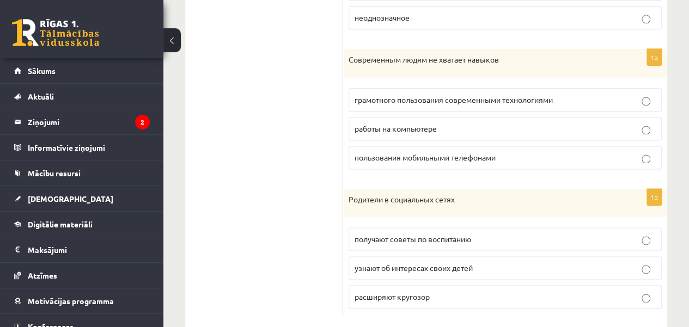
scroll to position [702, 0]
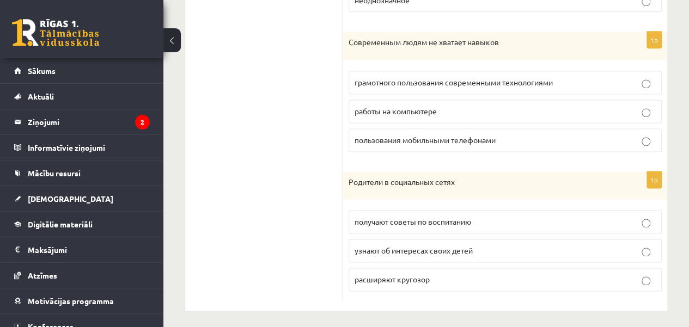
click at [651, 250] on p "узнают об интересах своих детей" at bounding box center [504, 250] width 301 height 11
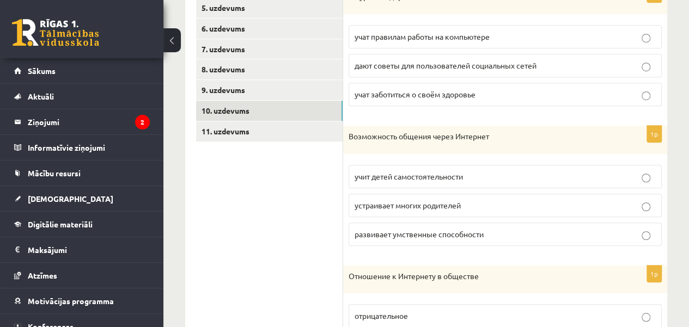
scroll to position [321, 0]
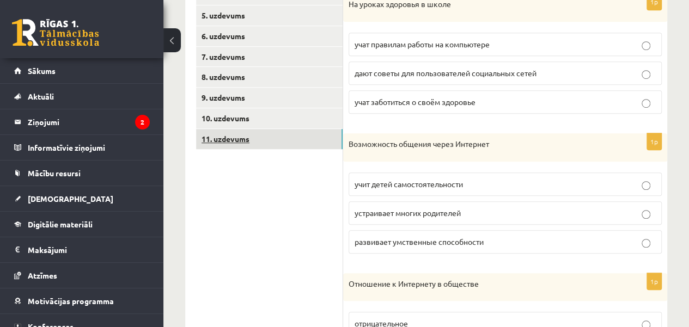
click at [323, 137] on link "11. uzdevums" at bounding box center [269, 139] width 146 height 20
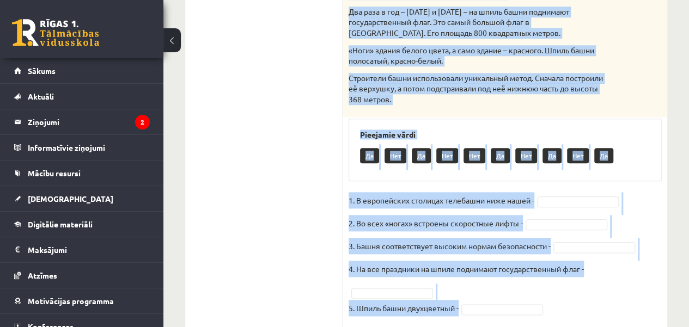
scroll to position [540, 0]
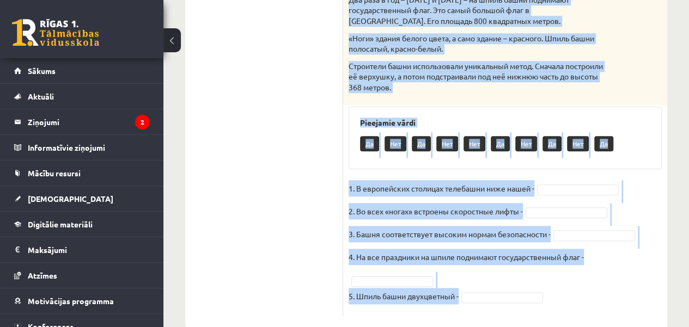
drag, startPoint x: 348, startPoint y: 92, endPoint x: 486, endPoint y: 280, distance: 233.0
click at [486, 280] on div "5p Прочитай текст. Отметь верное утверждение в соответствии с текстом. Телебашн…" at bounding box center [505, 16] width 324 height 602
copy div "Прочитай текст. Отметь верное утверждение в соответствии с текстом. Телебашня О…"
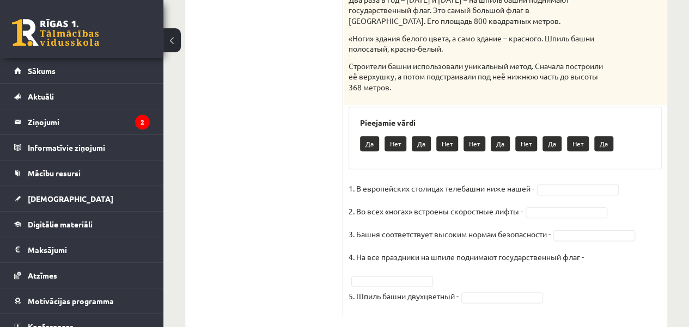
click at [620, 285] on fieldset "1. В европейских столицах телебашни ниже нашей - 2. Во всех «ногах» встроены ск…" at bounding box center [504, 245] width 313 height 131
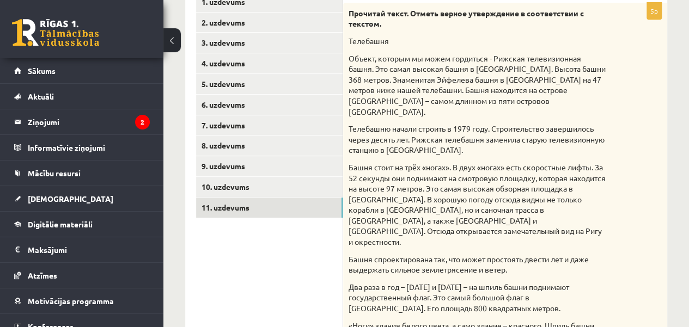
scroll to position [108, 0]
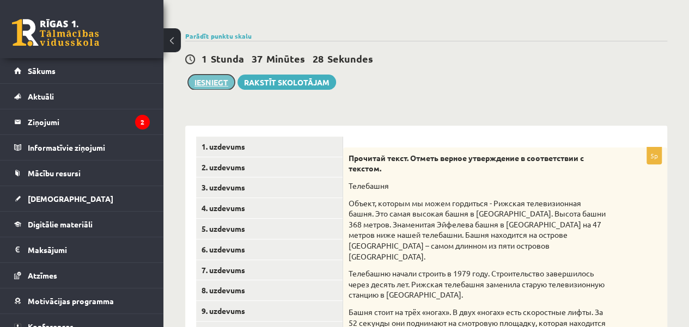
click at [211, 82] on button "Iesniegt" at bounding box center [211, 82] width 47 height 15
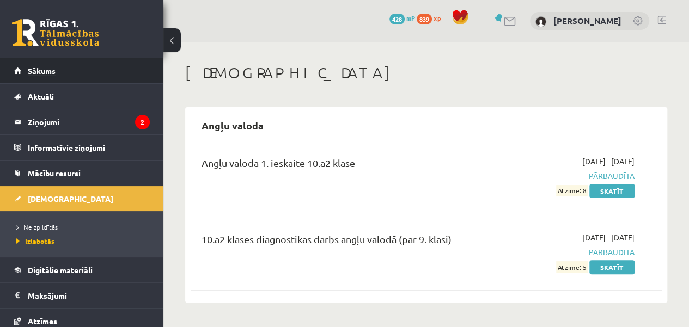
click at [112, 76] on link "Sākums" at bounding box center [82, 70] width 136 height 25
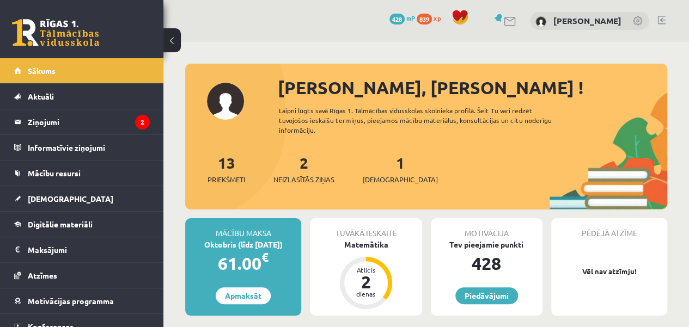
click at [377, 172] on div "1 Ieskaites" at bounding box center [400, 168] width 75 height 34
click at [379, 176] on span "[DEMOGRAPHIC_DATA]" at bounding box center [400, 179] width 75 height 11
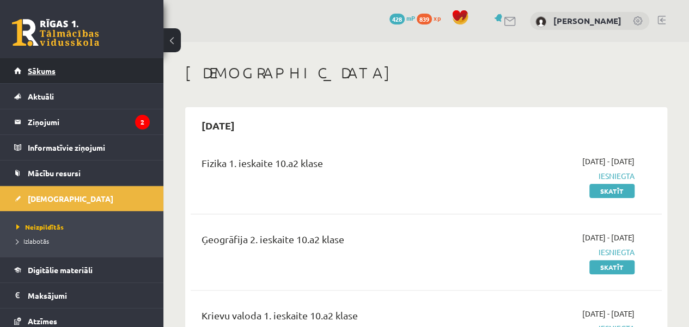
click at [107, 70] on link "Sākums" at bounding box center [82, 70] width 136 height 25
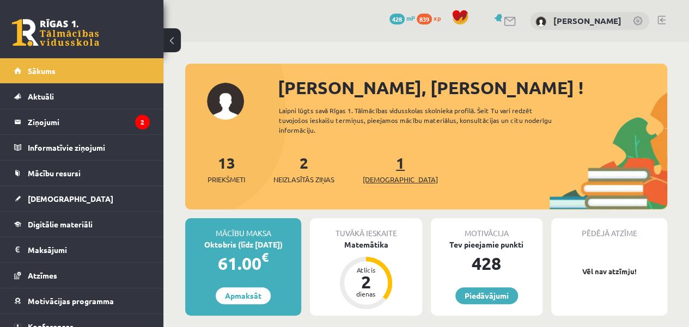
click at [379, 175] on span "[DEMOGRAPHIC_DATA]" at bounding box center [400, 179] width 75 height 11
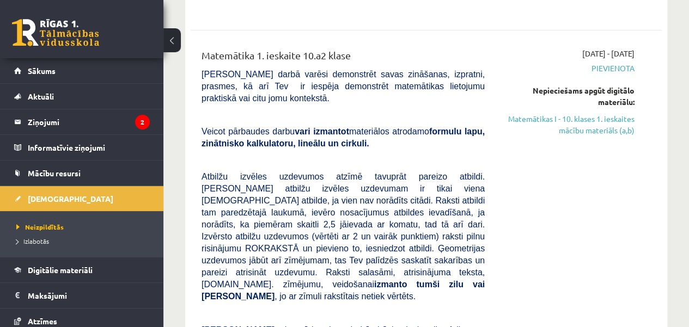
scroll to position [376, 0]
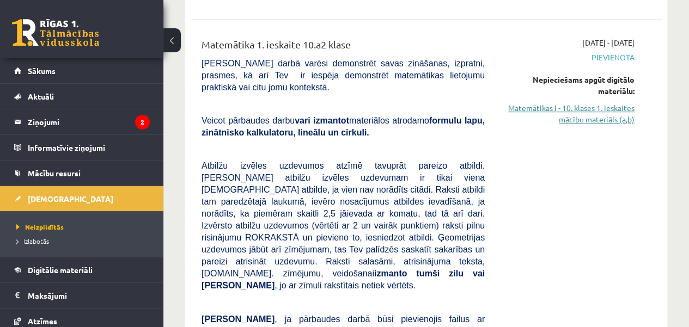
click at [620, 117] on link "Matemātikas I - 10. klases 1. ieskaites mācību materiāls (a,b)" at bounding box center [567, 113] width 133 height 23
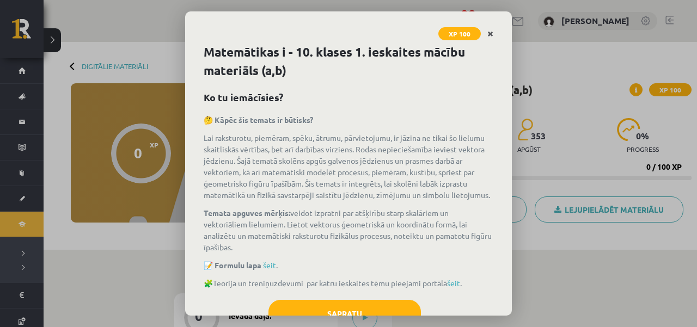
click at [493, 35] on link "Close" at bounding box center [490, 33] width 19 height 21
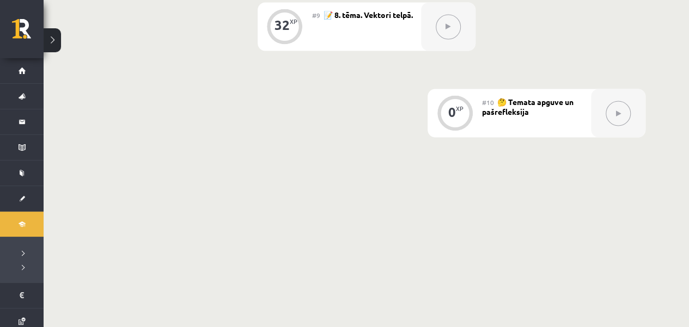
scroll to position [871, 0]
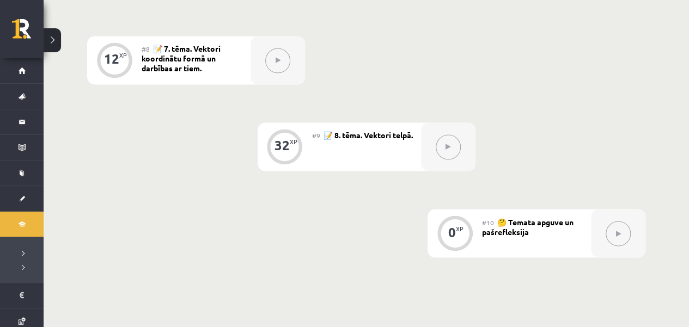
drag, startPoint x: 686, startPoint y: 136, endPoint x: 689, endPoint y: 78, distance: 57.8
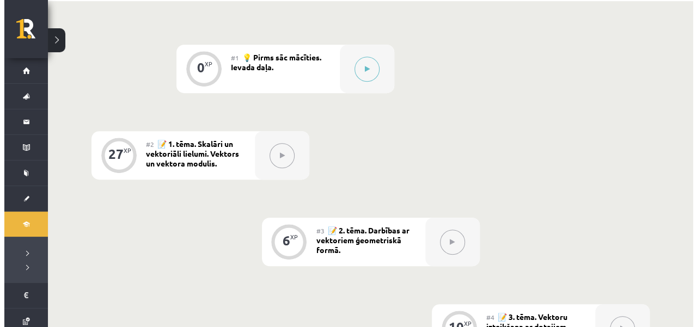
scroll to position [241, 0]
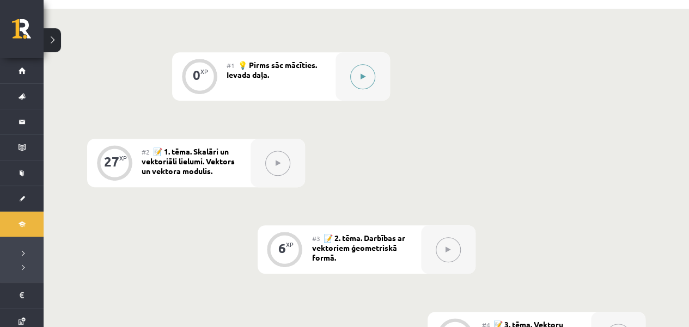
click at [360, 74] on icon at bounding box center [362, 77] width 5 height 7
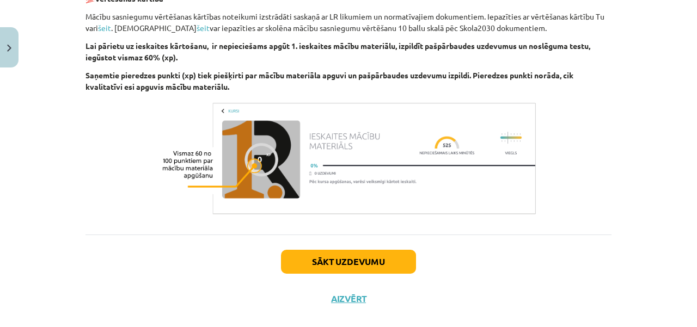
scroll to position [642, 0]
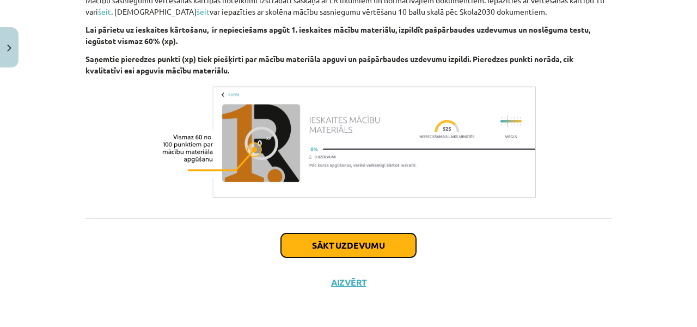
click at [397, 241] on button "Sākt uzdevumu" at bounding box center [348, 246] width 135 height 24
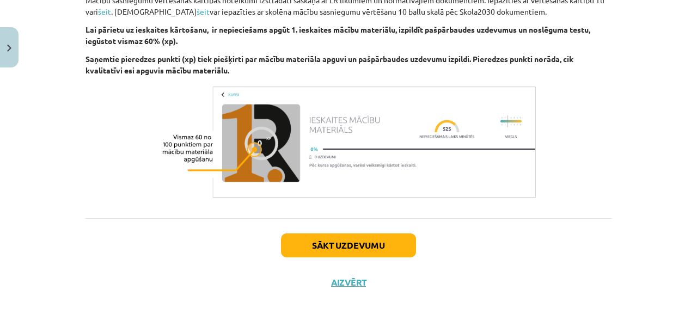
scroll to position [27, 0]
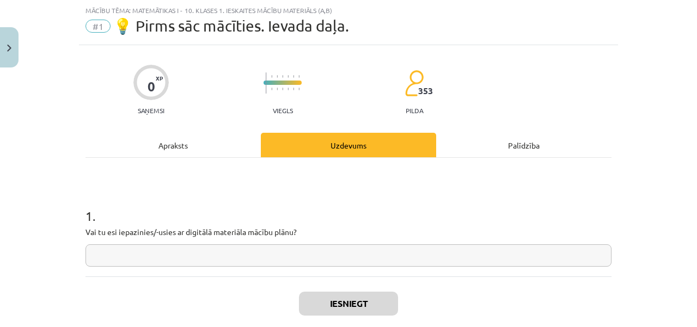
click at [346, 259] on input "text" at bounding box center [348, 255] width 526 height 22
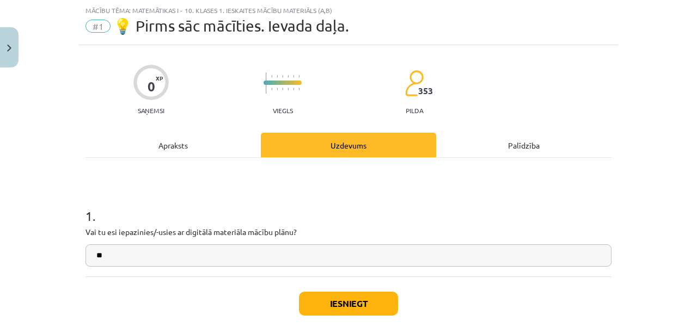
type input "**"
click at [355, 296] on button "Iesniegt" at bounding box center [348, 304] width 99 height 24
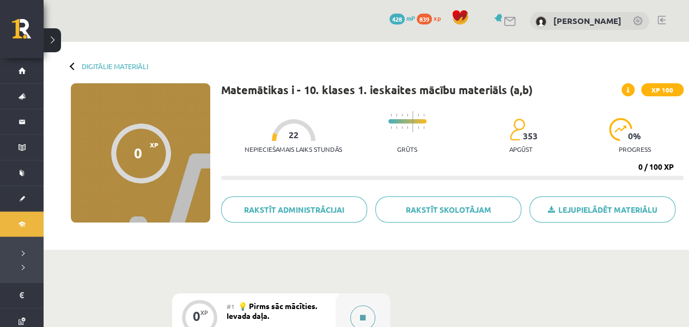
click at [364, 315] on icon at bounding box center [362, 318] width 5 height 7
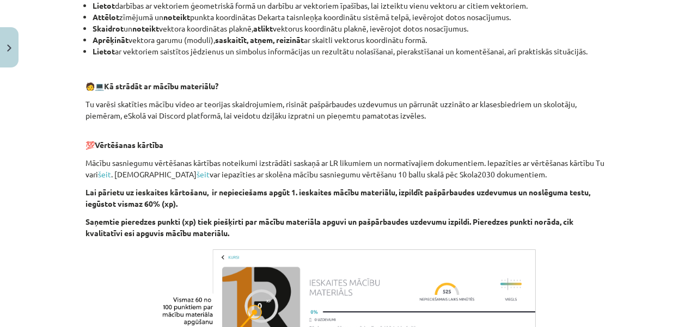
scroll to position [642, 0]
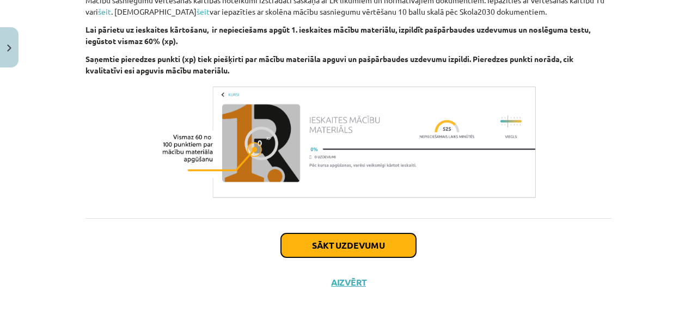
click at [377, 241] on button "Sākt uzdevumu" at bounding box center [348, 246] width 135 height 24
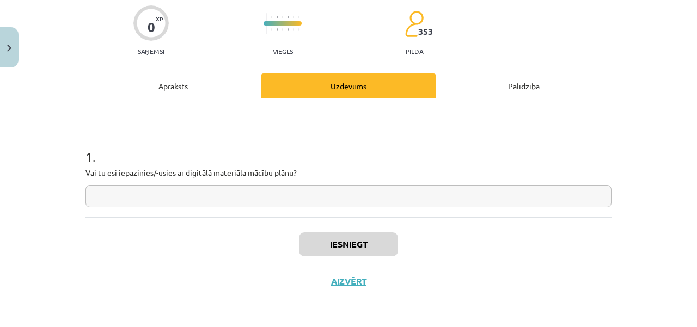
scroll to position [27, 0]
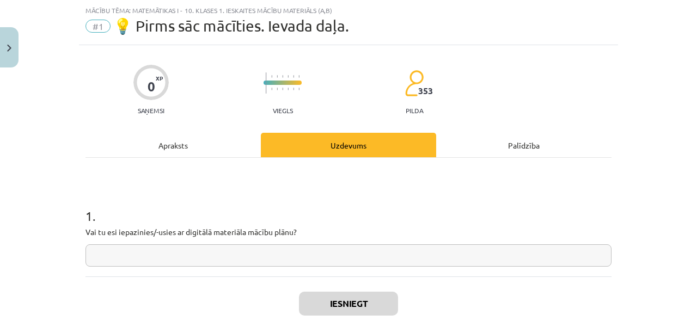
click at [358, 249] on input "text" at bounding box center [348, 255] width 526 height 22
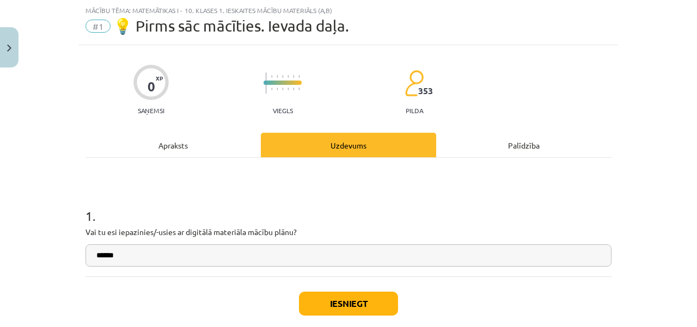
type input "******"
click at [327, 301] on button "Iesniegt" at bounding box center [348, 304] width 99 height 24
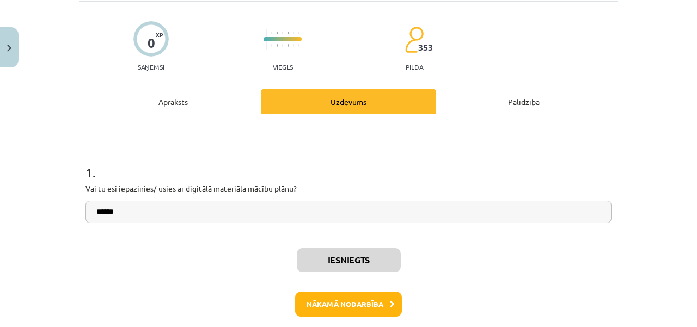
scroll to position [93, 0]
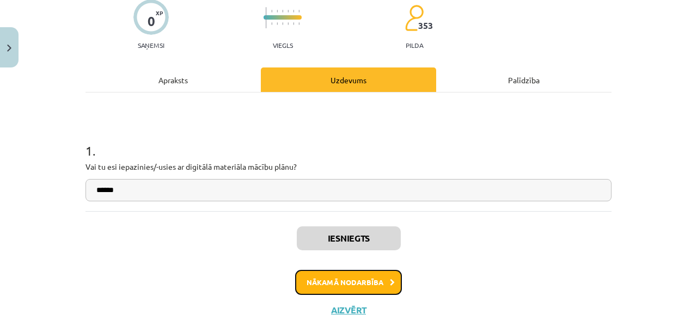
click at [325, 284] on button "Nākamā nodarbība" at bounding box center [348, 282] width 107 height 25
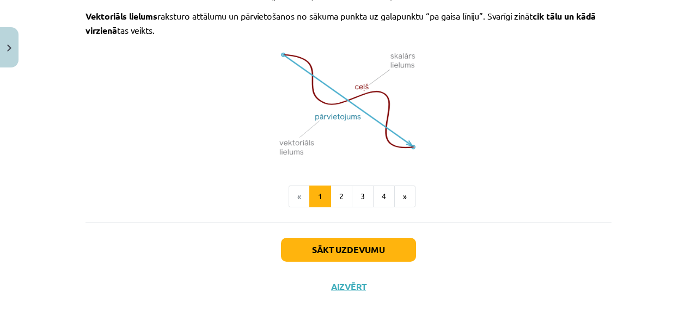
scroll to position [792, 0]
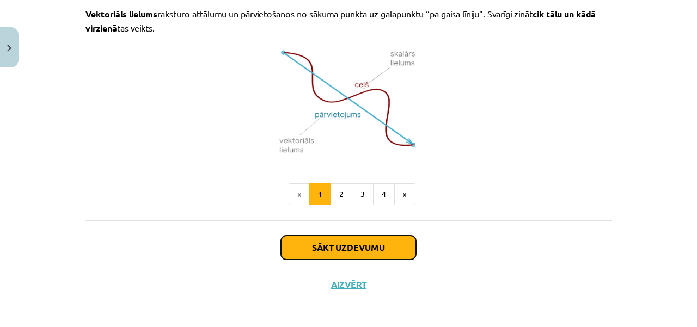
click at [358, 238] on button "Sākt uzdevumu" at bounding box center [348, 248] width 135 height 24
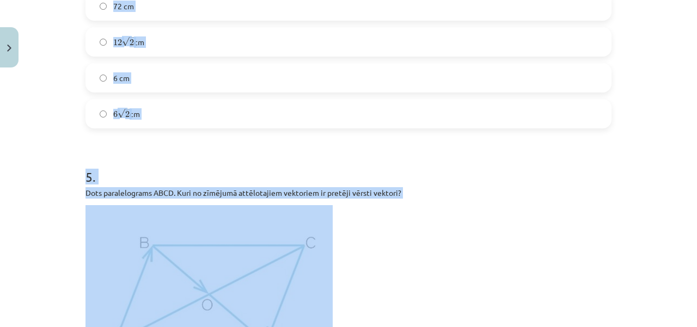
scroll to position [1085, 0]
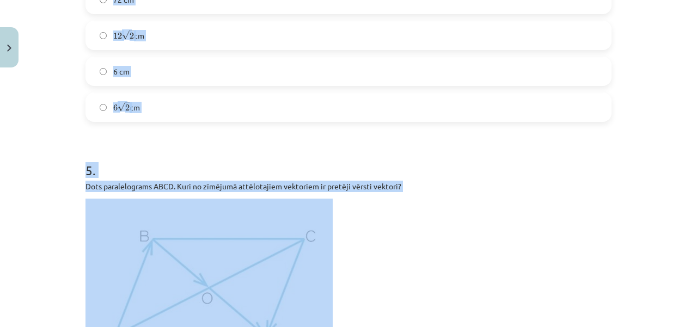
drag, startPoint x: 78, startPoint y: 214, endPoint x: 220, endPoint y: 112, distance: 174.7
copy form "1 . Aplūko zīmējumu! Kura vektora garums ir 2 cm? − − → P R P R → − − → T U T U…"
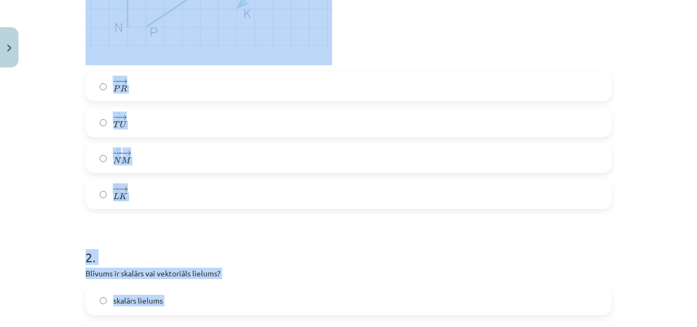
scroll to position [213, 0]
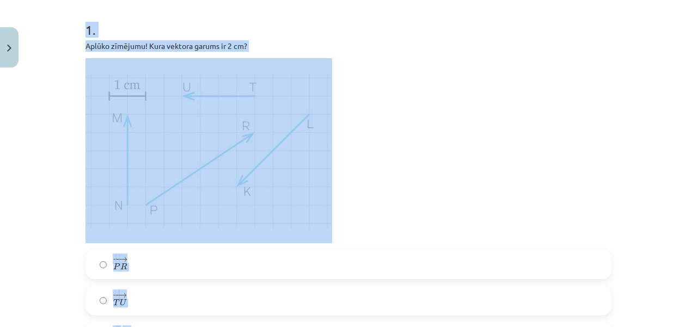
click at [497, 89] on p at bounding box center [348, 150] width 526 height 185
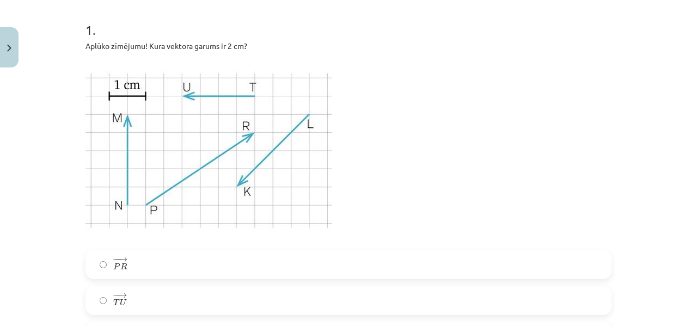
click at [274, 139] on img at bounding box center [208, 150] width 247 height 185
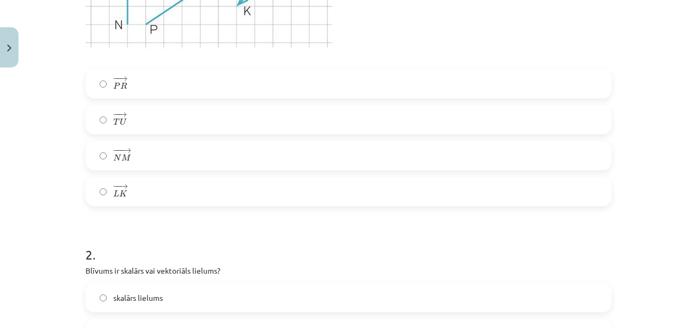
scroll to position [412, 0]
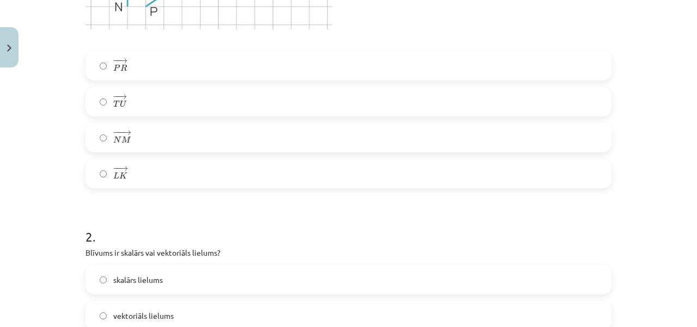
click at [180, 166] on label "− − → L K L K →" at bounding box center [349, 173] width 524 height 27
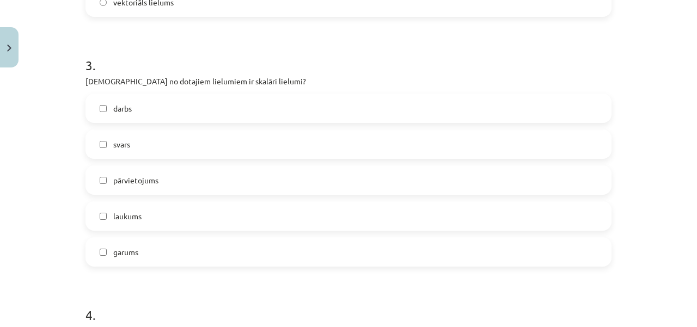
scroll to position [602, 0]
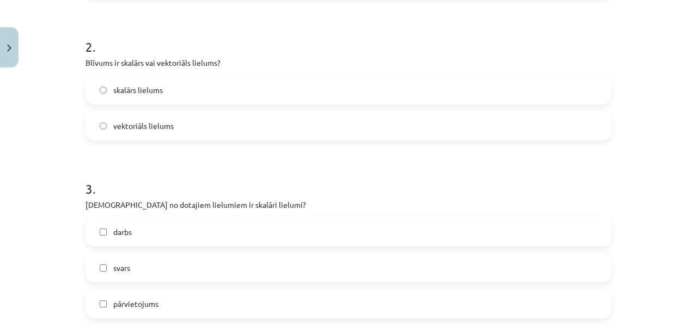
click at [156, 123] on span "vektoriāls lielums" at bounding box center [143, 125] width 60 height 11
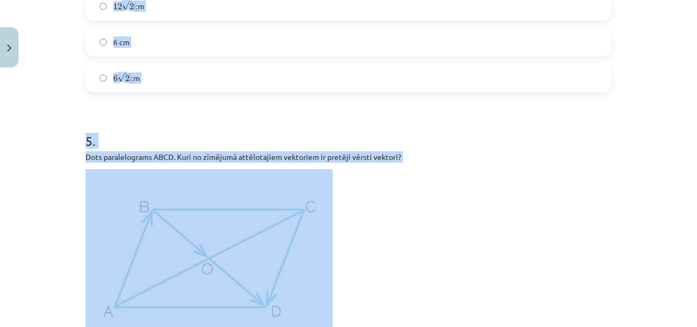
scroll to position [1119, 0]
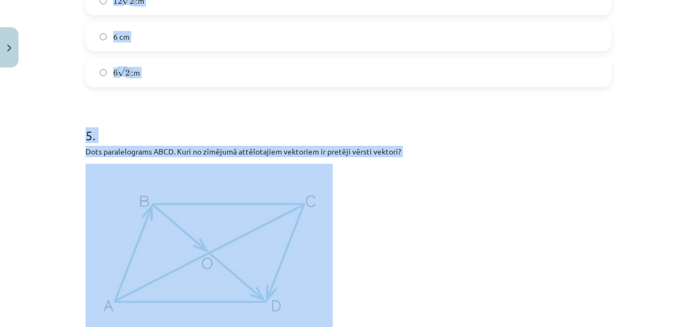
drag, startPoint x: 81, startPoint y: 93, endPoint x: 189, endPoint y: 74, distance: 110.5
copy form "1 . Aplūko zīmējumu! Kura vektora garums ir 2 cm? − − → P R P R → − − → T U T U…"
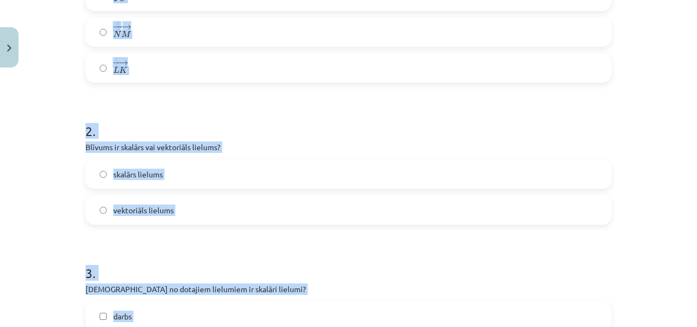
scroll to position [546, 0]
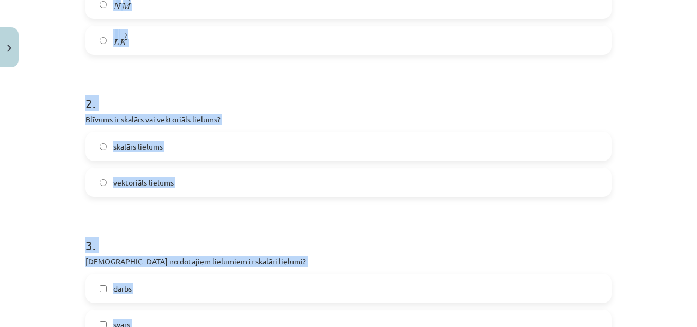
click at [215, 142] on label "skalārs lielums" at bounding box center [349, 146] width 524 height 27
click at [262, 100] on h1 "2 ." at bounding box center [348, 94] width 526 height 34
click at [280, 94] on h1 "2 ." at bounding box center [348, 94] width 526 height 34
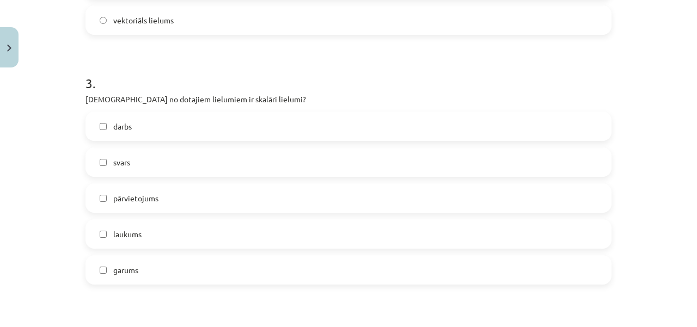
scroll to position [767, 0]
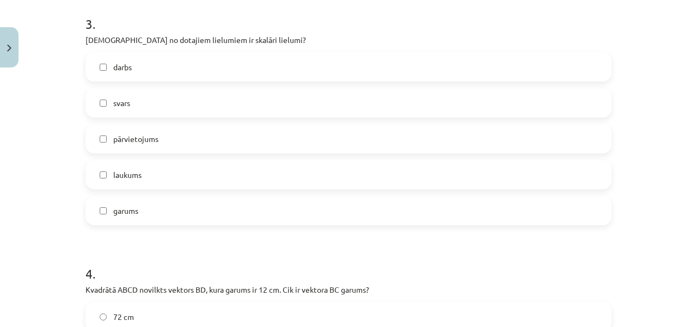
click at [145, 63] on label "darbs" at bounding box center [349, 66] width 524 height 27
click at [131, 175] on span "laukums" at bounding box center [127, 174] width 28 height 11
click at [130, 187] on label "laukums" at bounding box center [349, 174] width 524 height 27
click at [130, 204] on label "garums" at bounding box center [349, 210] width 524 height 27
click at [136, 176] on span "laukums" at bounding box center [127, 174] width 28 height 11
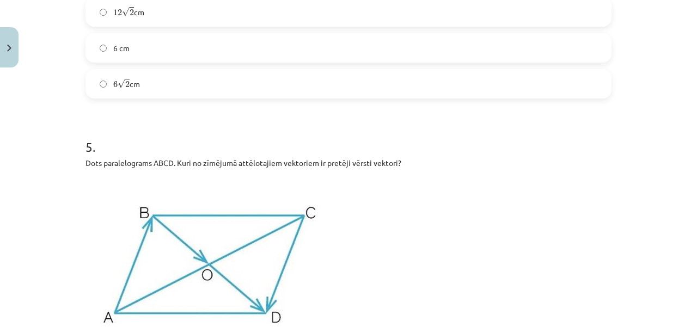
scroll to position [971, 0]
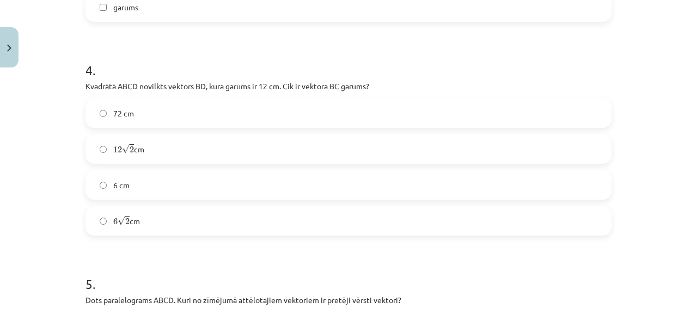
click at [165, 227] on label "6 √ 2 6 2 cm" at bounding box center [349, 220] width 524 height 27
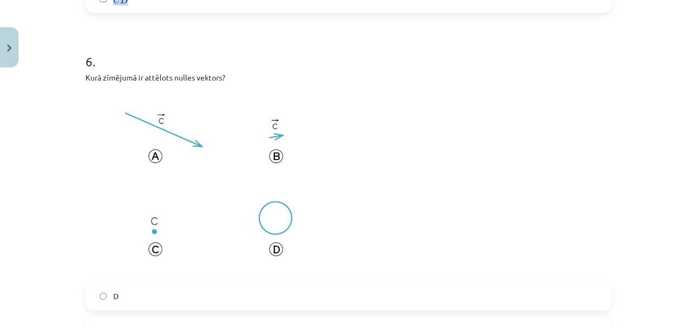
scroll to position [1635, 0]
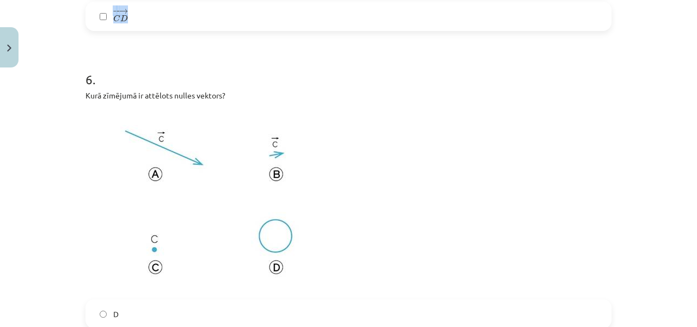
drag, startPoint x: 79, startPoint y: 3, endPoint x: 233, endPoint y: 26, distance: 155.2
click at [233, 26] on div "27 XP Saņemsi Sarežģīts 353 pilda Apraksts Uzdevums Palīdzība 1 . Aplūko zīmēju…" at bounding box center [348, 326] width 539 height 3779
copy div "5 . Dots paralelograms ABCD. Kuri no zīmējumā attēlotajiem vektoriem ir pretēji…"
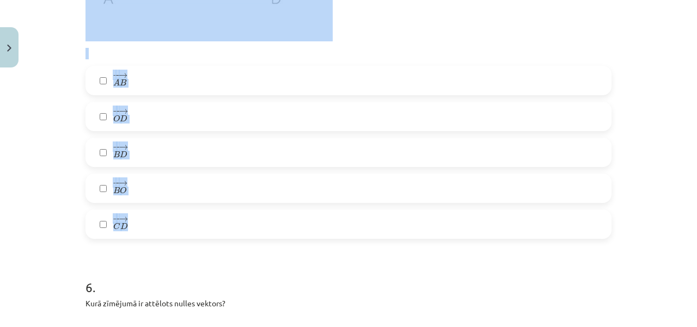
scroll to position [1432, 0]
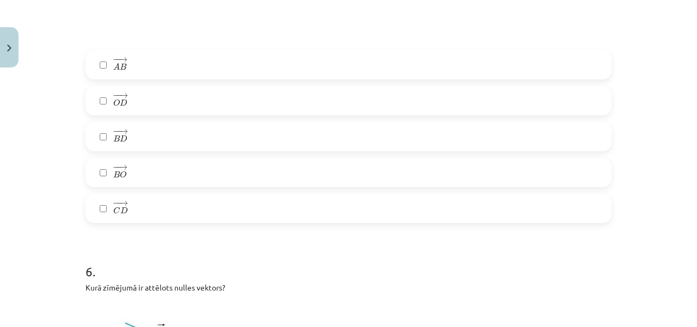
scroll to position [1480, 0]
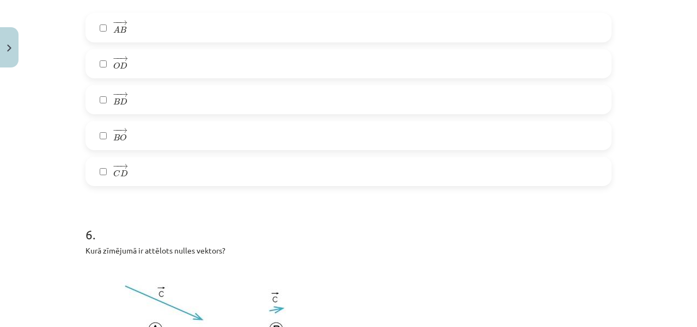
click at [100, 140] on label "− − → B O B O →" at bounding box center [349, 135] width 524 height 27
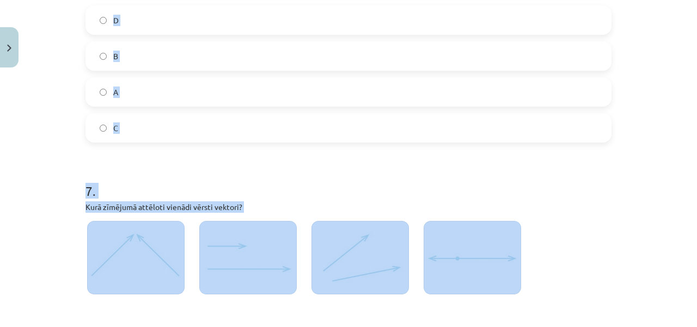
scroll to position [1962, 0]
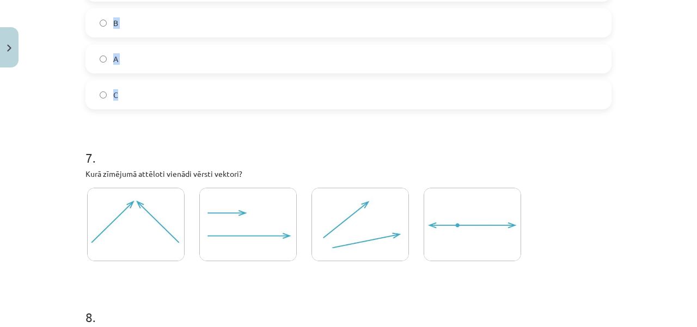
drag, startPoint x: 79, startPoint y: 9, endPoint x: 164, endPoint y: 87, distance: 115.6
copy div "6 . Kurā zīmējumā ir attēlots nulles vektors? D B A C"
click at [126, 126] on form "1 . Aplūko zīmējumu! Kura vektora garums ir 2 cm? − − → P R P R → − − → T U T U…" at bounding box center [348, 21] width 526 height 3535
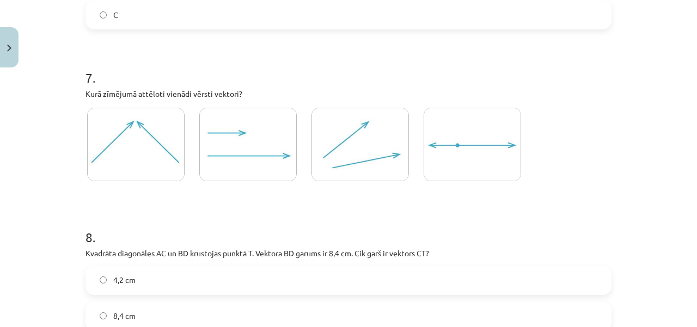
scroll to position [2079, 0]
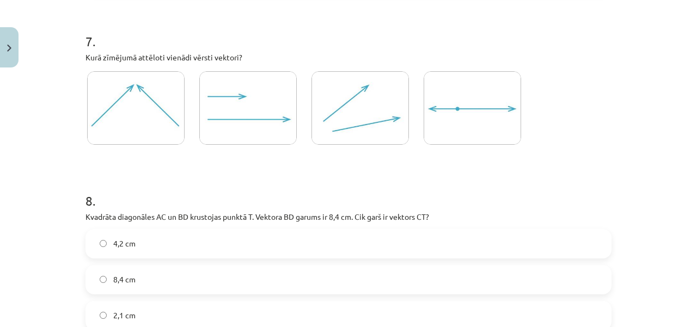
drag, startPoint x: 74, startPoint y: 35, endPoint x: 83, endPoint y: 39, distance: 9.8
click at [83, 39] on div "Mācību tēma: Matemātikas i - 10. klases 1. ieskaites mācību materiāls (a,b) #2 …" at bounding box center [348, 163] width 697 height 327
click at [115, 102] on img at bounding box center [135, 108] width 97 height 74
drag, startPoint x: 78, startPoint y: 34, endPoint x: 240, endPoint y: 54, distance: 163.5
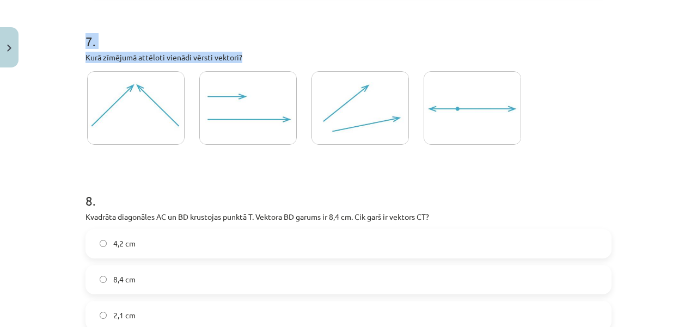
copy div "7 . Kurā zīmējumā attēloti vienādi vērsti vektori?"
click at [267, 111] on img at bounding box center [247, 108] width 97 height 74
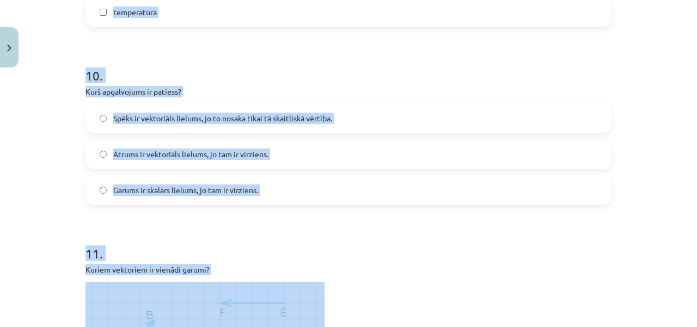
scroll to position [2635, 0]
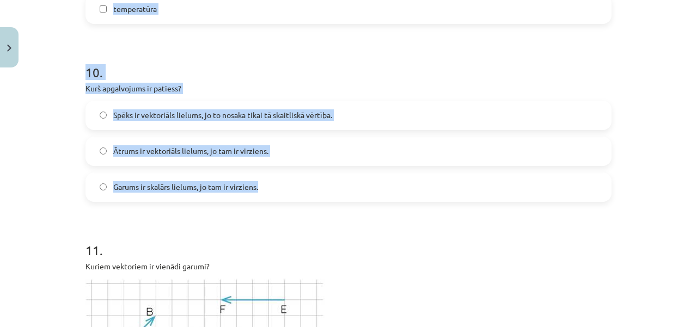
drag, startPoint x: 79, startPoint y: 42, endPoint x: 266, endPoint y: 195, distance: 241.3
copy form "8 . Kvadrāta diagonāles AC un BD krustojas punktā T. Vektora ﻿BD﻿ garums ir 8,4…"
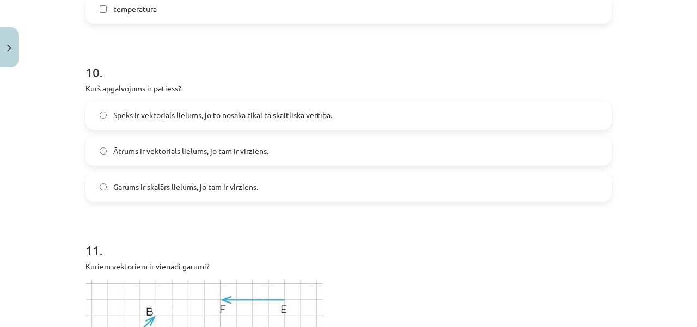
click at [316, 228] on h1 "11 ." at bounding box center [348, 241] width 526 height 34
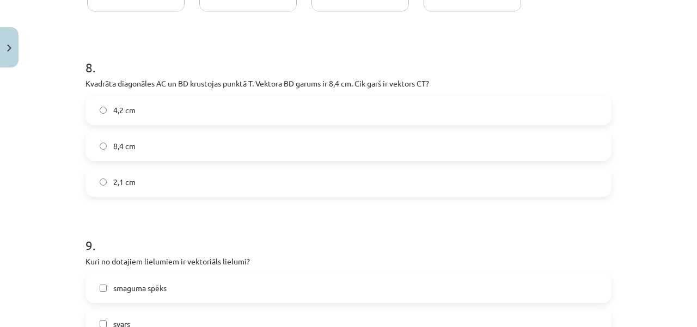
scroll to position [2207, 0]
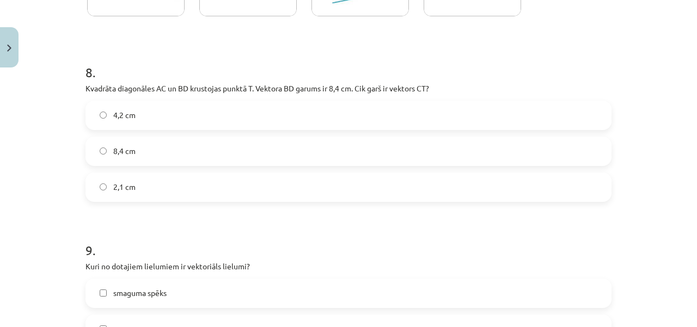
click at [498, 119] on label "4,2 cm" at bounding box center [349, 115] width 524 height 27
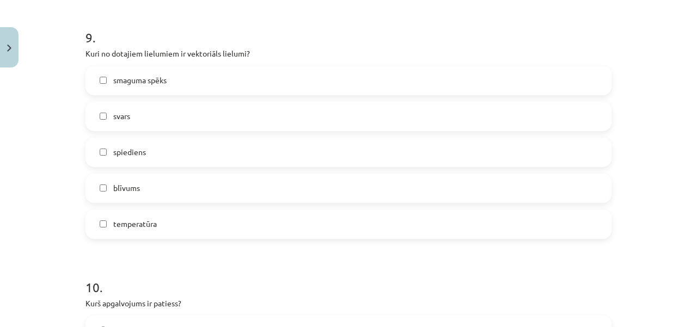
scroll to position [2425, 0]
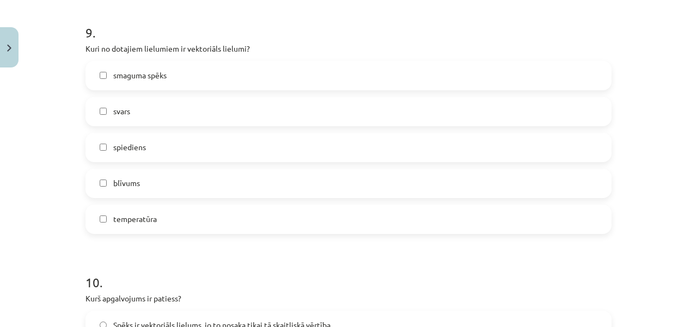
click at [159, 76] on span "smaguma spēks" at bounding box center [139, 75] width 53 height 11
click at [167, 108] on label "svars" at bounding box center [349, 111] width 524 height 27
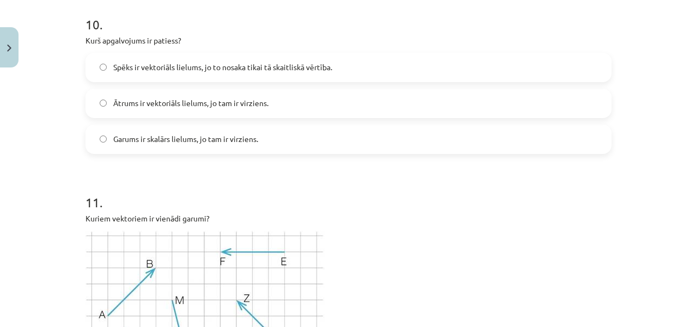
scroll to position [2697, 0]
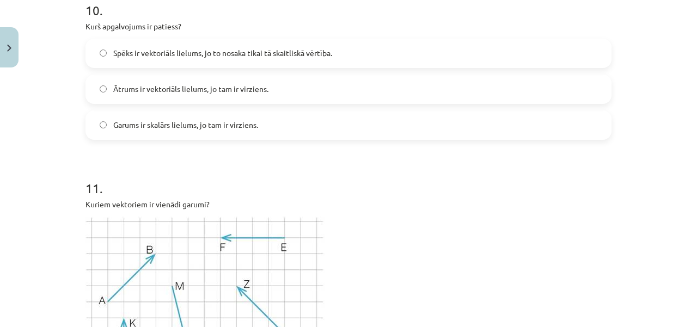
click at [154, 94] on span "Ātrums ir vektoriāls lielums, jo tam ir virziens." at bounding box center [190, 88] width 155 height 11
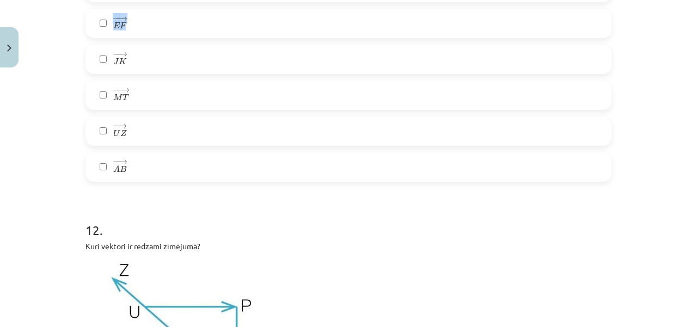
scroll to position [3127, 0]
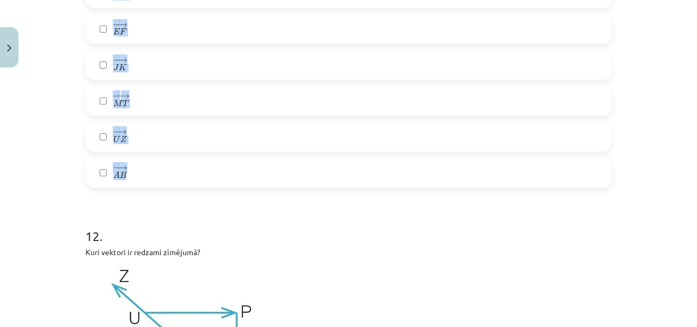
drag, startPoint x: 81, startPoint y: 3, endPoint x: 150, endPoint y: 177, distance: 188.0
copy div "11 . Kuriem vektoriem ir vienādi garumi? − − → C D C D → − − → E F E F → − − → …"
click at [66, 102] on div "Mācību tēma: Matemātikas i - 10. klases 1. ieskaites mācību materiāls (a,b) #2 …" at bounding box center [348, 163] width 697 height 327
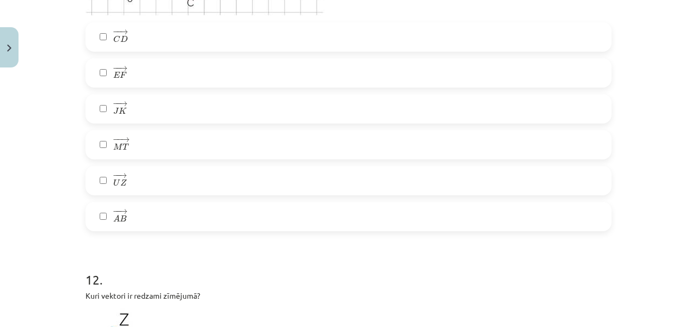
scroll to position [3047, 0]
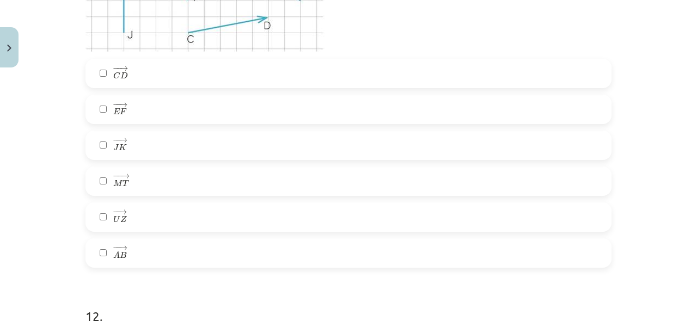
click at [173, 76] on label "− − → C D C D →" at bounding box center [349, 73] width 524 height 27
click at [128, 144] on label "− − → J K J K →" at bounding box center [349, 145] width 524 height 27
click at [142, 180] on label "− − → M T M T →" at bounding box center [349, 181] width 524 height 27
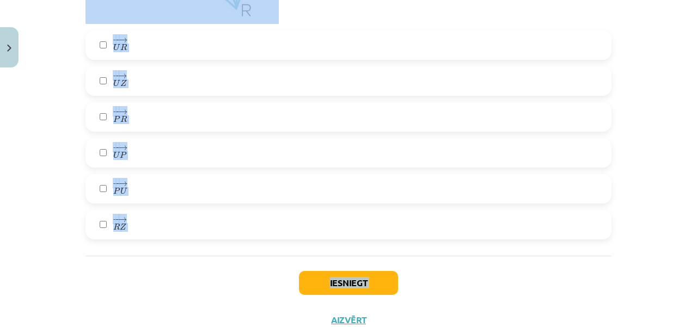
scroll to position [3550, 0]
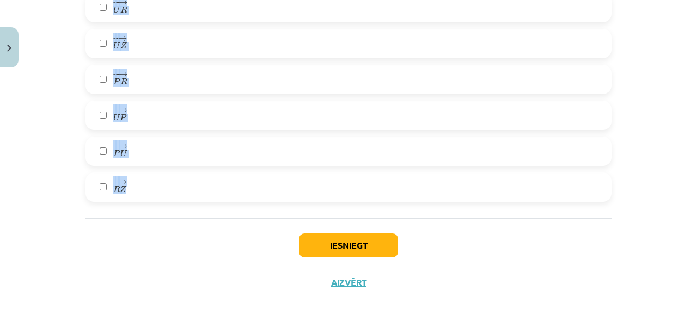
drag, startPoint x: 79, startPoint y: 34, endPoint x: 145, endPoint y: 185, distance: 165.1
copy div "12 . Kuri vektori ir redzami zīmējumā? − − → U R U R → − − → U Z U Z → − − → P …"
click at [154, 119] on label "− − → U P U P →" at bounding box center [349, 115] width 524 height 27
click at [137, 74] on label "− − → P R P R →" at bounding box center [349, 79] width 524 height 27
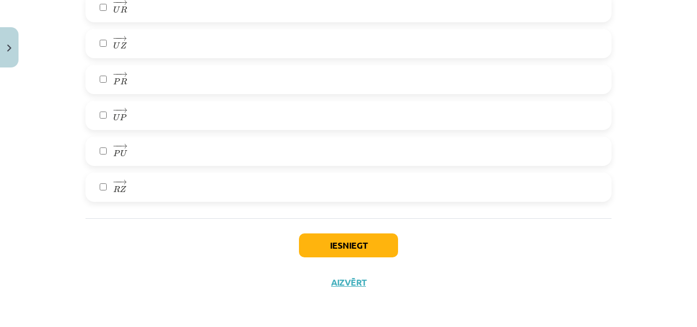
click at [149, 38] on label "− − → U Z U Z →" at bounding box center [349, 43] width 524 height 27
click at [346, 242] on button "Iesniegt" at bounding box center [348, 246] width 99 height 24
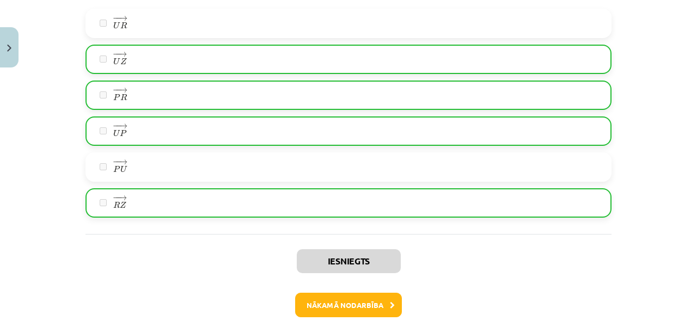
scroll to position [3584, 0]
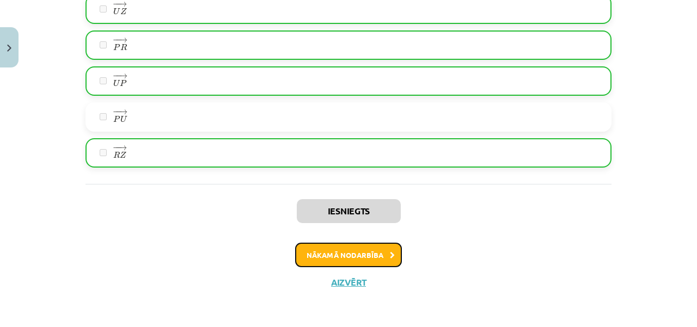
click at [383, 251] on button "Nākamā nodarbība" at bounding box center [348, 255] width 107 height 25
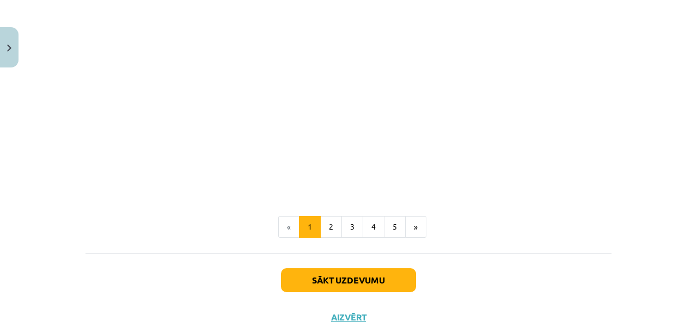
scroll to position [1741, 0]
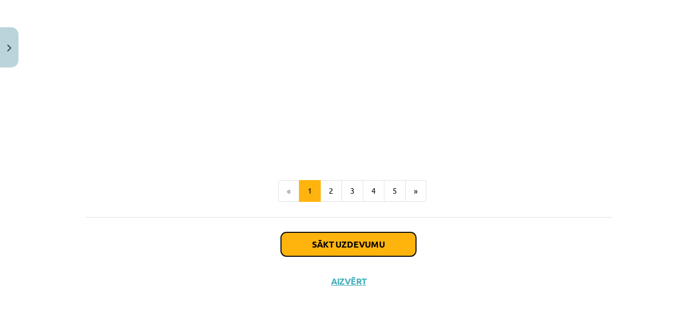
click at [404, 243] on button "Sākt uzdevumu" at bounding box center [348, 244] width 135 height 24
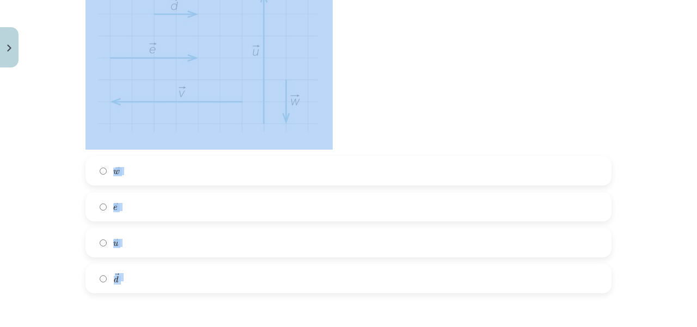
scroll to position [393, 0]
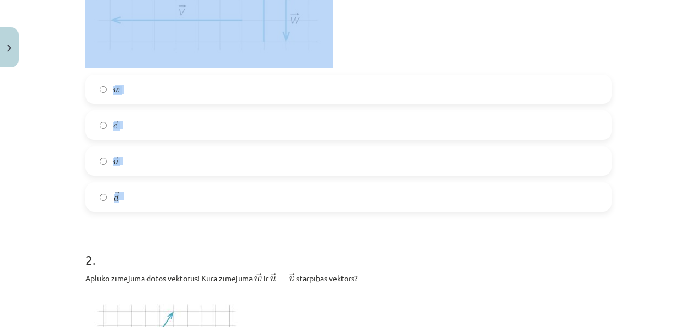
drag, startPoint x: 82, startPoint y: 48, endPoint x: 187, endPoint y: 197, distance: 182.5
click at [187, 197] on div "1 . Aplūko zīmējumu! Dots vektors ﻿ → v v → ﻿. Kurš vektors ir vienāds ar vekto…" at bounding box center [348, 18] width 526 height 388
copy div "1 . Aplūko zīmējumu! Dots vektors ﻿ → v v → ﻿. Kurš vektors ir vienāds ar vekto…"
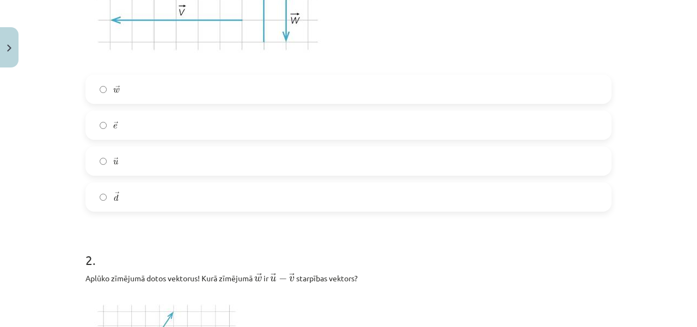
click at [140, 191] on label "→ d d →" at bounding box center [349, 196] width 524 height 27
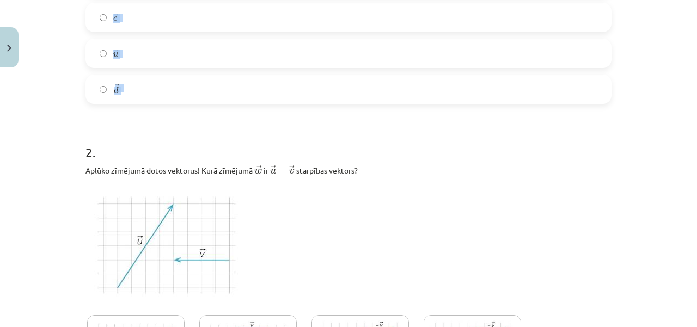
scroll to position [448, 0]
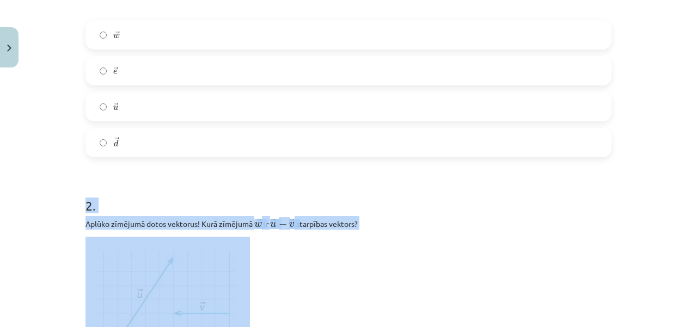
drag, startPoint x: 78, startPoint y: 31, endPoint x: 347, endPoint y: 234, distance: 336.3
copy div "2 . Aplūko zīmējumā dotos vektorus! Kurā zīmējumā ﻿ → w w → ﻿ ir ﻿ → u − → v u …"
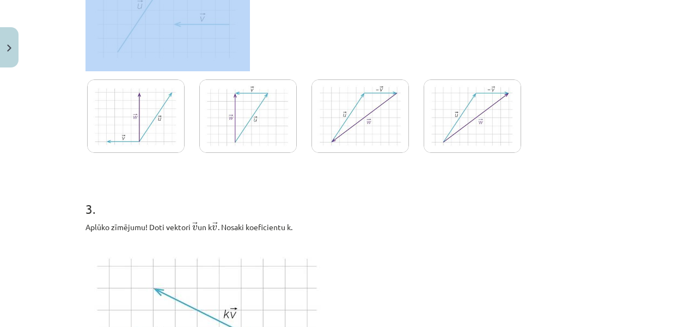
scroll to position [763, 0]
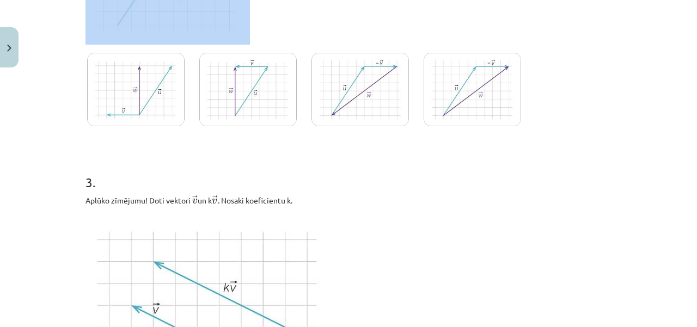
click at [376, 88] on img at bounding box center [359, 90] width 97 height 74
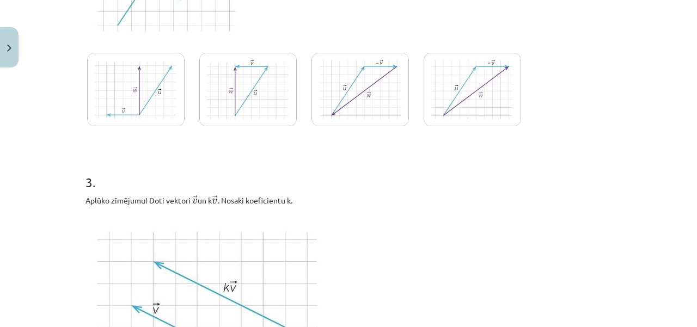
click at [376, 185] on h1 "3 ." at bounding box center [348, 173] width 526 height 34
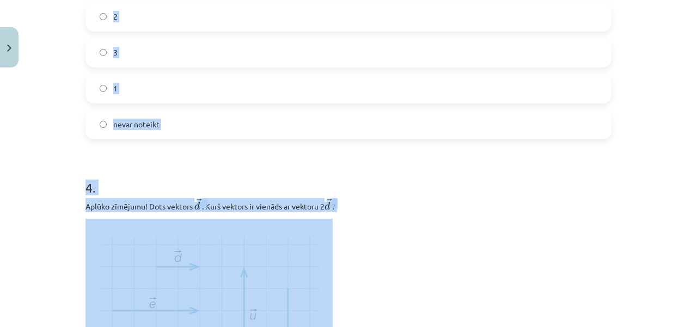
scroll to position [1213, 0]
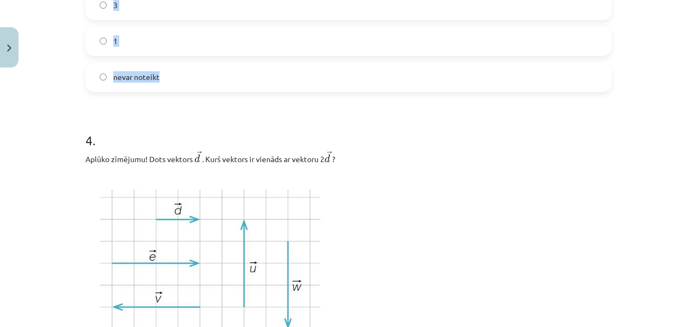
drag, startPoint x: 80, startPoint y: 1, endPoint x: 182, endPoint y: 82, distance: 130.6
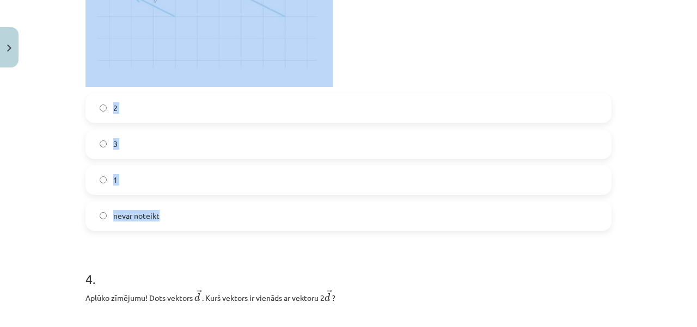
scroll to position [1069, 0]
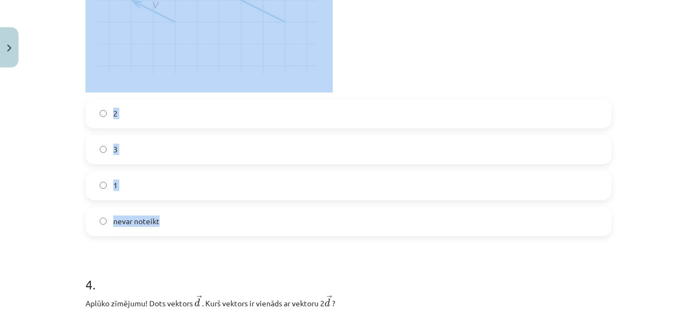
click at [32, 131] on div "Mācību tēma: Matemātikas i - 10. klases 1. ieskaites mācību materiāls (a,b) #3 …" at bounding box center [348, 163] width 697 height 327
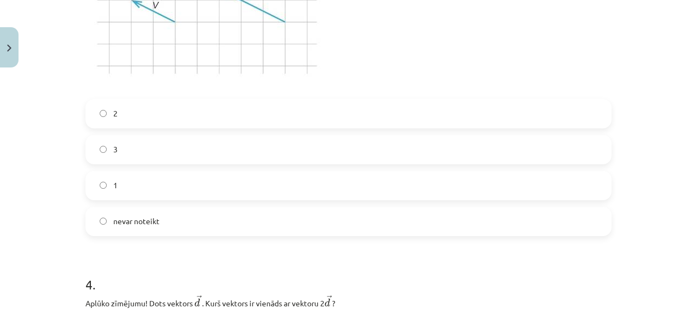
click at [32, 131] on div "Mācību tēma: Matemātikas i - 10. klases 1. ieskaites mācību materiāls (a,b) #3 …" at bounding box center [348, 163] width 697 height 327
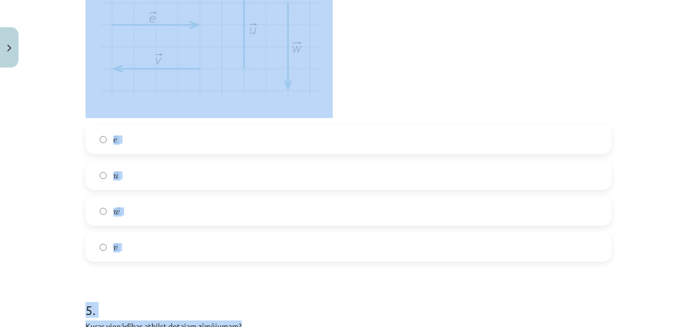
scroll to position [1475, 0]
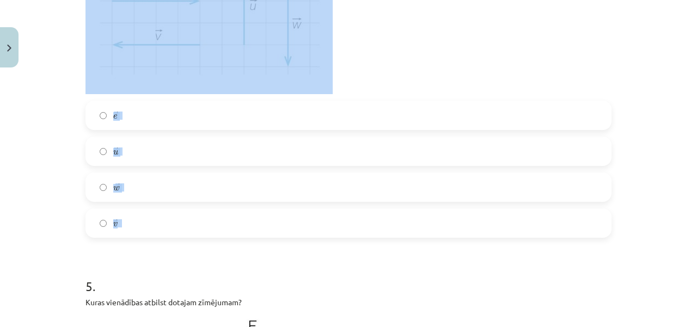
drag, startPoint x: 79, startPoint y: 83, endPoint x: 219, endPoint y: 229, distance: 202.2
click at [137, 126] on label "→ e e →" at bounding box center [349, 115] width 524 height 27
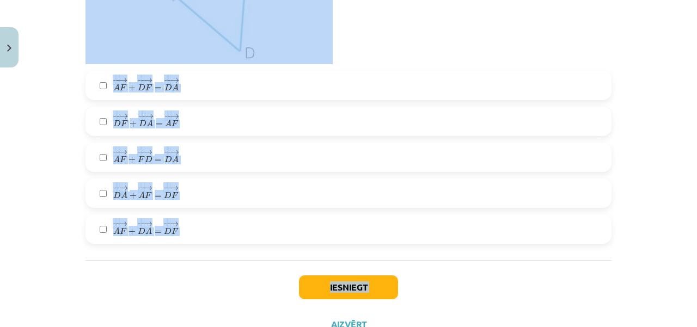
scroll to position [1939, 0]
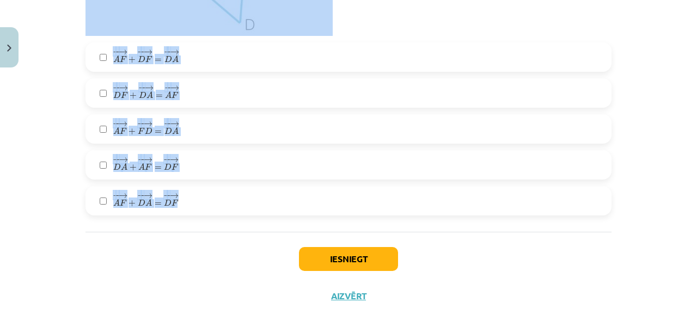
drag, startPoint x: 78, startPoint y: 9, endPoint x: 198, endPoint y: 203, distance: 227.6
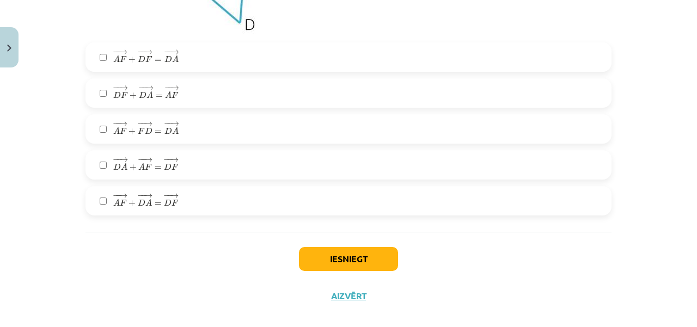
click at [88, 250] on div "Iesniegt Aizvērt" at bounding box center [348, 270] width 526 height 76
click at [138, 172] on span "− − → D A + − − → A F = − − → D F D A → + A F → = D F →" at bounding box center [145, 164] width 65 height 15
click at [313, 259] on button "Iesniegt" at bounding box center [348, 259] width 99 height 24
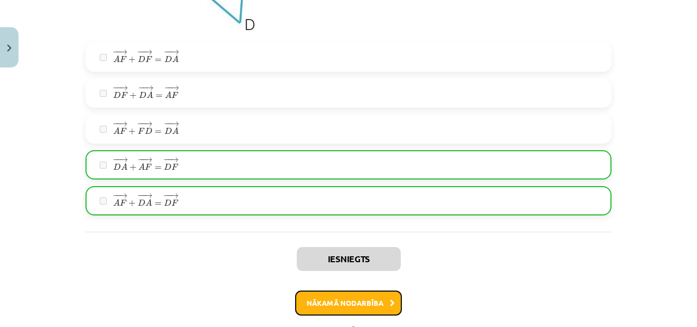
click at [328, 298] on button "Nākamā nodarbība" at bounding box center [348, 303] width 107 height 25
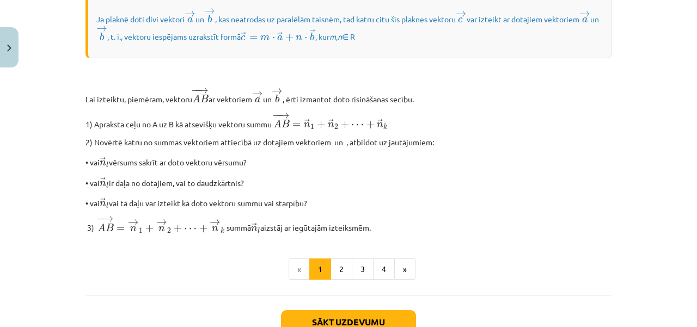
scroll to position [970, 0]
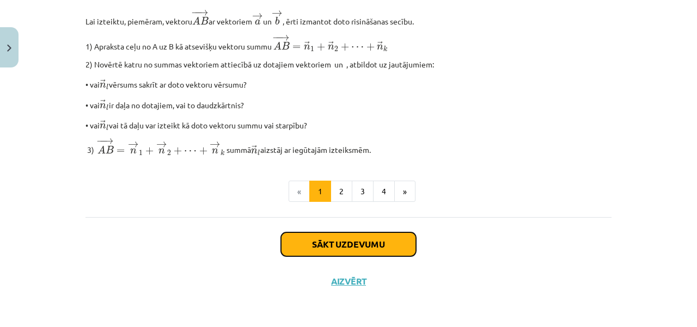
click at [404, 248] on button "Sākt uzdevumu" at bounding box center [348, 244] width 135 height 24
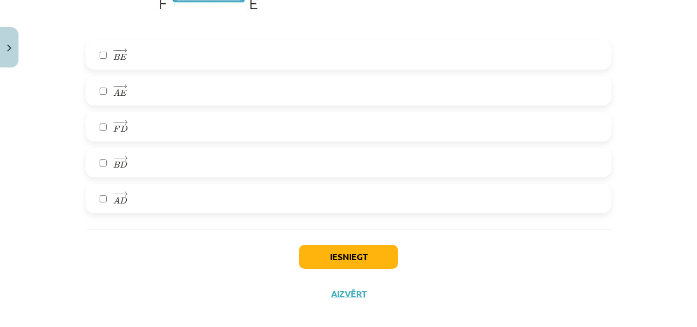
scroll to position [2120, 0]
